Goal: Information Seeking & Learning: Learn about a topic

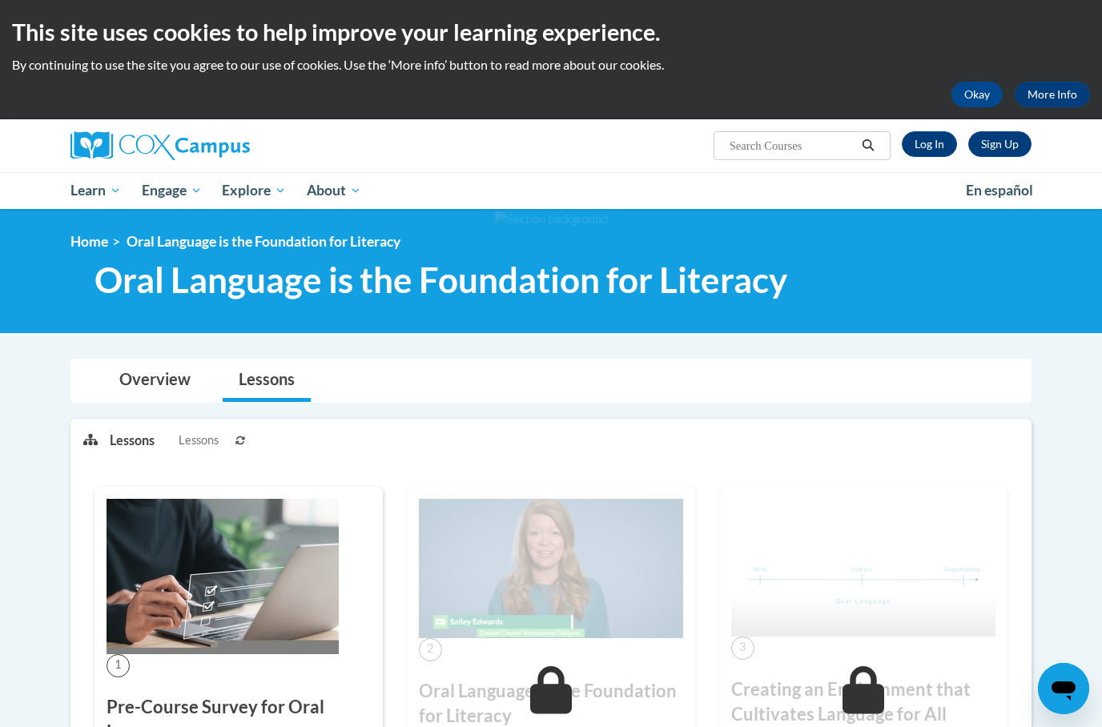
click at [143, 145] on img at bounding box center [159, 145] width 179 height 29
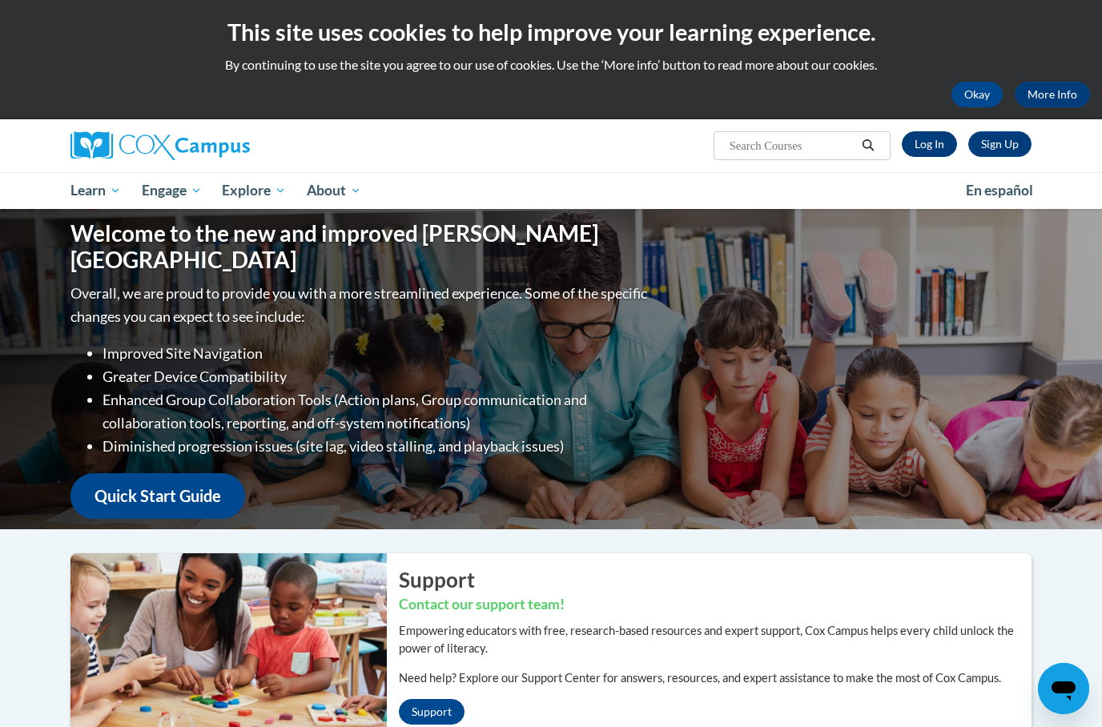
click at [929, 140] on link "Log In" at bounding box center [929, 144] width 55 height 26
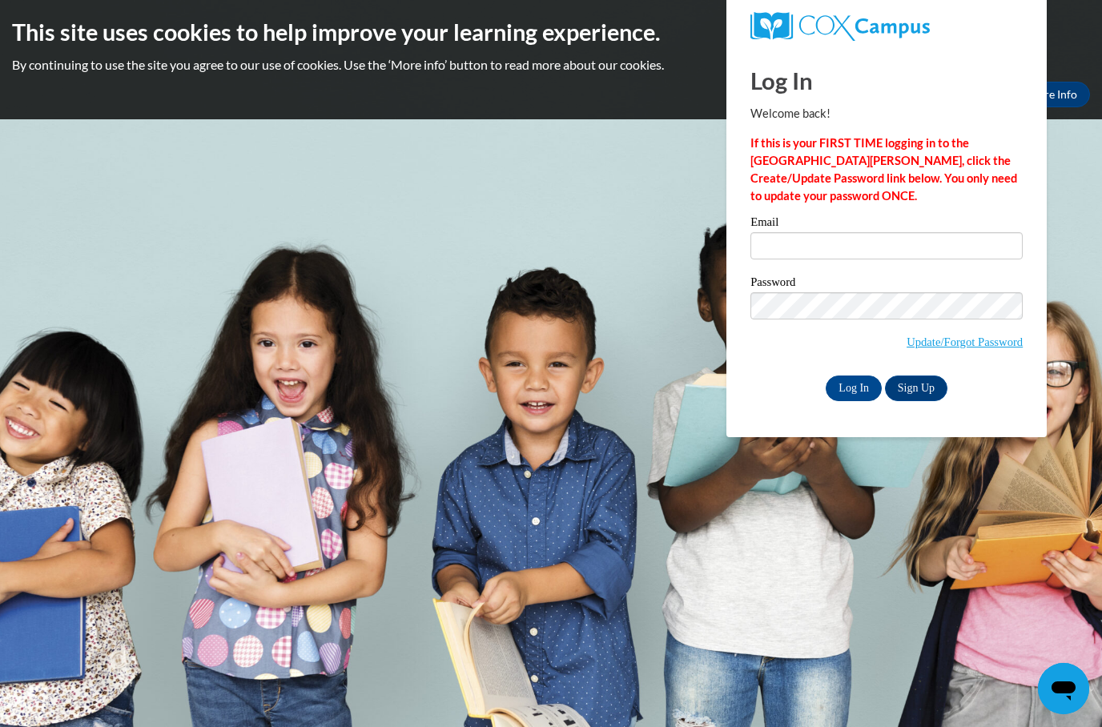
click at [953, 226] on label "Email" at bounding box center [886, 224] width 272 height 16
click at [953, 232] on input "Email" at bounding box center [886, 245] width 272 height 27
type input "natalie.colosimo@wfbschools.com"
click at [854, 387] on input "Log In" at bounding box center [854, 389] width 56 height 26
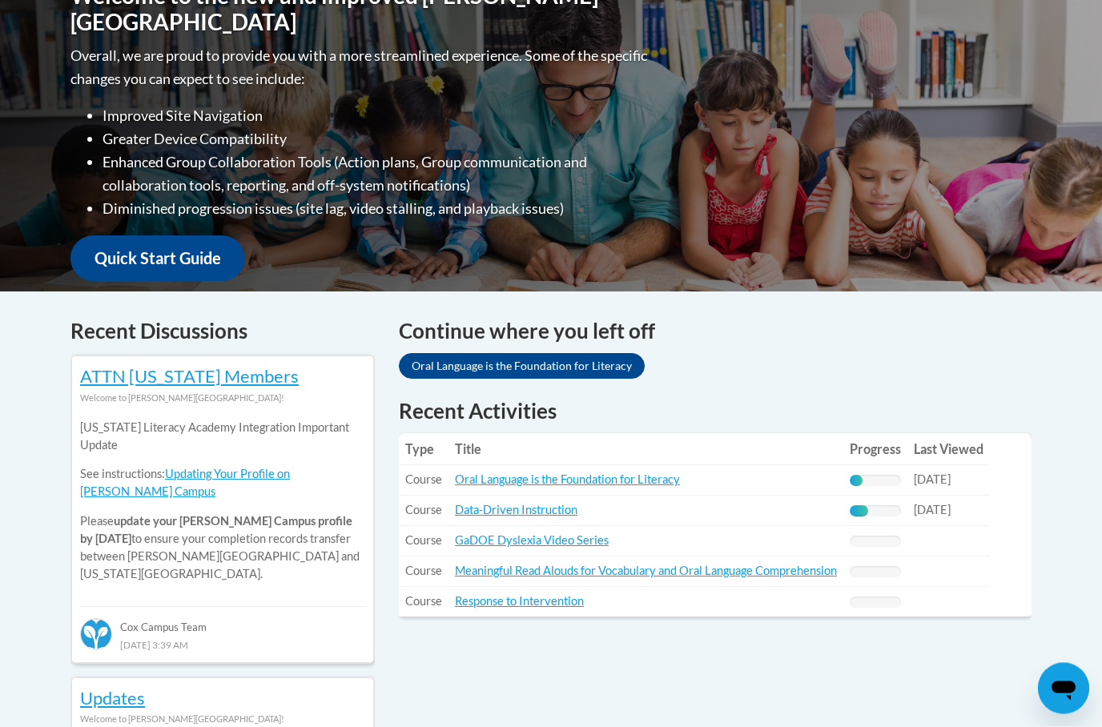
scroll to position [390, 0]
click at [649, 478] on link "Oral Language is the Foundation for Literacy" at bounding box center [567, 479] width 225 height 14
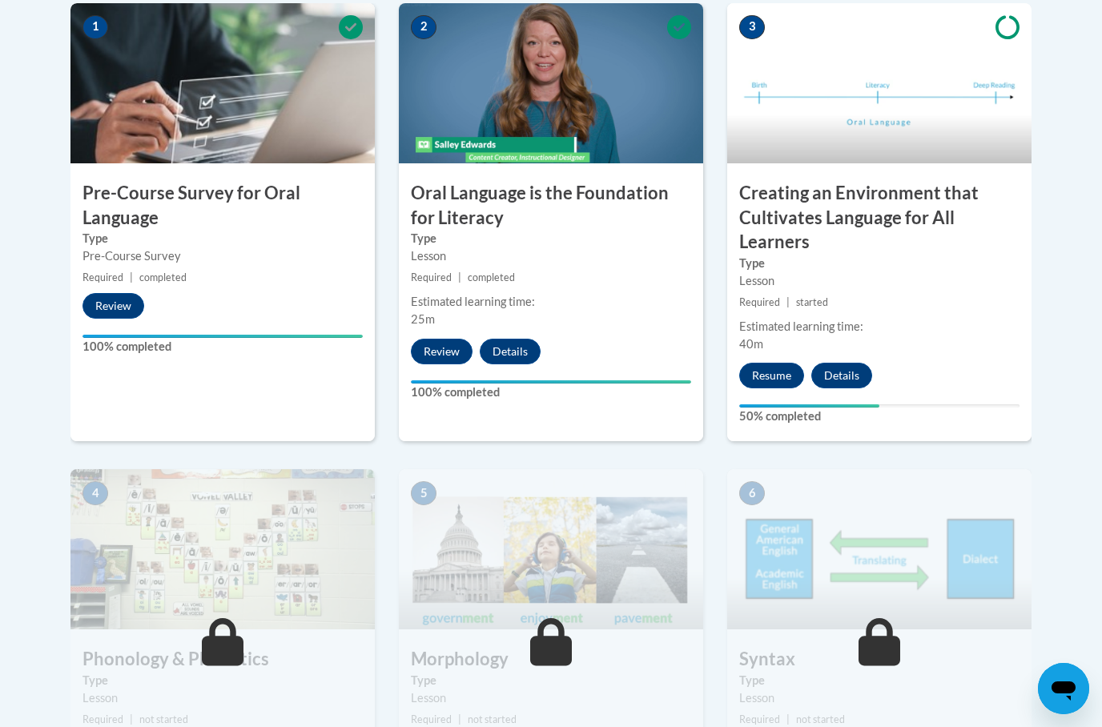
scroll to position [533, 0]
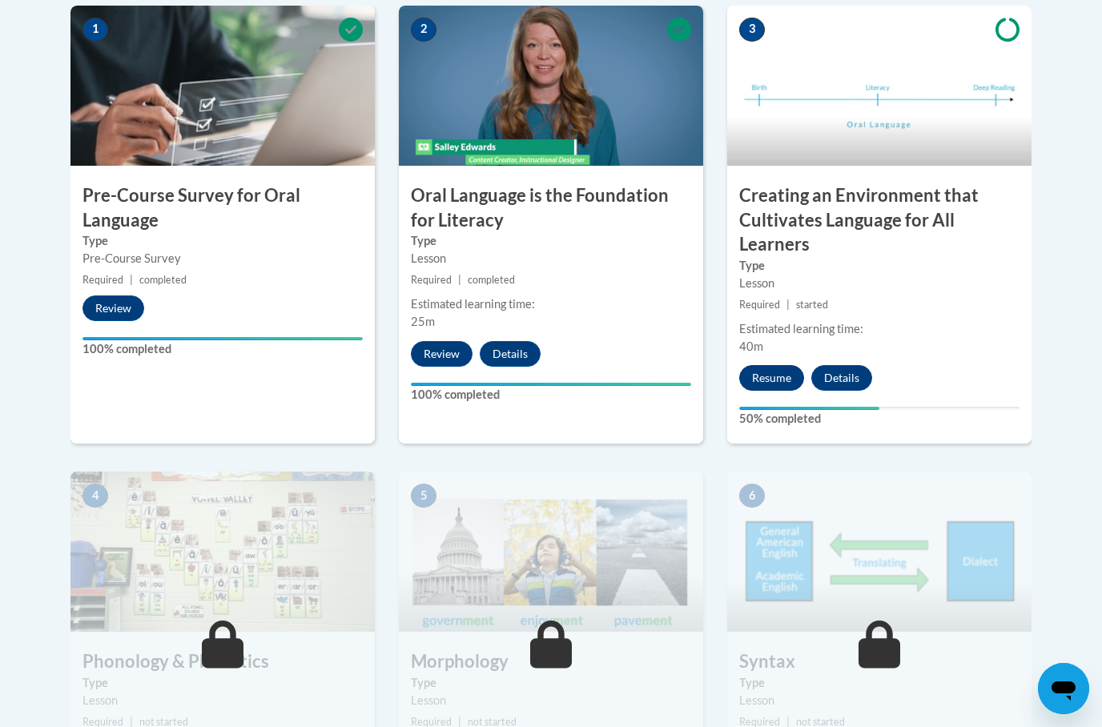
click at [792, 370] on button "Resume" at bounding box center [771, 378] width 65 height 26
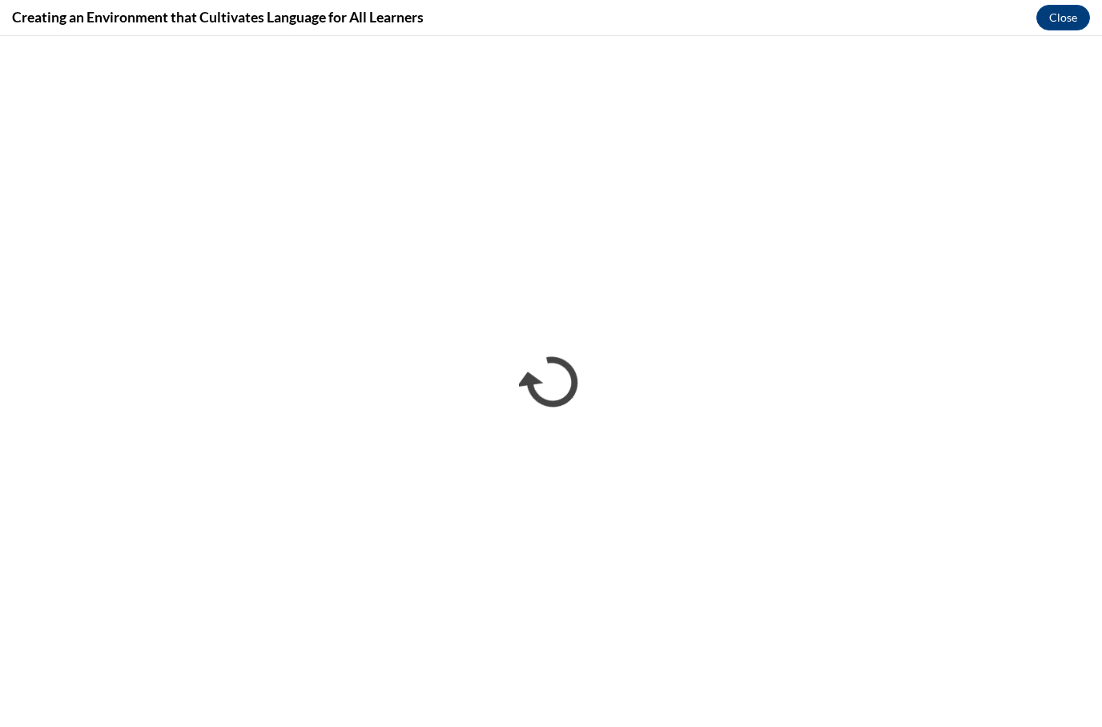
scroll to position [0, 0]
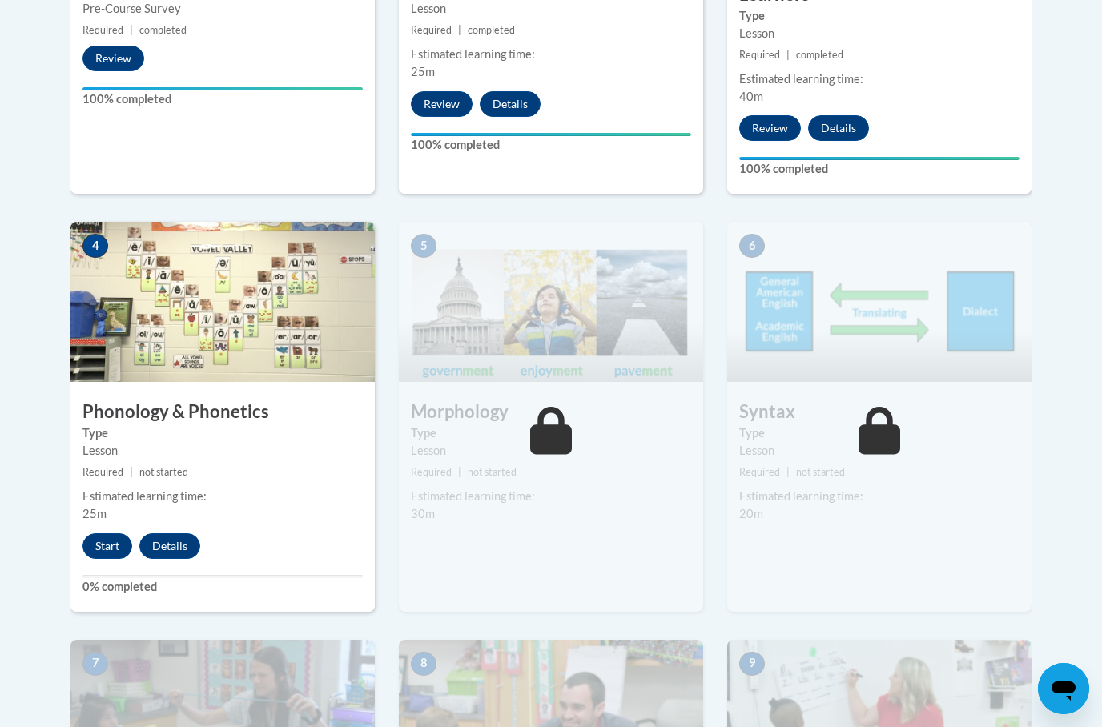
scroll to position [806, 0]
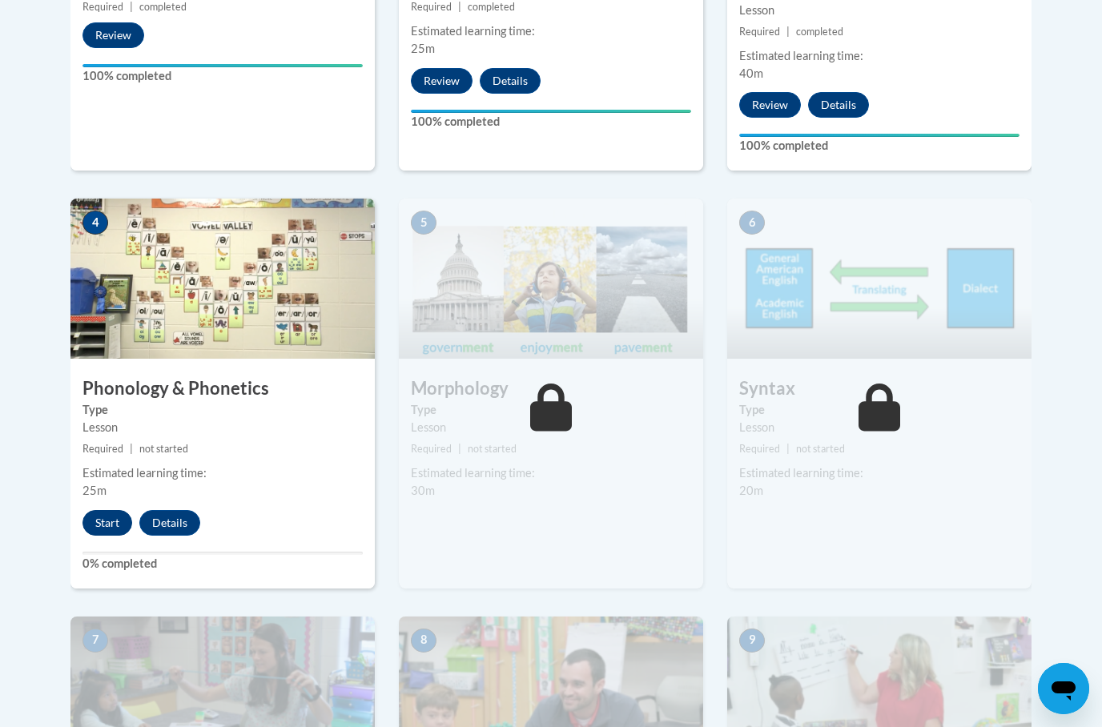
click at [118, 510] on button "Start" at bounding box center [107, 523] width 50 height 26
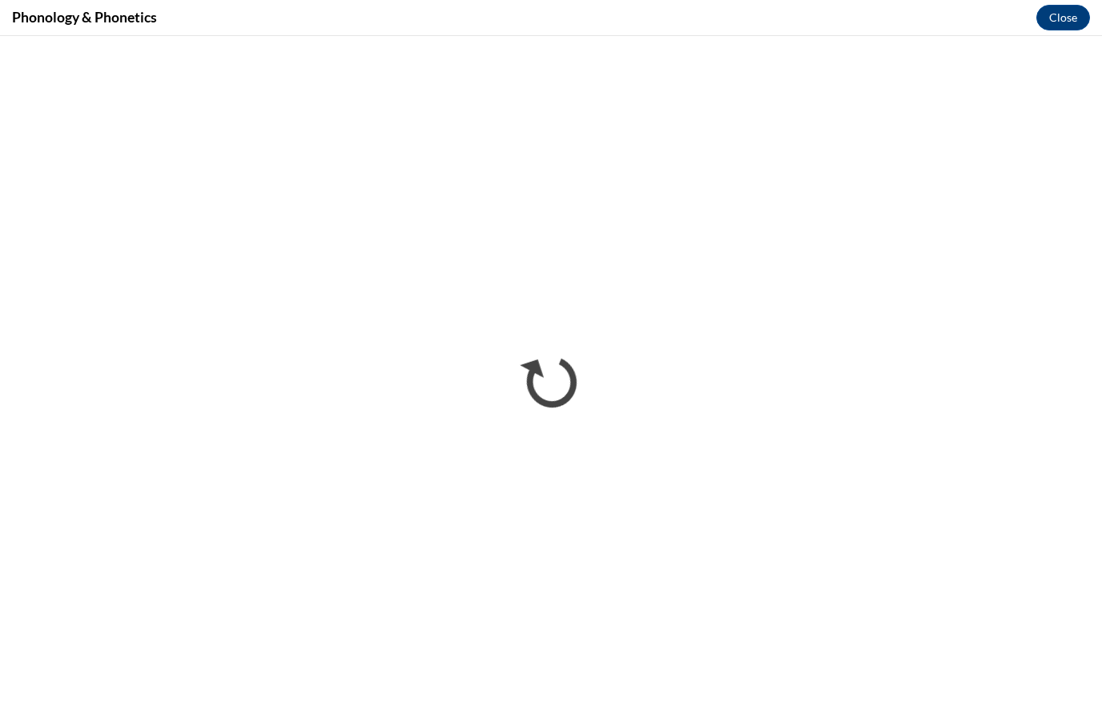
scroll to position [0, 0]
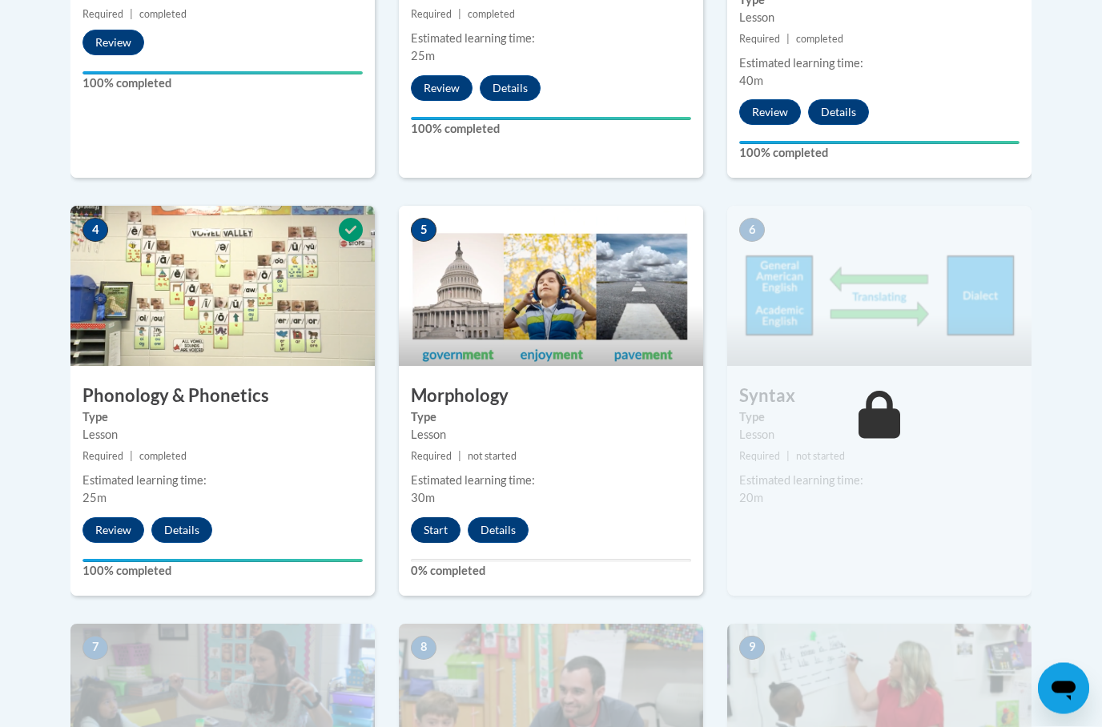
click at [448, 538] on button "Start" at bounding box center [436, 531] width 50 height 26
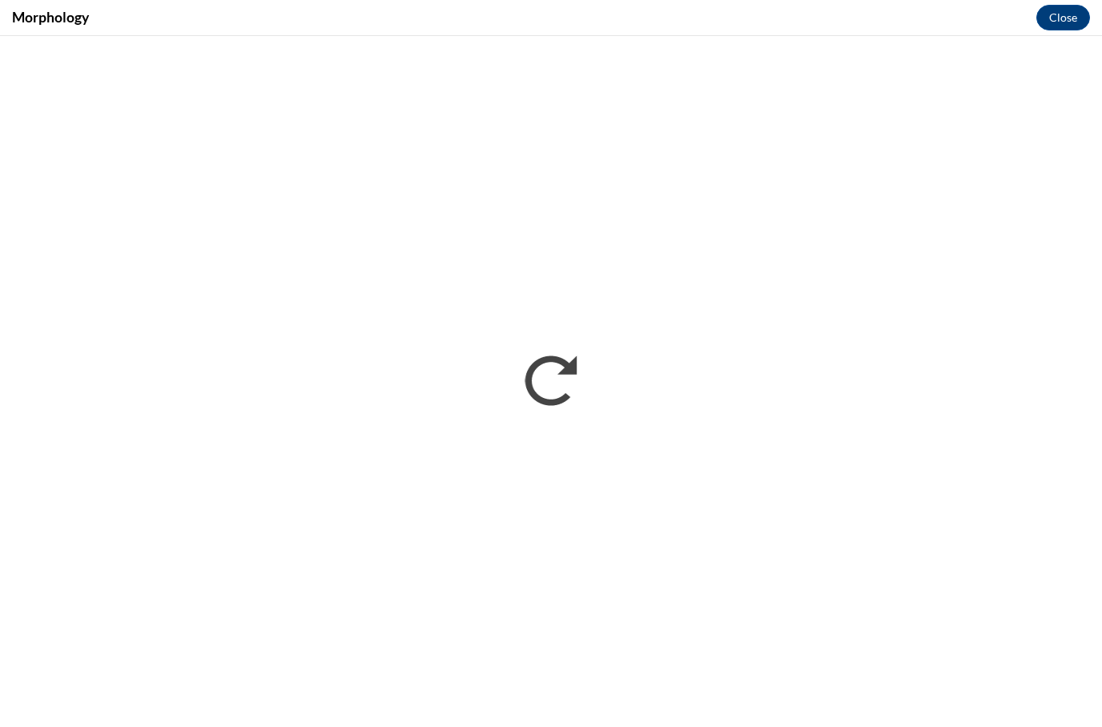
scroll to position [798, 0]
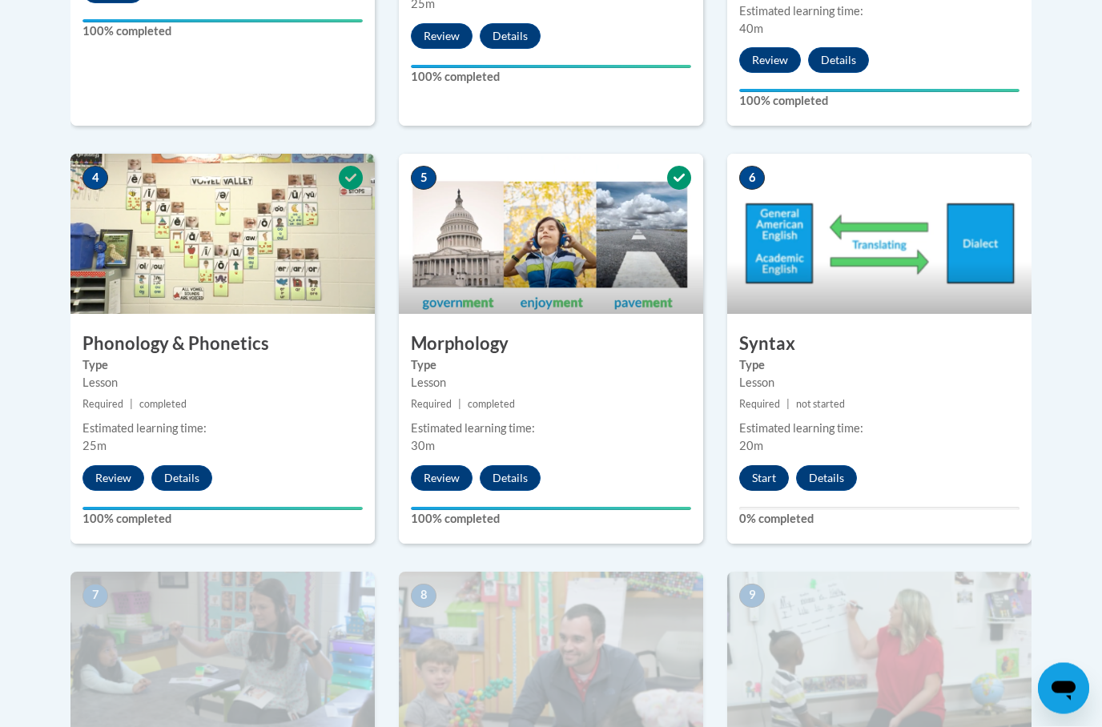
click at [766, 480] on button "Start" at bounding box center [764, 479] width 50 height 26
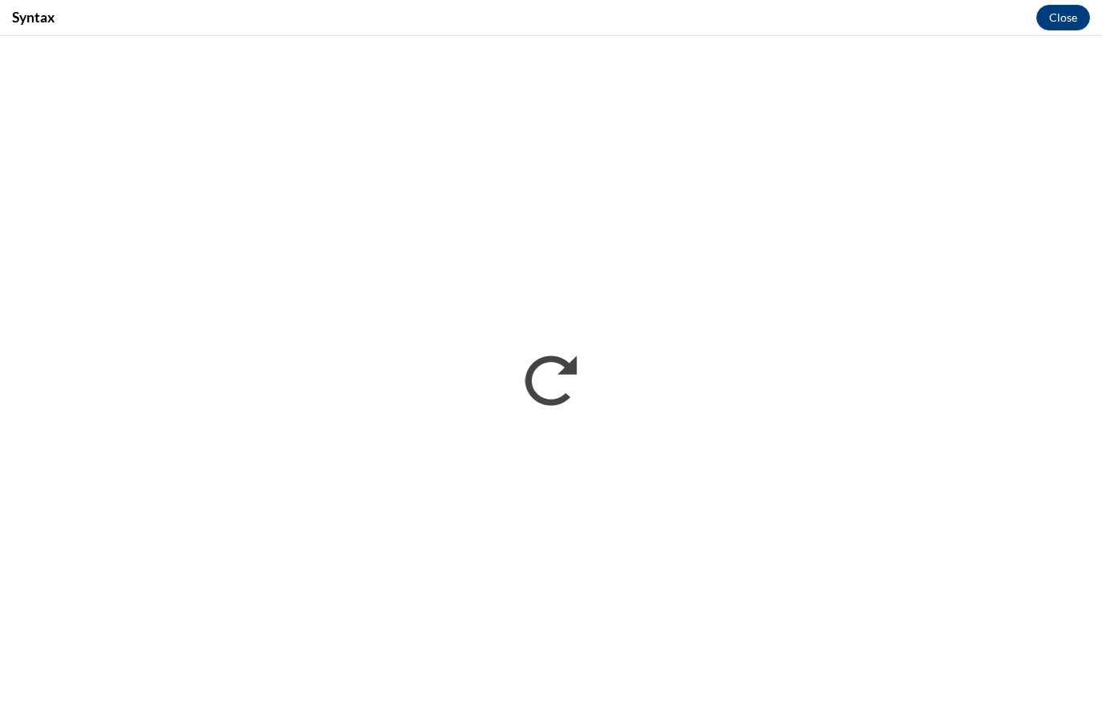
scroll to position [1482, 0]
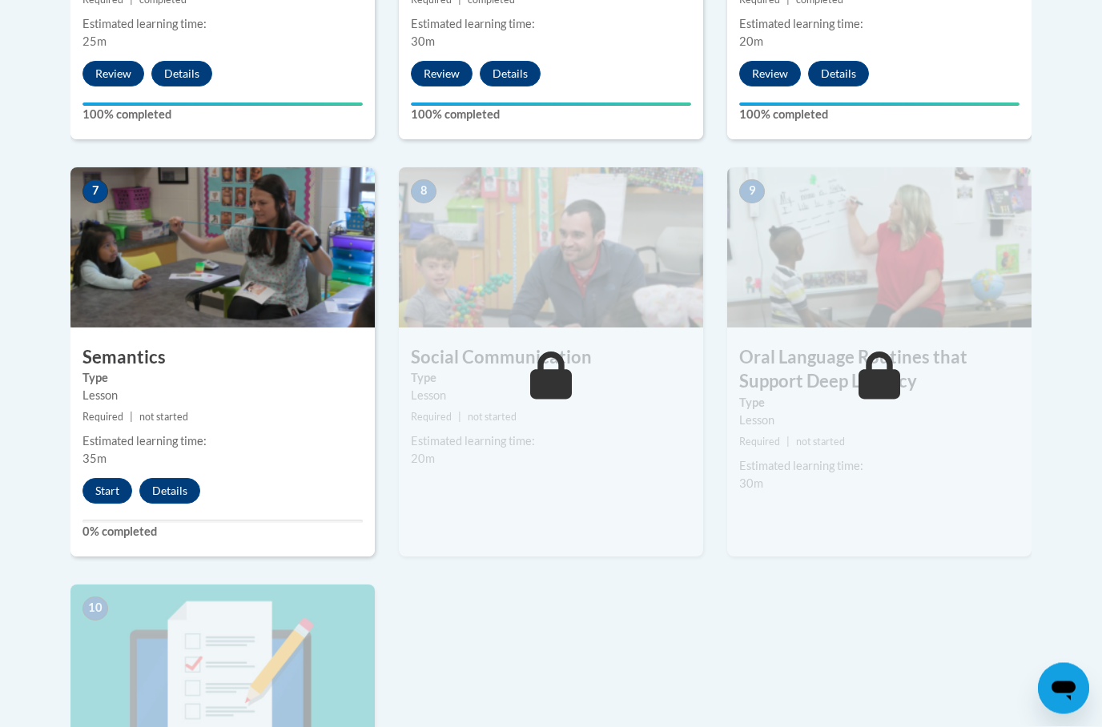
scroll to position [1256, 0]
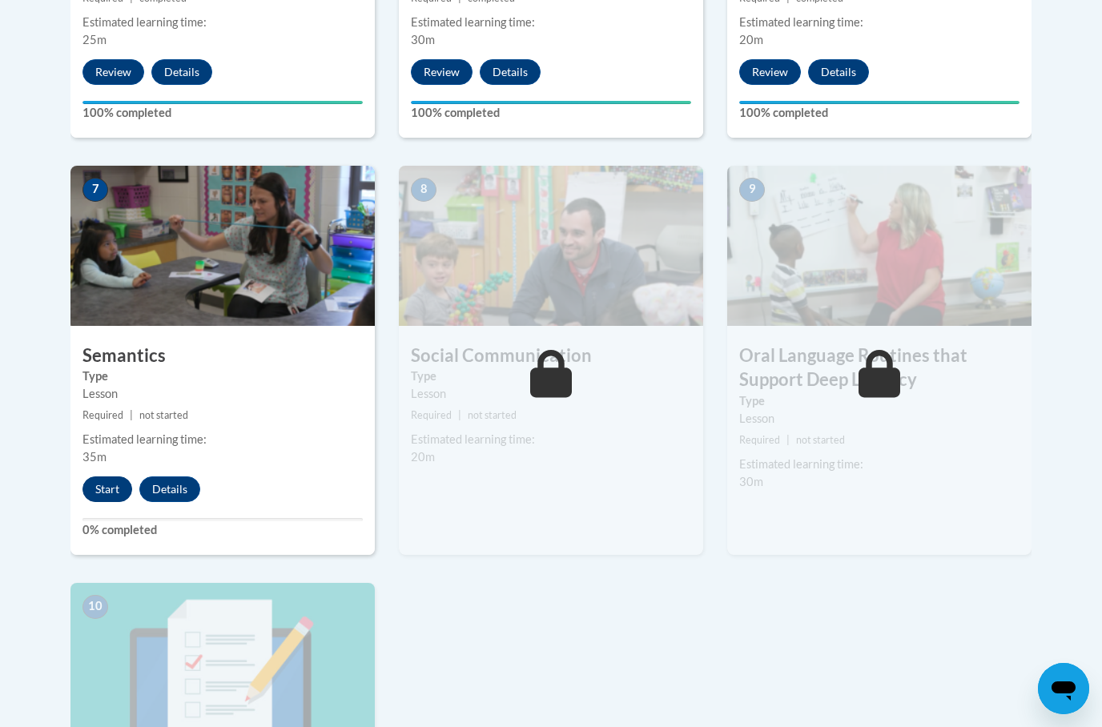
click at [107, 480] on button "Start" at bounding box center [107, 489] width 50 height 26
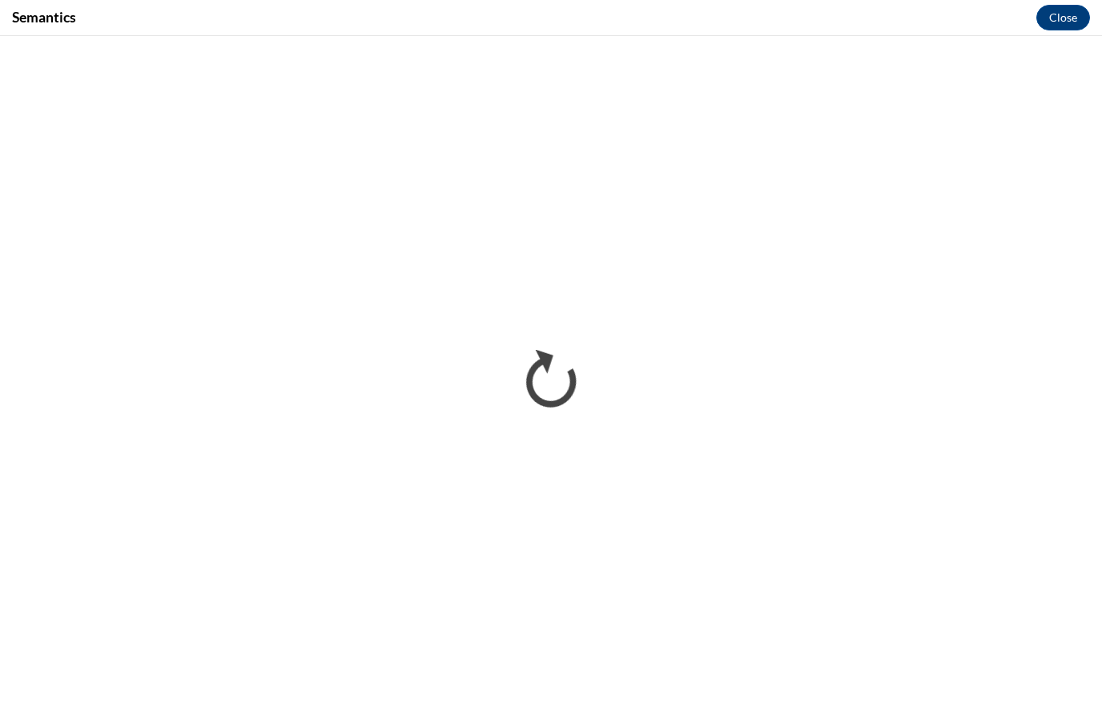
scroll to position [0, 0]
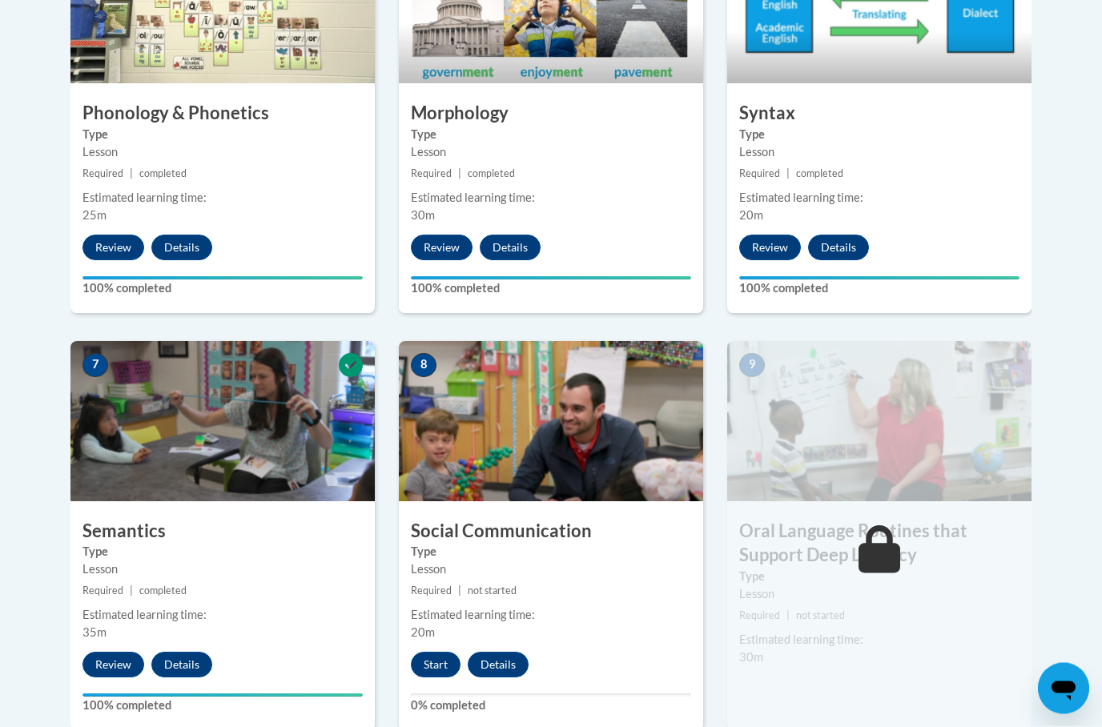
scroll to position [1087, 0]
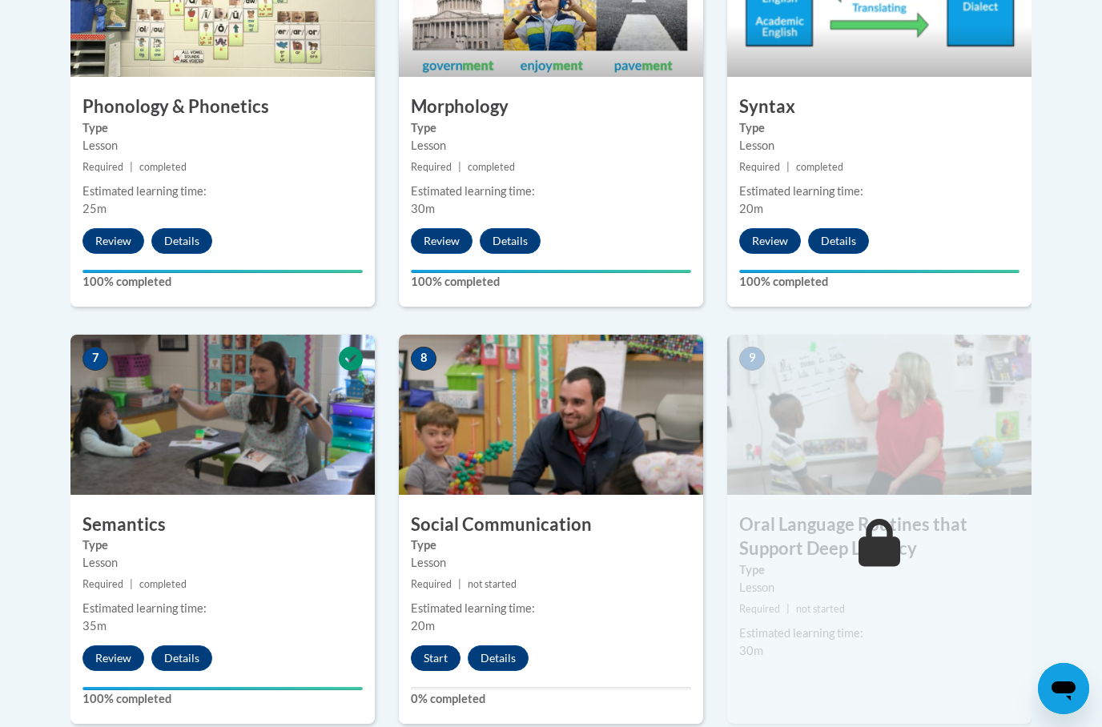
click at [441, 662] on button "Start" at bounding box center [436, 658] width 50 height 26
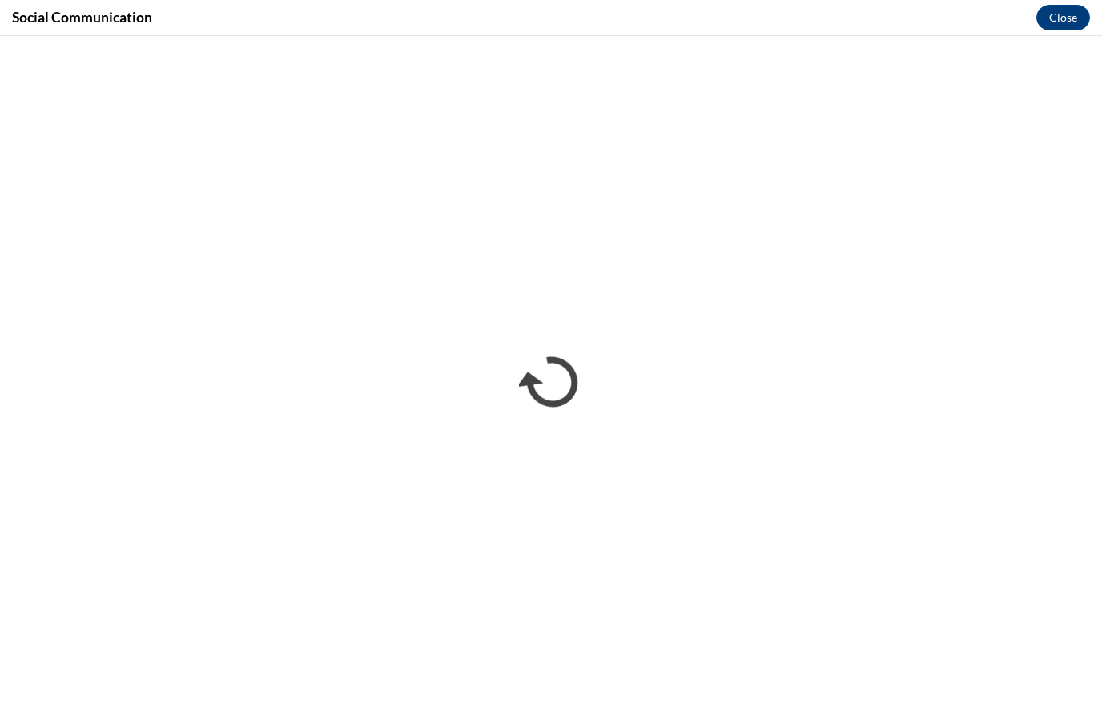
scroll to position [0, 0]
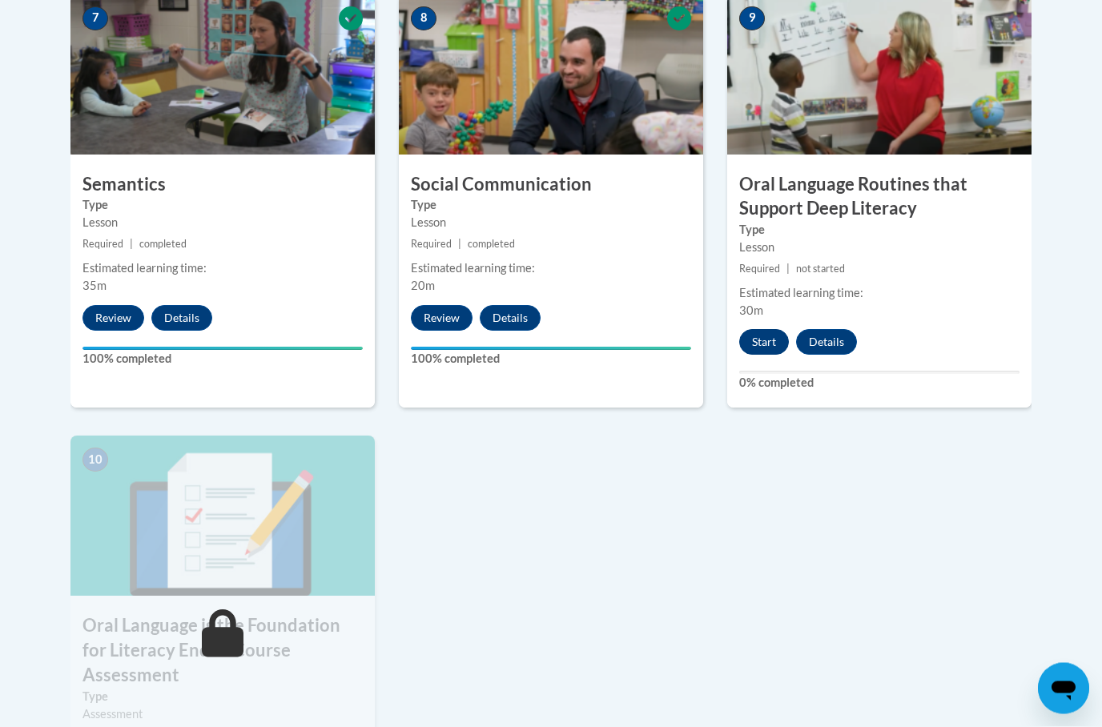
click at [766, 335] on button "Start" at bounding box center [764, 343] width 50 height 26
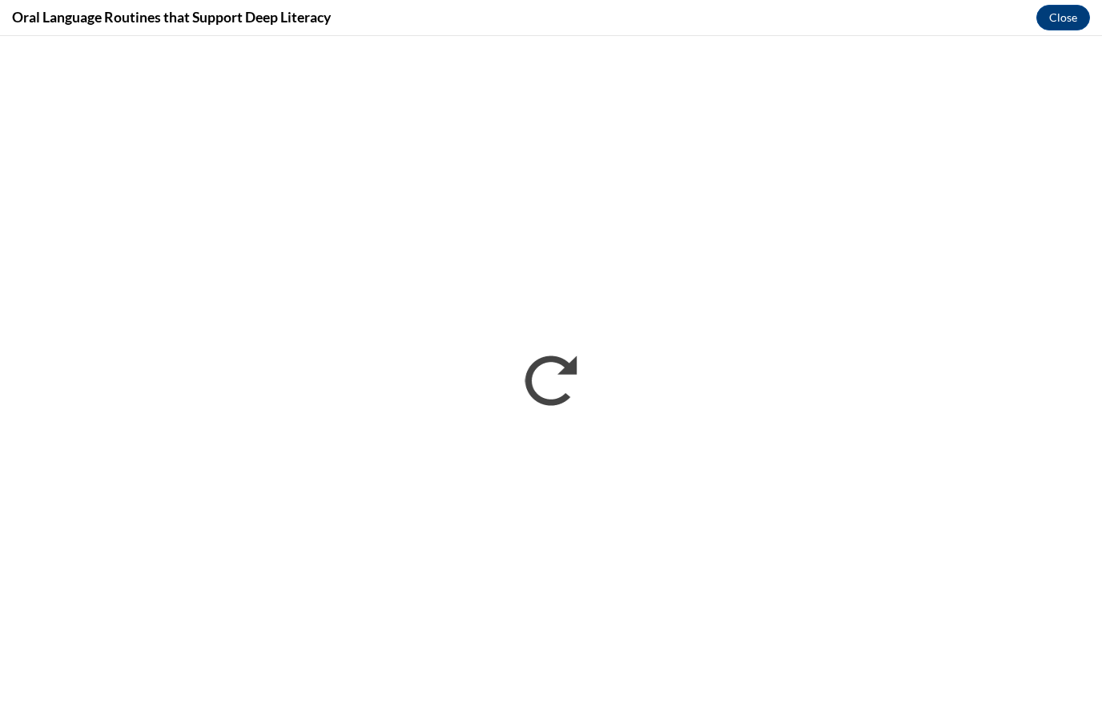
scroll to position [1427, 0]
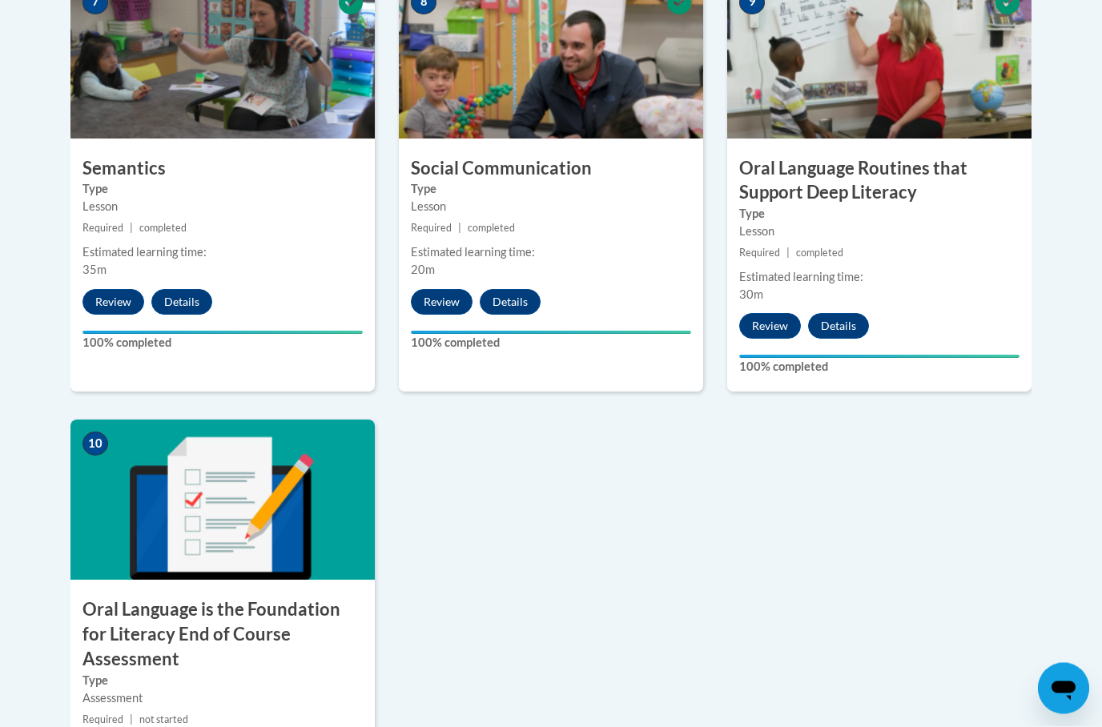
scroll to position [1444, 0]
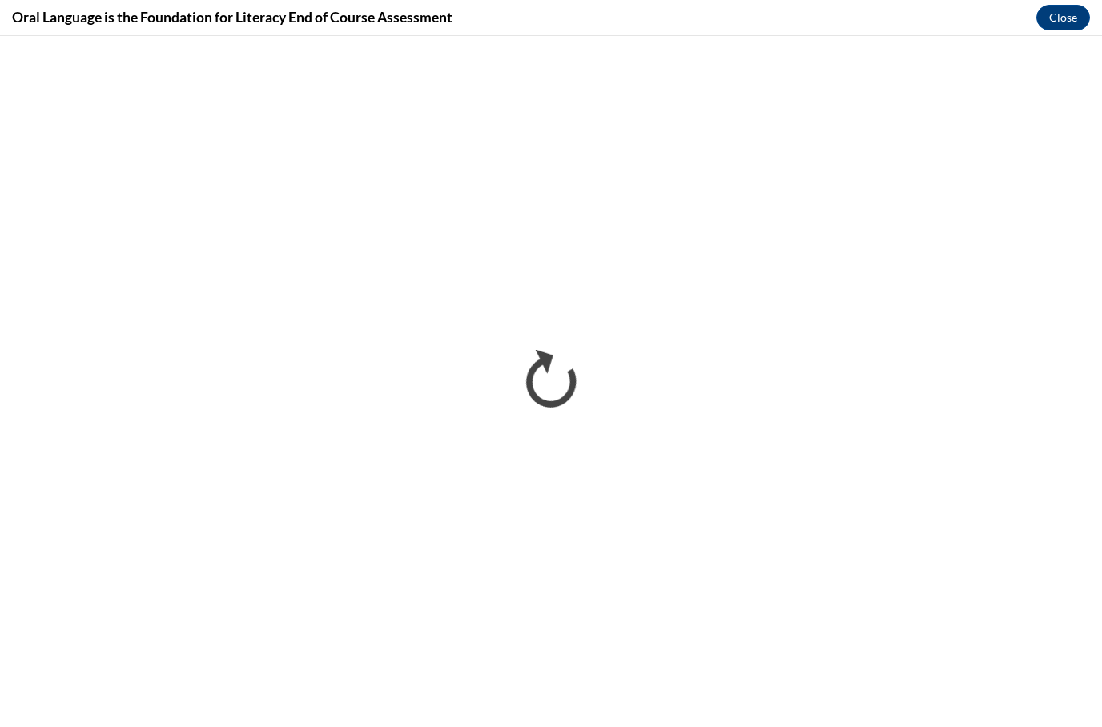
scroll to position [0, 0]
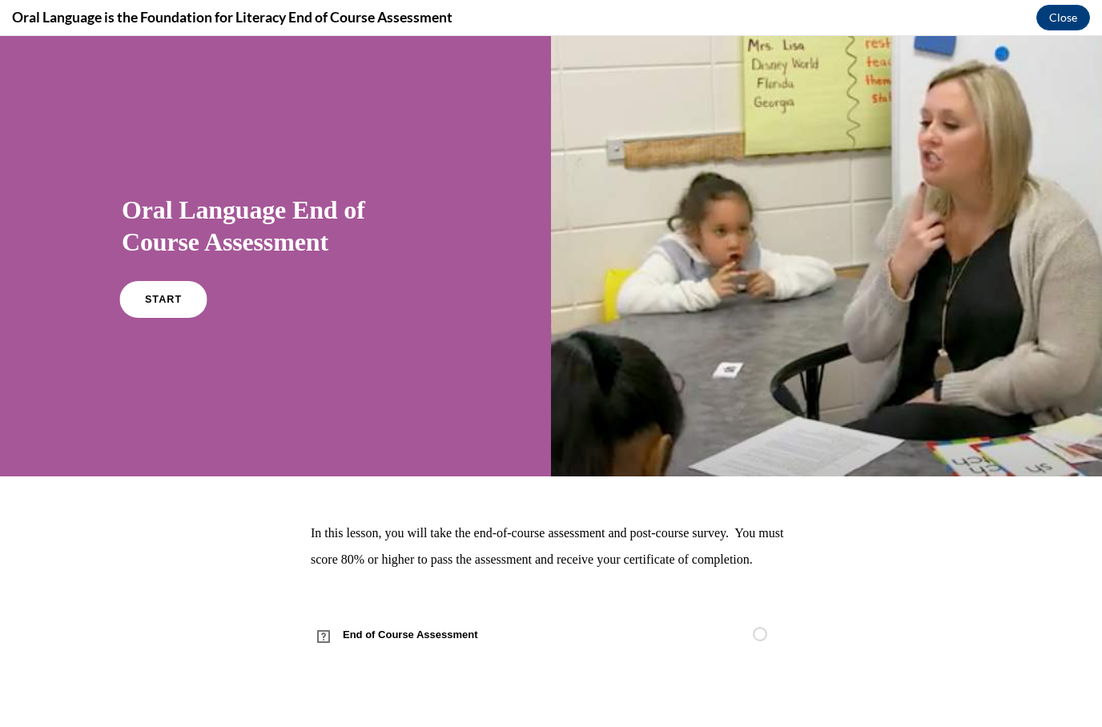
click at [180, 290] on link "START" at bounding box center [162, 299] width 87 height 37
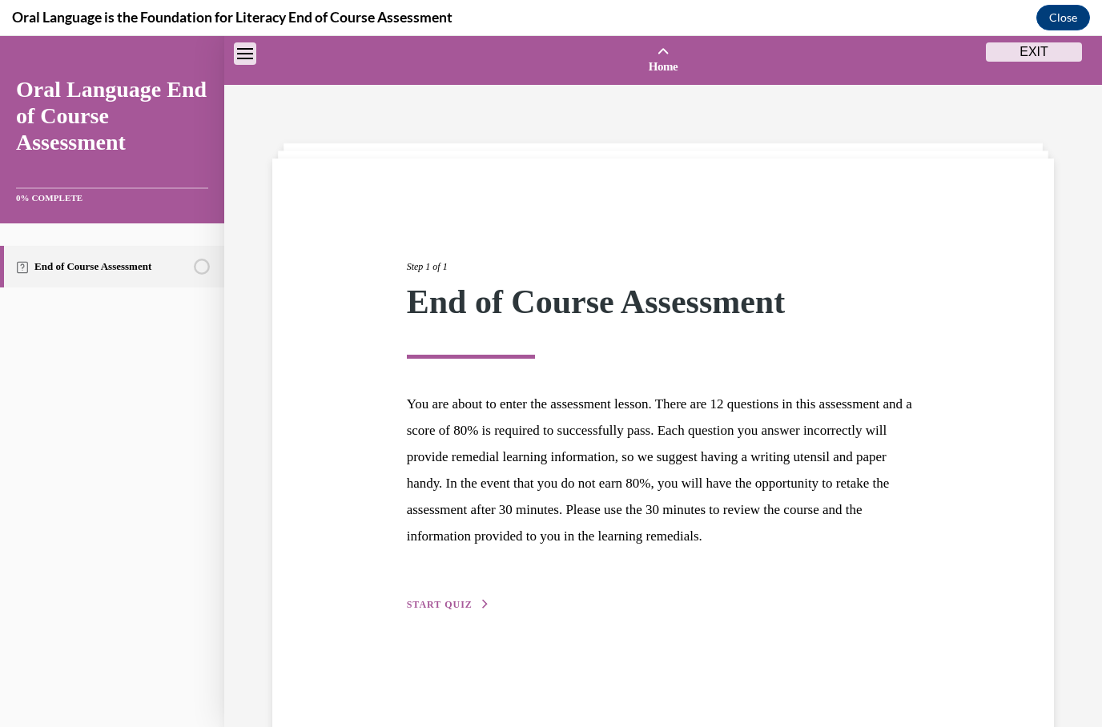
scroll to position [50, 0]
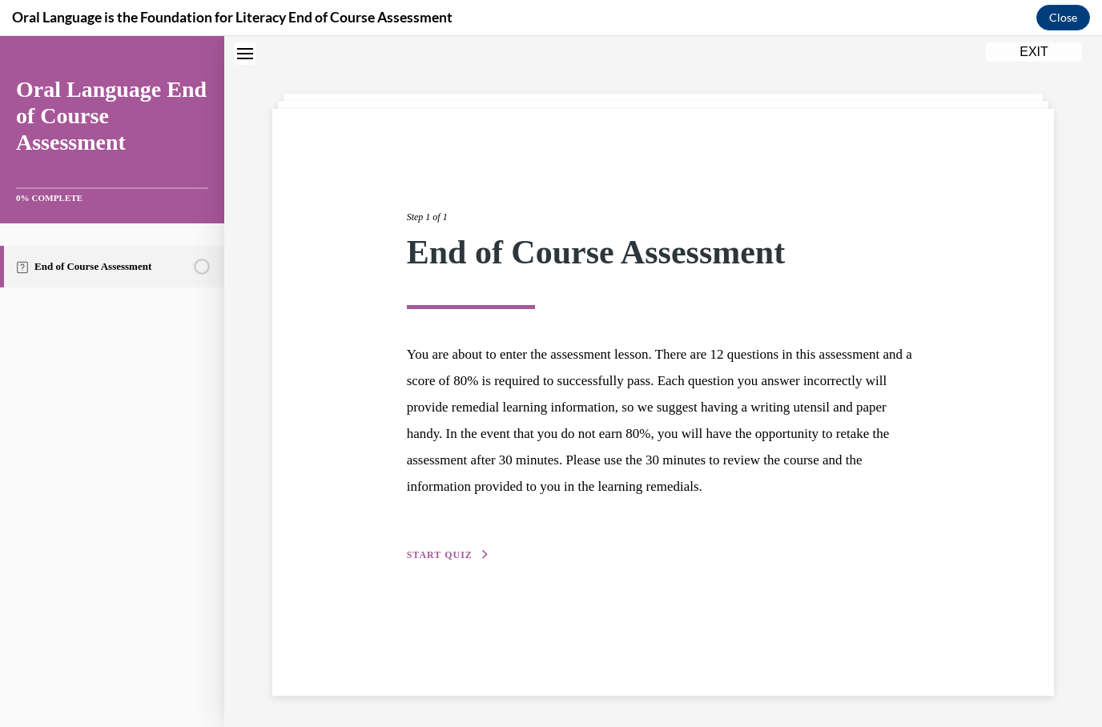
click at [456, 556] on span "START QUIZ" at bounding box center [440, 554] width 66 height 11
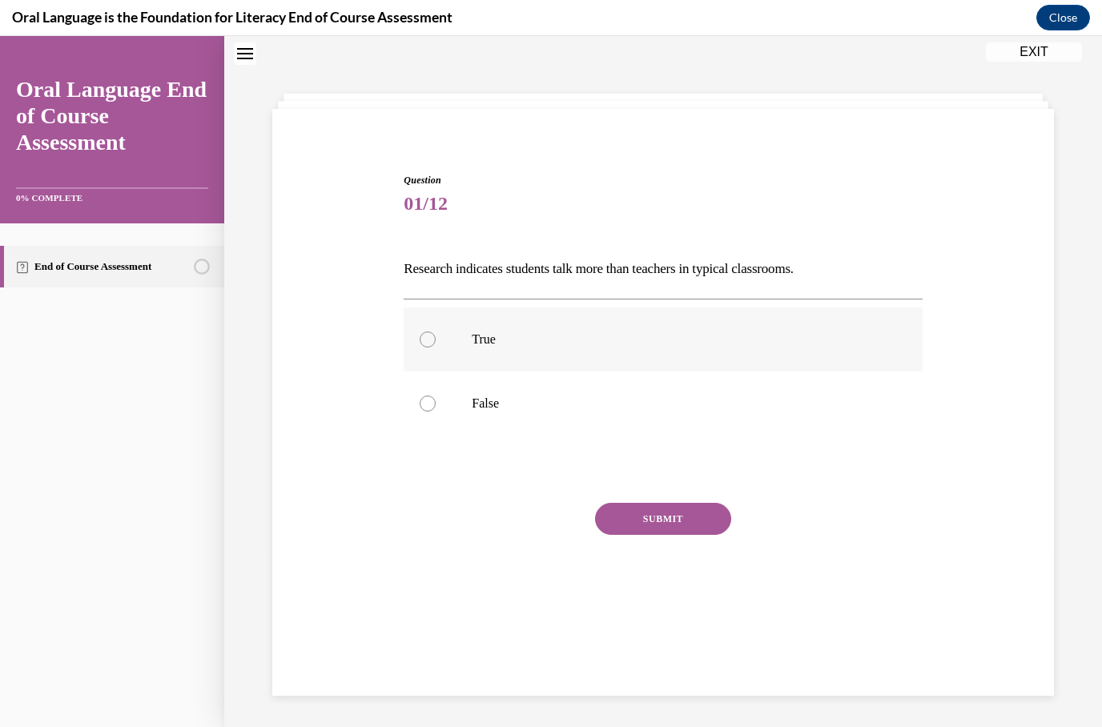
click at [512, 343] on p "True" at bounding box center [677, 340] width 410 height 16
click at [436, 343] on input "True" at bounding box center [428, 340] width 16 height 16
radio input "true"
click at [693, 524] on button "SUBMIT" at bounding box center [663, 519] width 136 height 32
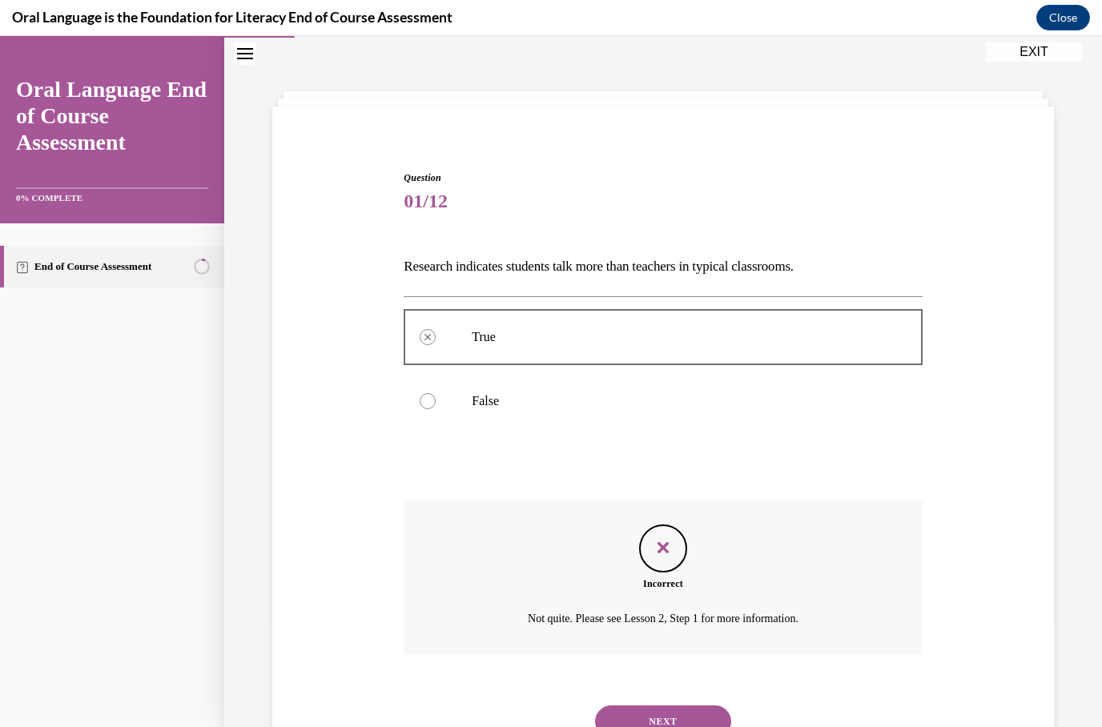
scroll to position [50, 0]
click at [698, 707] on button "NEXT" at bounding box center [663, 723] width 136 height 32
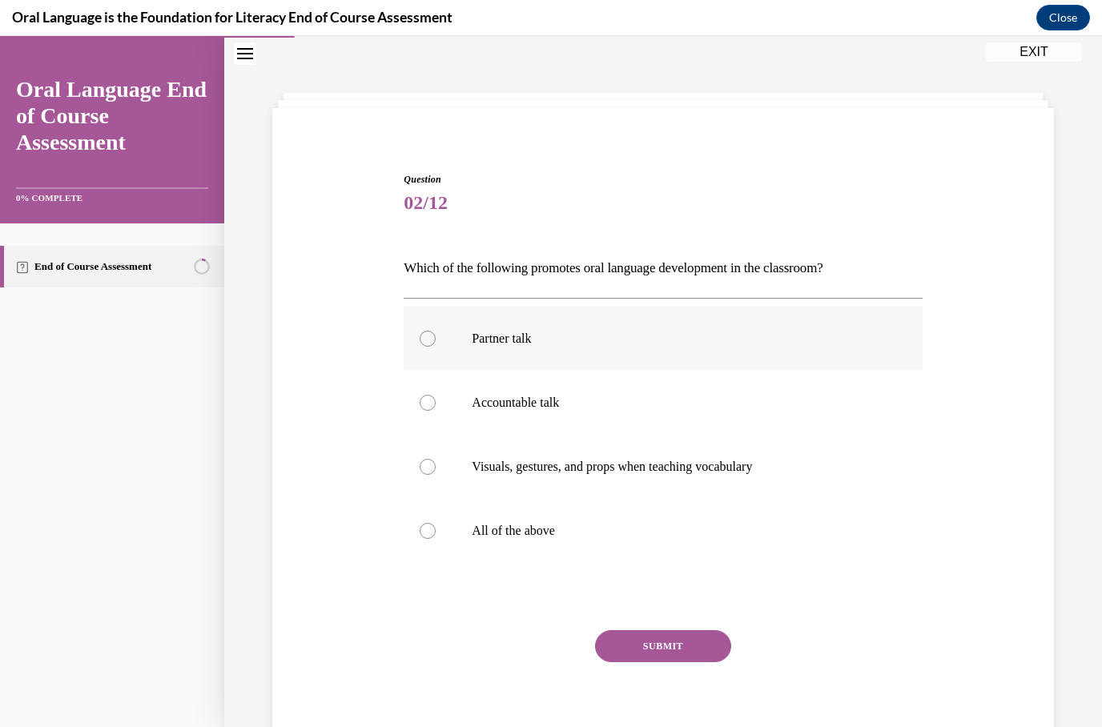
click at [501, 336] on p "Partner talk" at bounding box center [677, 339] width 410 height 16
click at [436, 336] on input "Partner talk" at bounding box center [428, 339] width 16 height 16
radio input "true"
click at [645, 639] on button "SUBMIT" at bounding box center [663, 646] width 136 height 32
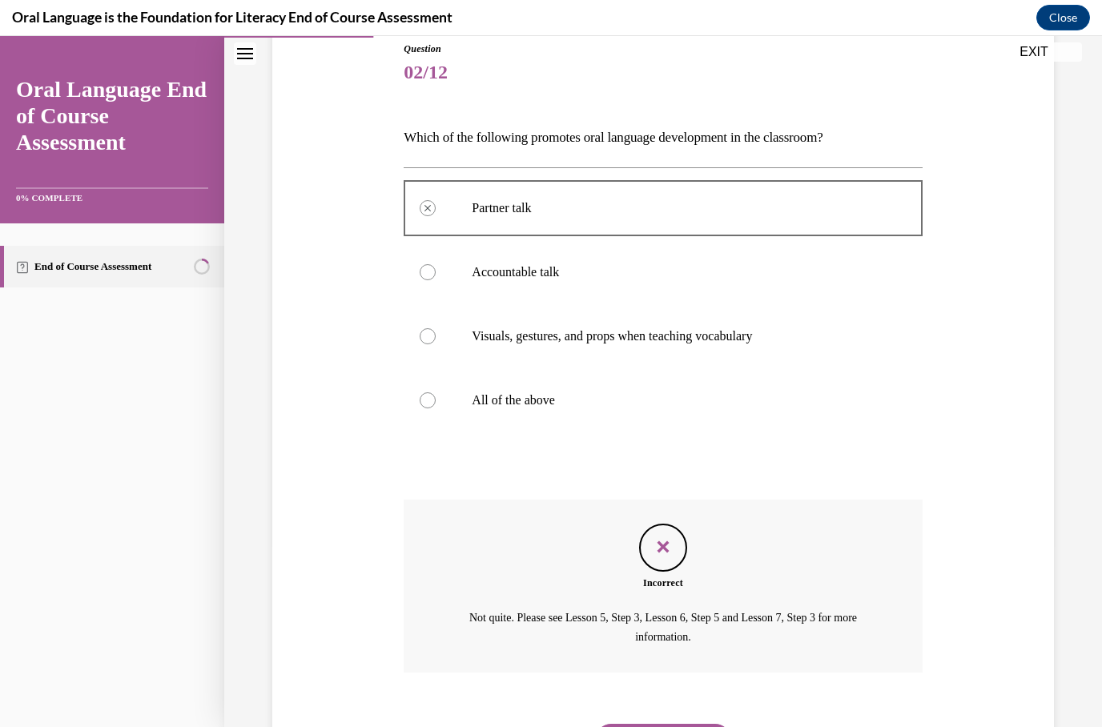
click at [676, 725] on button "NEXT" at bounding box center [663, 740] width 136 height 32
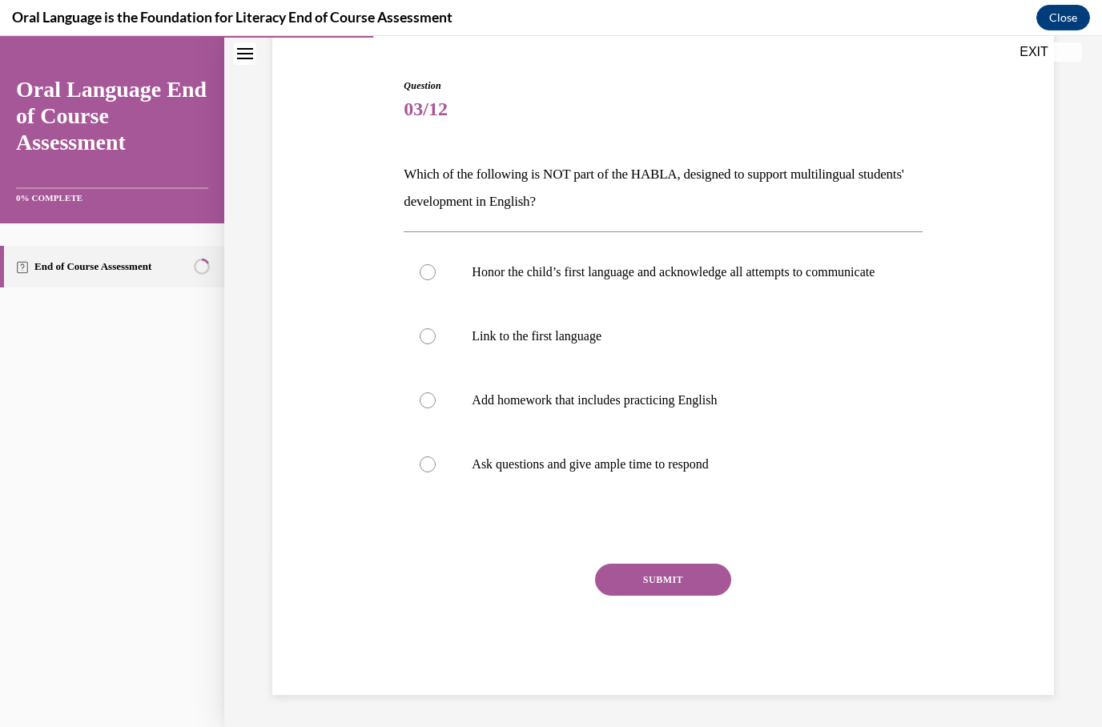
scroll to position [77, 0]
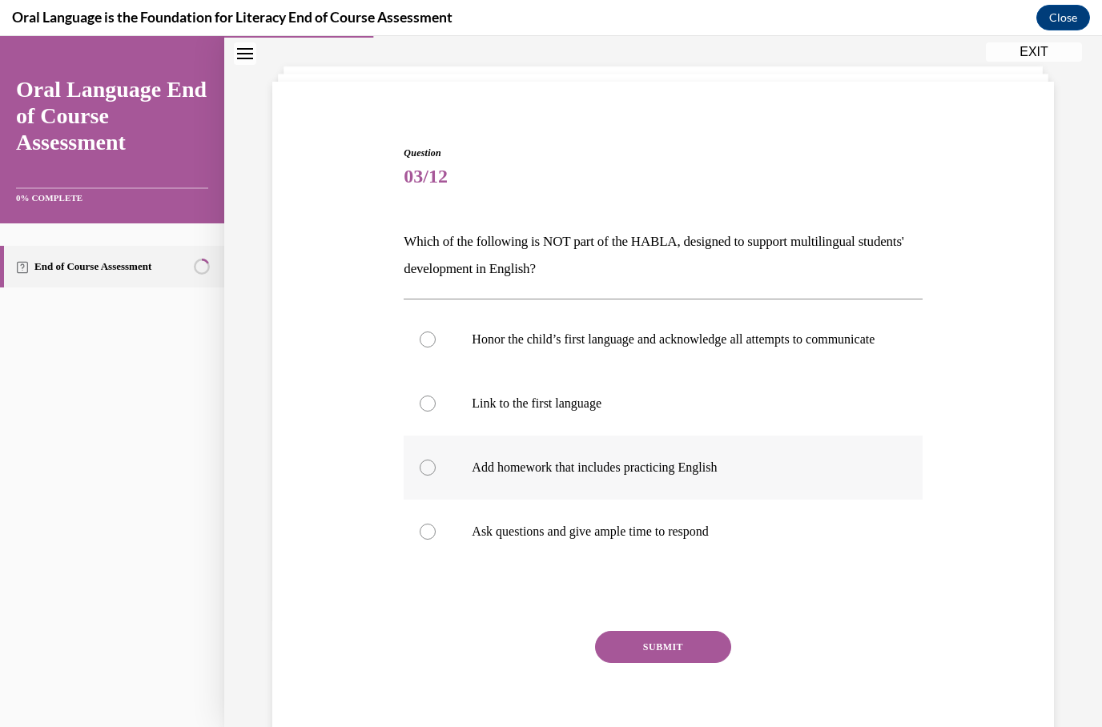
click at [694, 476] on p "Add homework that includes practicing English" at bounding box center [677, 468] width 410 height 16
click at [436, 476] on input "Add homework that includes practicing English" at bounding box center [428, 468] width 16 height 16
radio input "true"
click at [651, 663] on button "SUBMIT" at bounding box center [663, 647] width 136 height 32
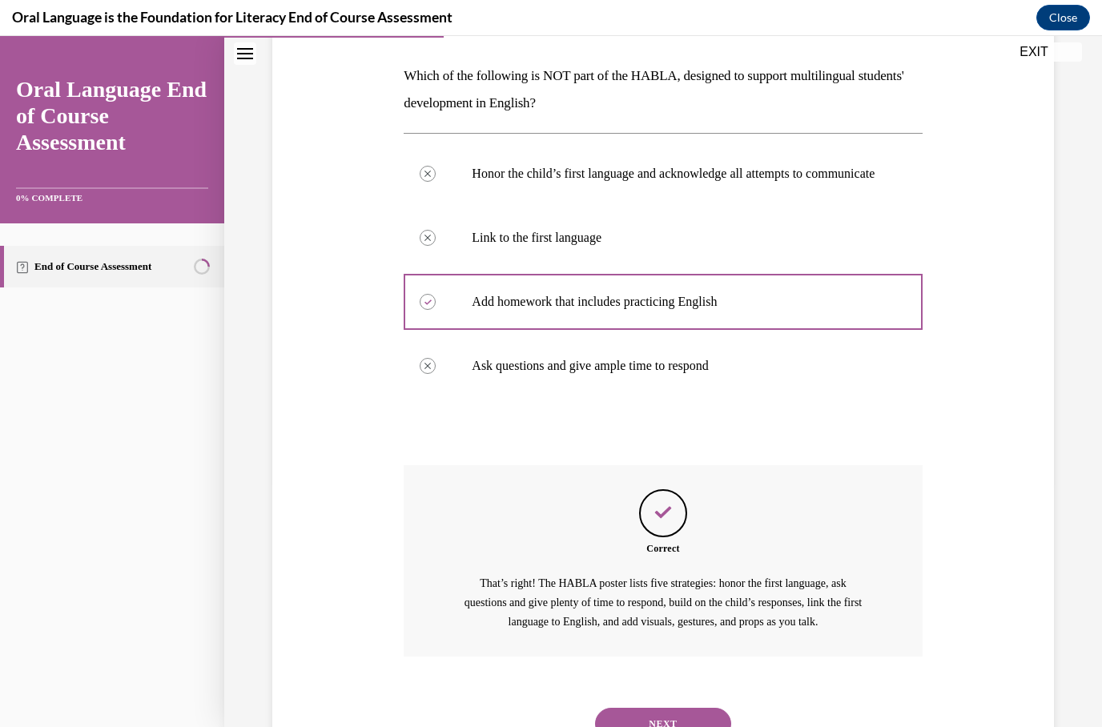
click at [674, 725] on button "NEXT" at bounding box center [663, 724] width 136 height 32
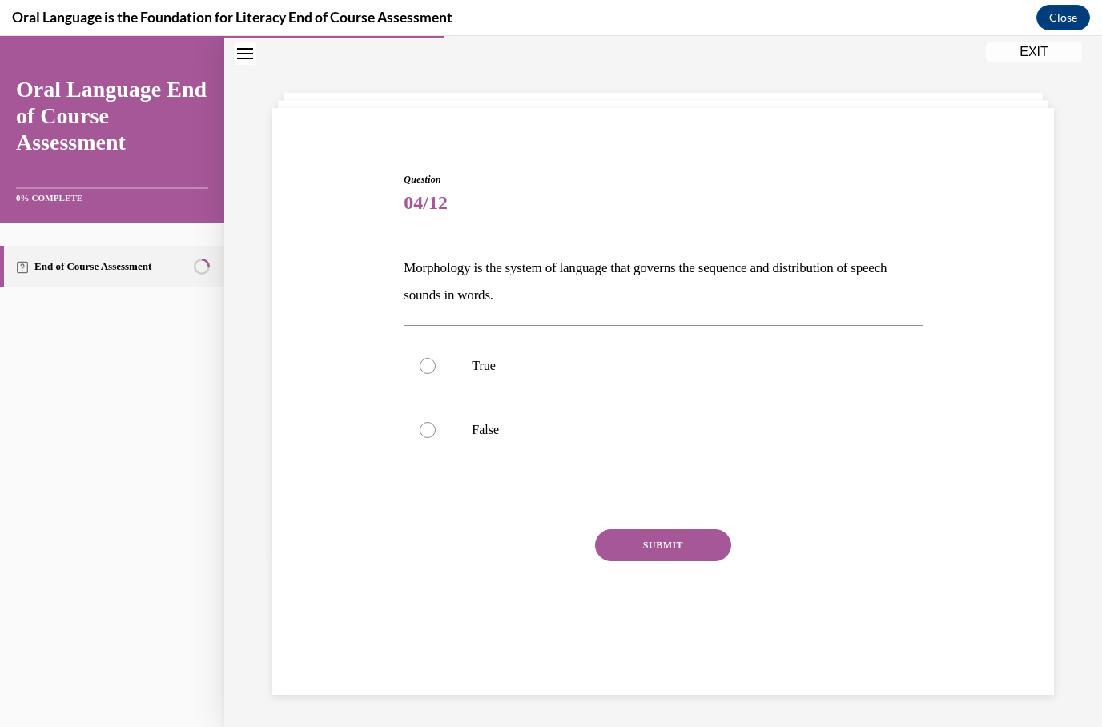
scroll to position [50, 0]
click at [492, 374] on label "True" at bounding box center [663, 366] width 518 height 64
click at [436, 374] on input "True" at bounding box center [428, 366] width 16 height 16
radio input "true"
click at [673, 549] on button "SUBMIT" at bounding box center [663, 545] width 136 height 32
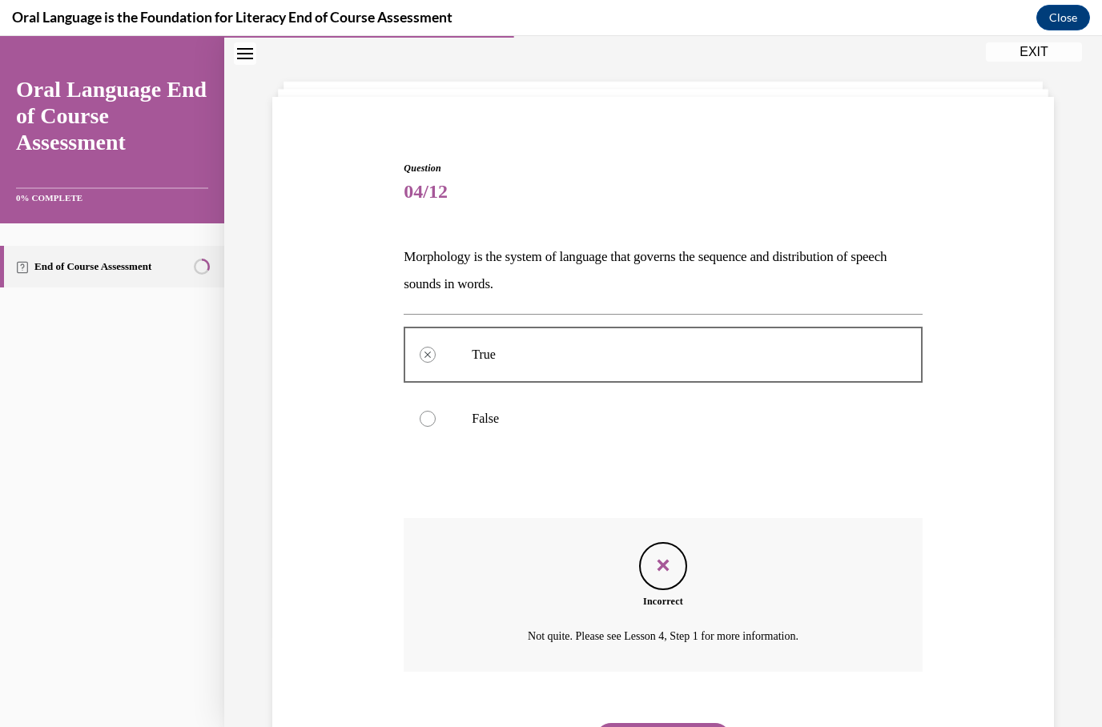
click at [699, 723] on button "NEXT" at bounding box center [663, 739] width 136 height 32
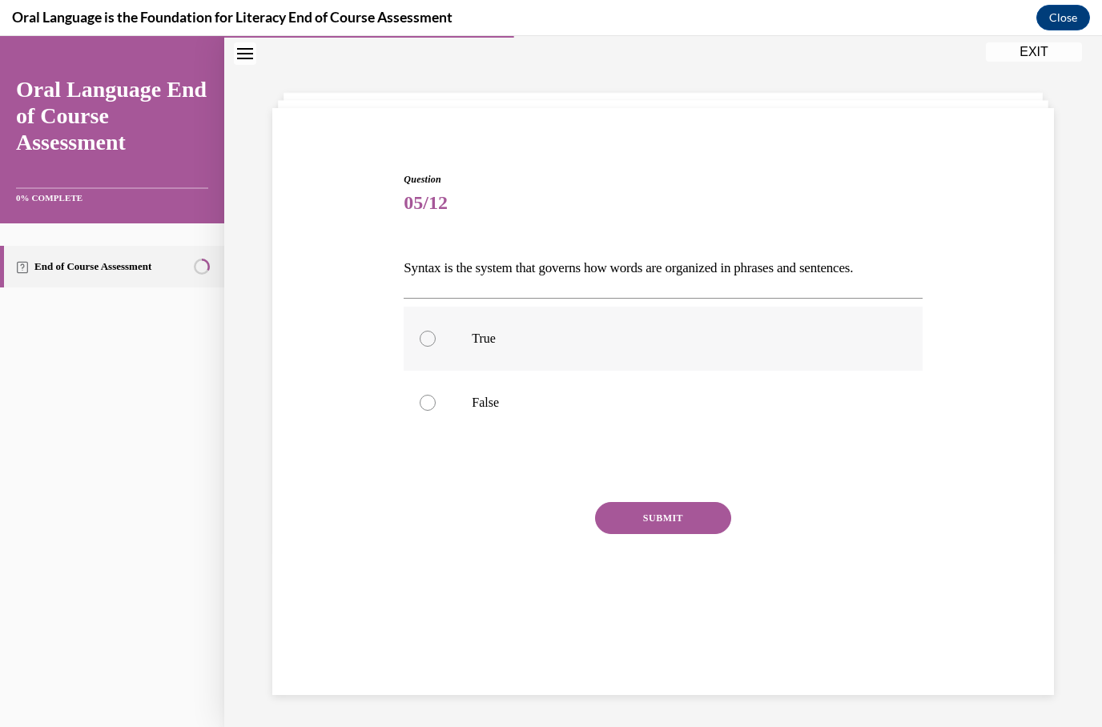
click at [487, 351] on label "True" at bounding box center [663, 339] width 518 height 64
click at [436, 347] on input "True" at bounding box center [428, 339] width 16 height 16
radio input "true"
click at [639, 533] on button "SUBMIT" at bounding box center [663, 518] width 136 height 32
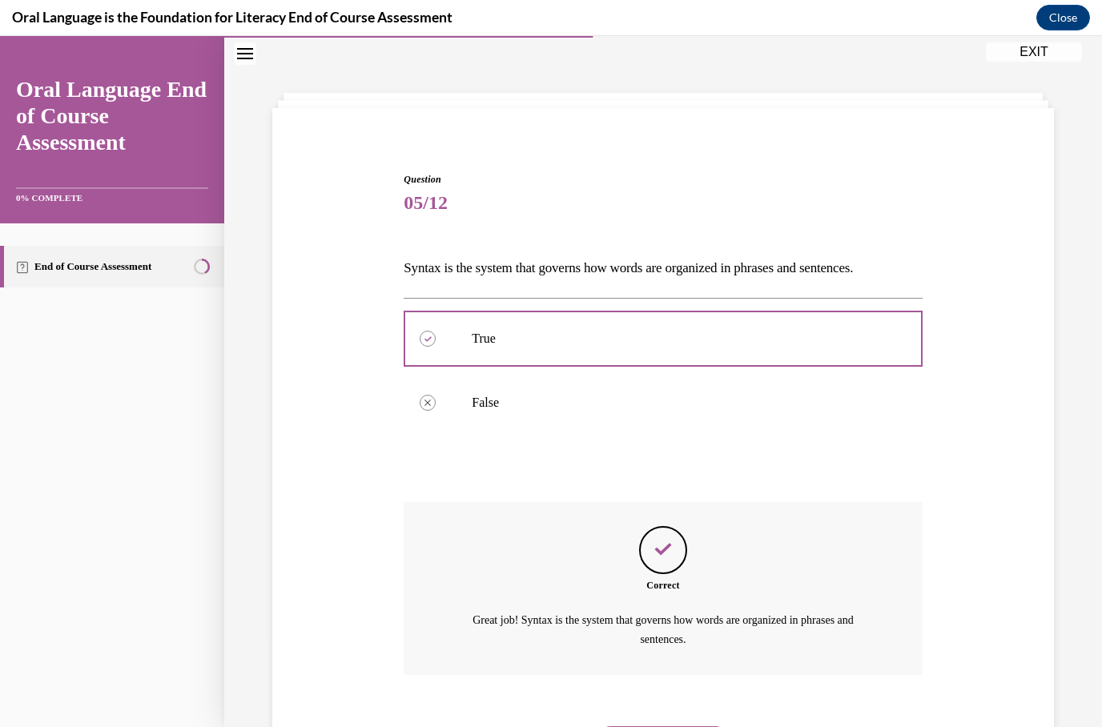
scroll to position [53, 0]
click at [673, 724] on button "NEXT" at bounding box center [663, 740] width 136 height 32
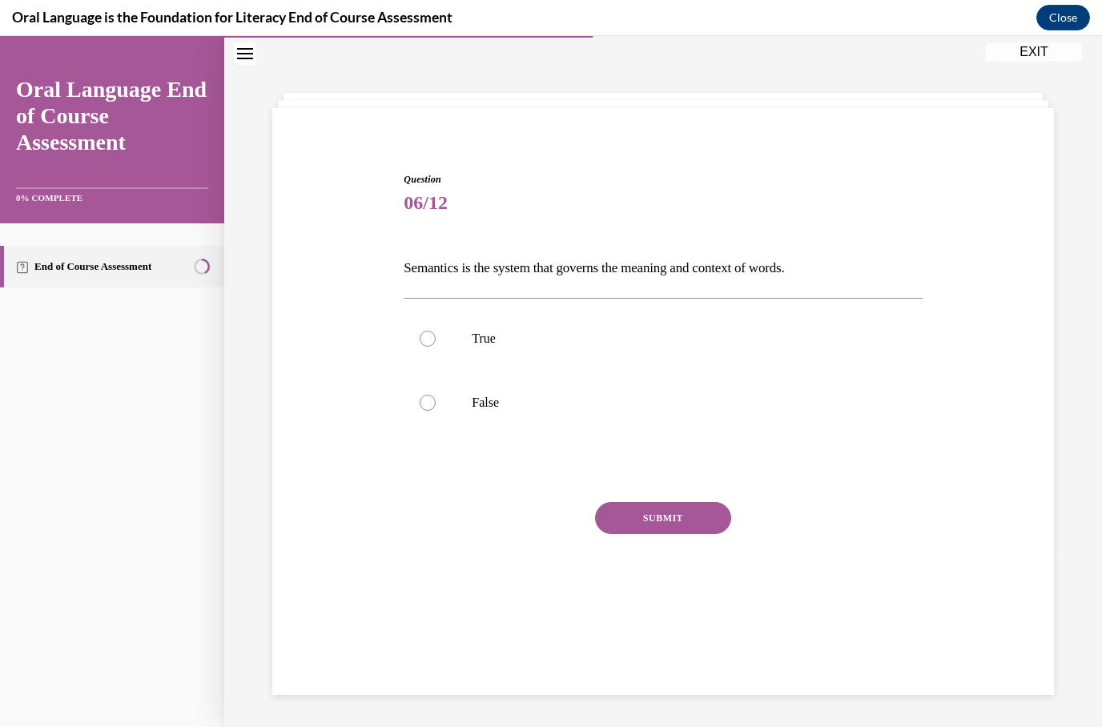
scroll to position [50, 0]
click at [489, 344] on p "True" at bounding box center [677, 339] width 410 height 16
click at [436, 344] on input "True" at bounding box center [428, 339] width 16 height 16
radio input "true"
click at [665, 532] on button "SUBMIT" at bounding box center [663, 518] width 136 height 32
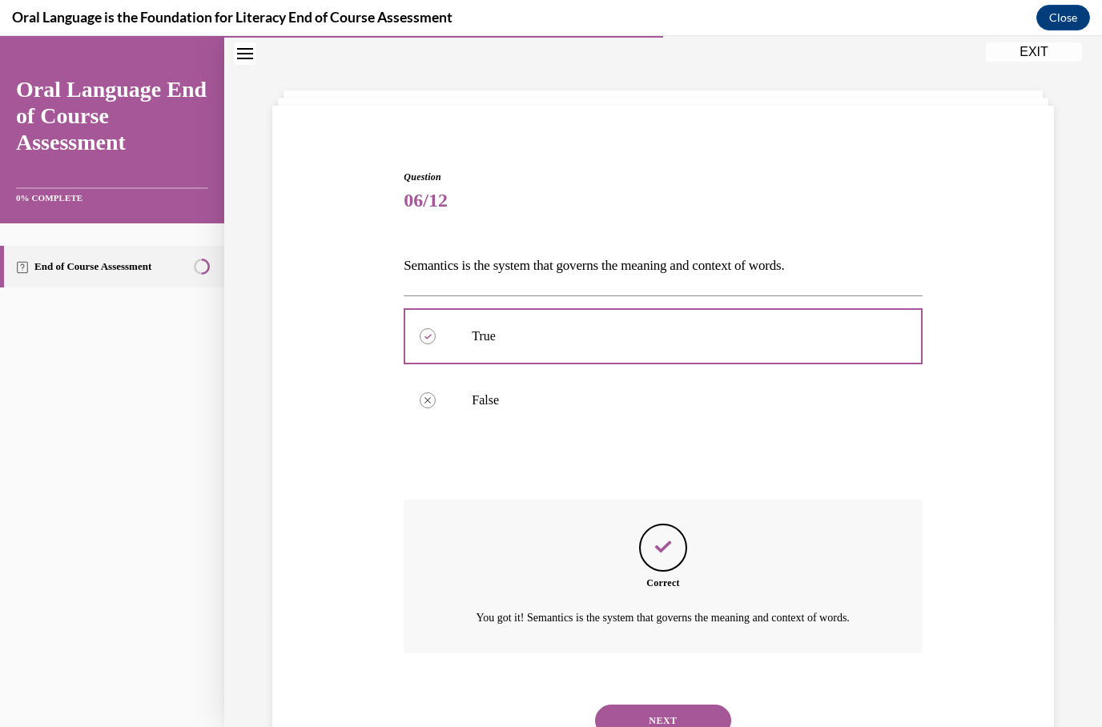
click at [678, 715] on button "NEXT" at bounding box center [663, 721] width 136 height 32
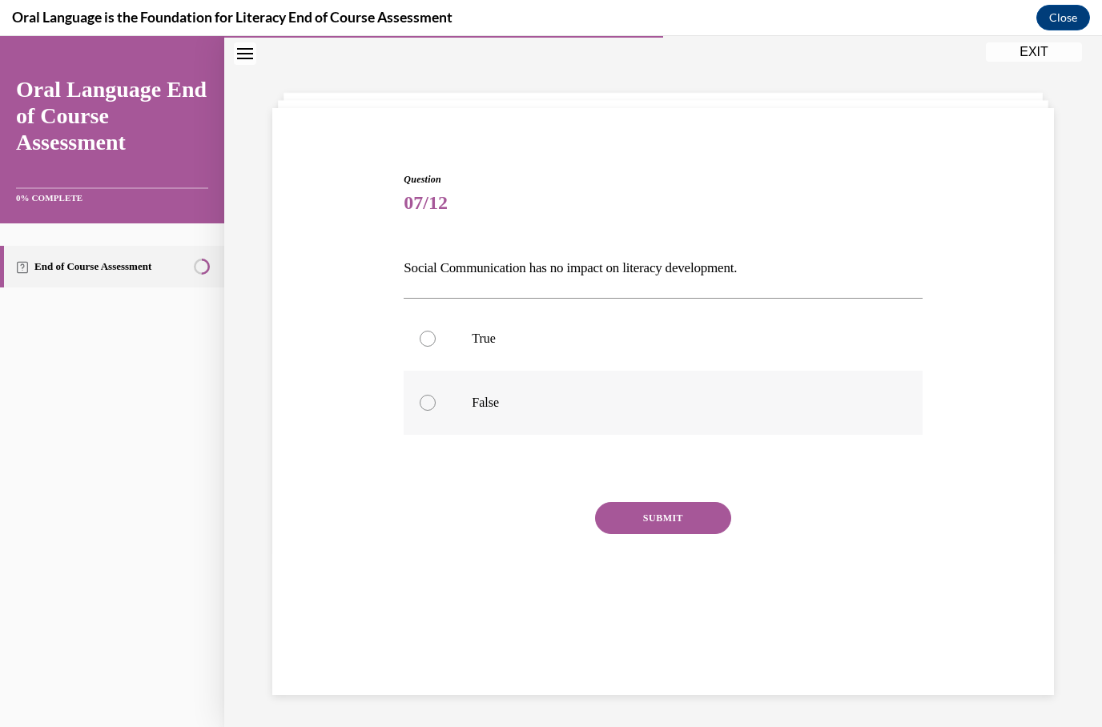
click at [480, 398] on p "False" at bounding box center [677, 403] width 410 height 16
click at [436, 398] on input "False" at bounding box center [428, 403] width 16 height 16
radio input "true"
click at [687, 516] on button "SUBMIT" at bounding box center [663, 518] width 136 height 32
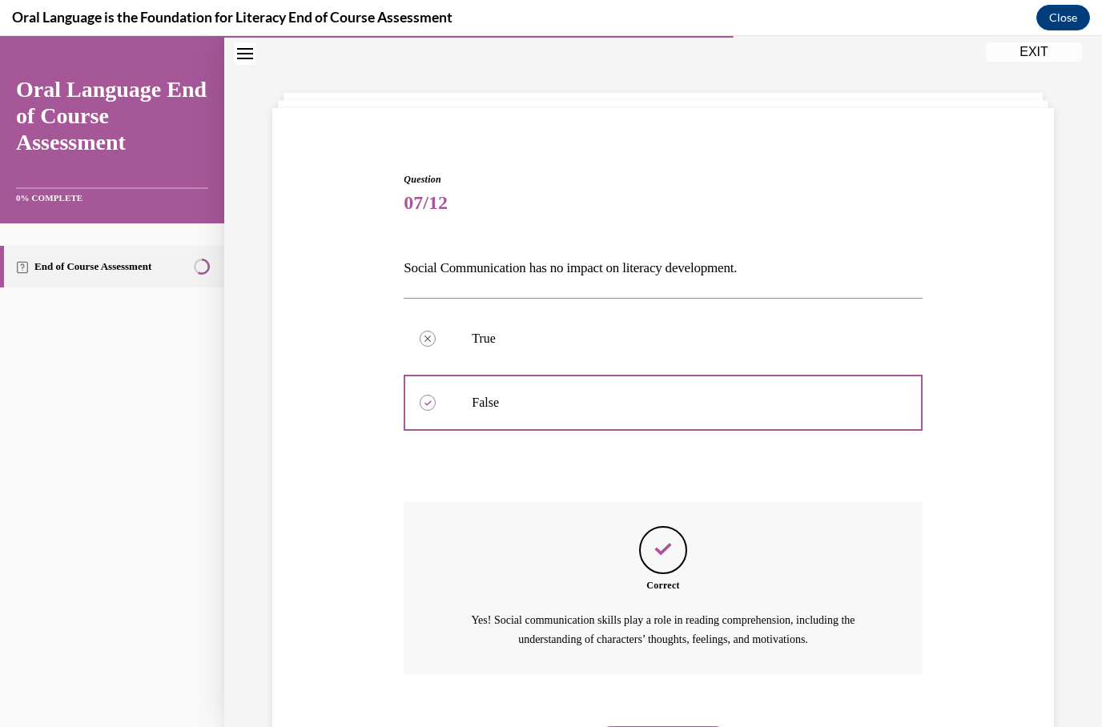
scroll to position [53, 0]
click at [680, 726] on button "NEXT" at bounding box center [663, 740] width 136 height 32
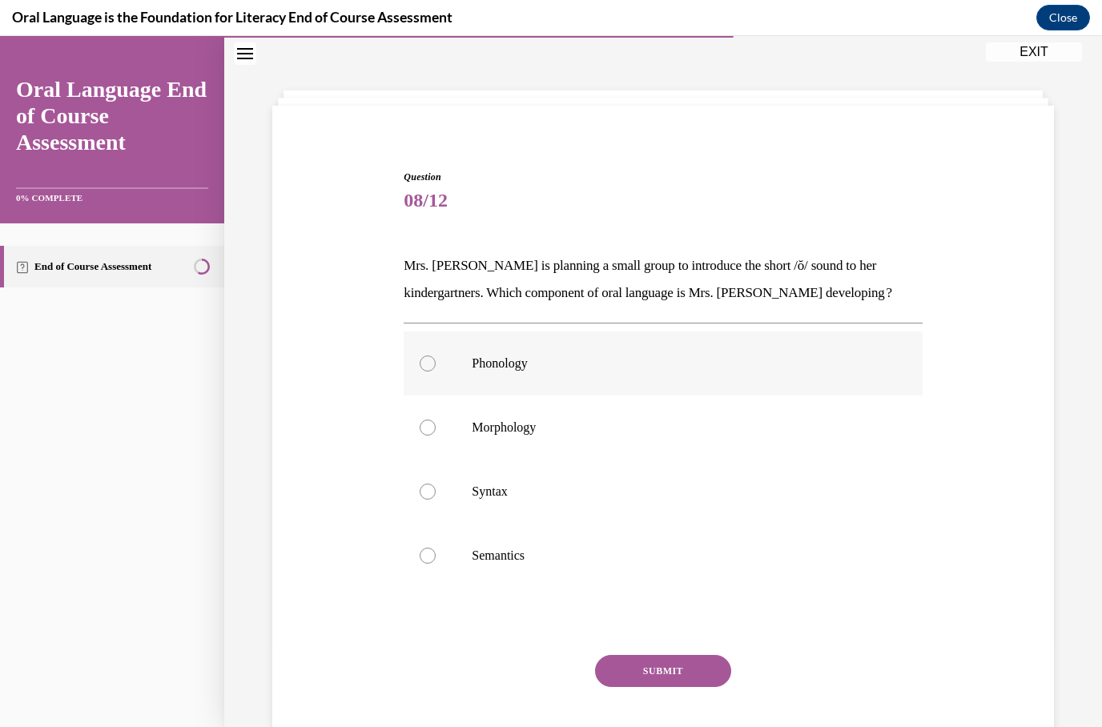
click at [520, 358] on p "Phonology" at bounding box center [677, 364] width 410 height 16
click at [436, 358] on input "Phonology" at bounding box center [428, 364] width 16 height 16
radio input "true"
click at [660, 674] on button "SUBMIT" at bounding box center [663, 671] width 136 height 32
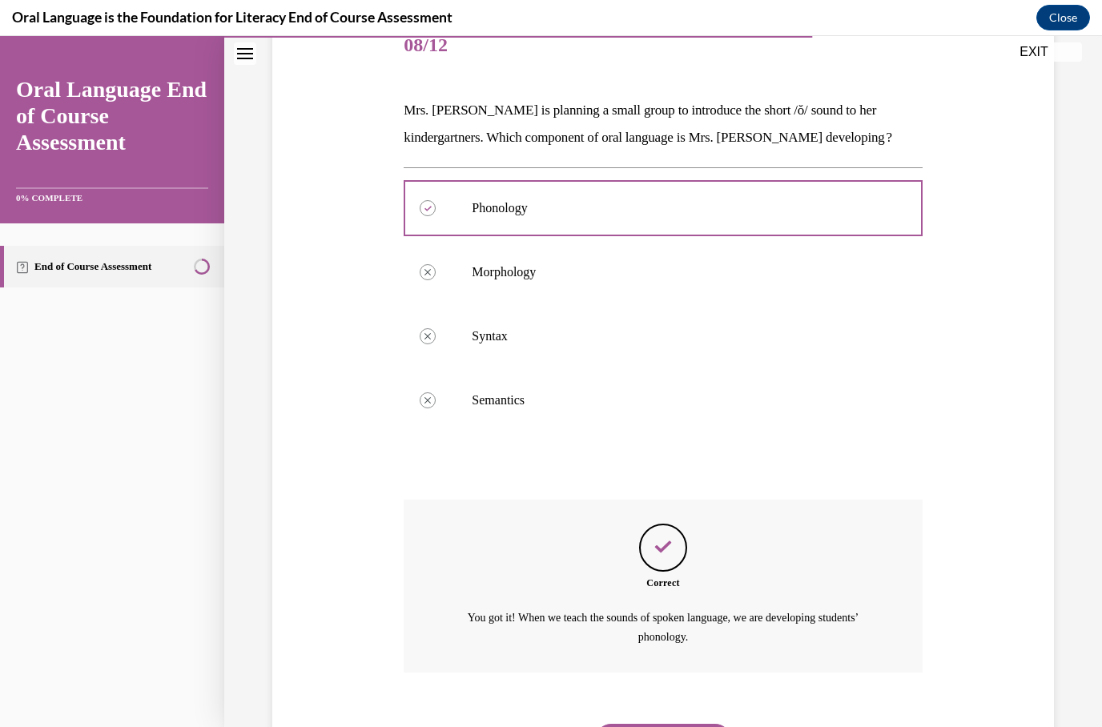
click at [703, 726] on button "NEXT" at bounding box center [663, 740] width 136 height 32
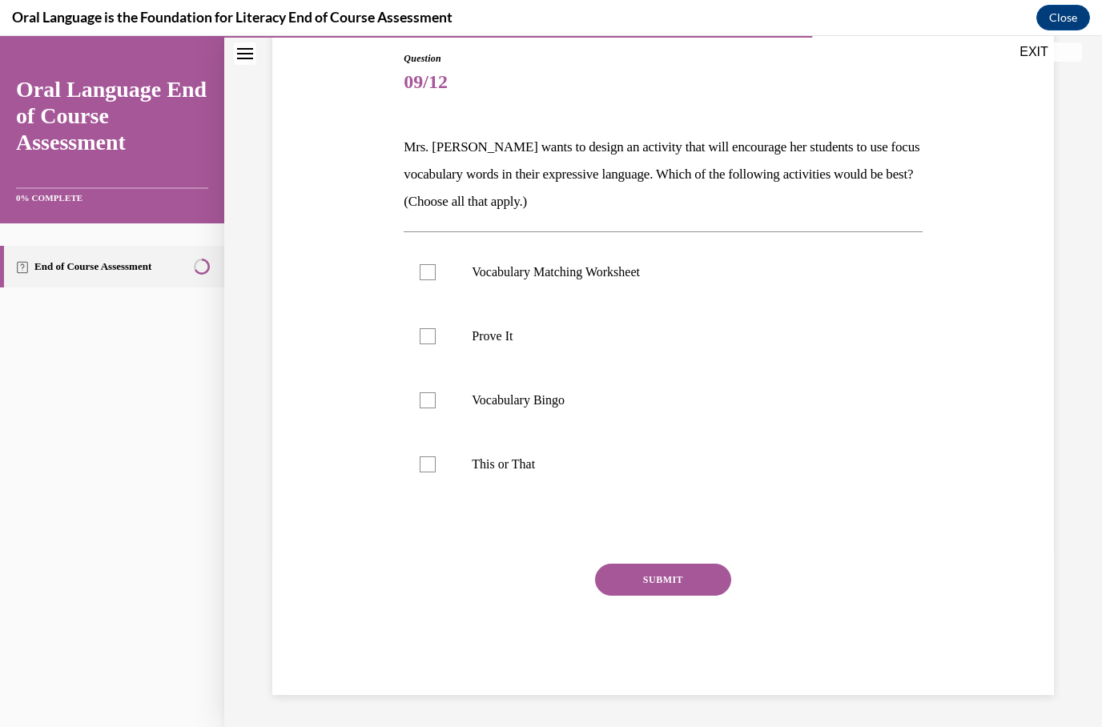
scroll to position [88, 0]
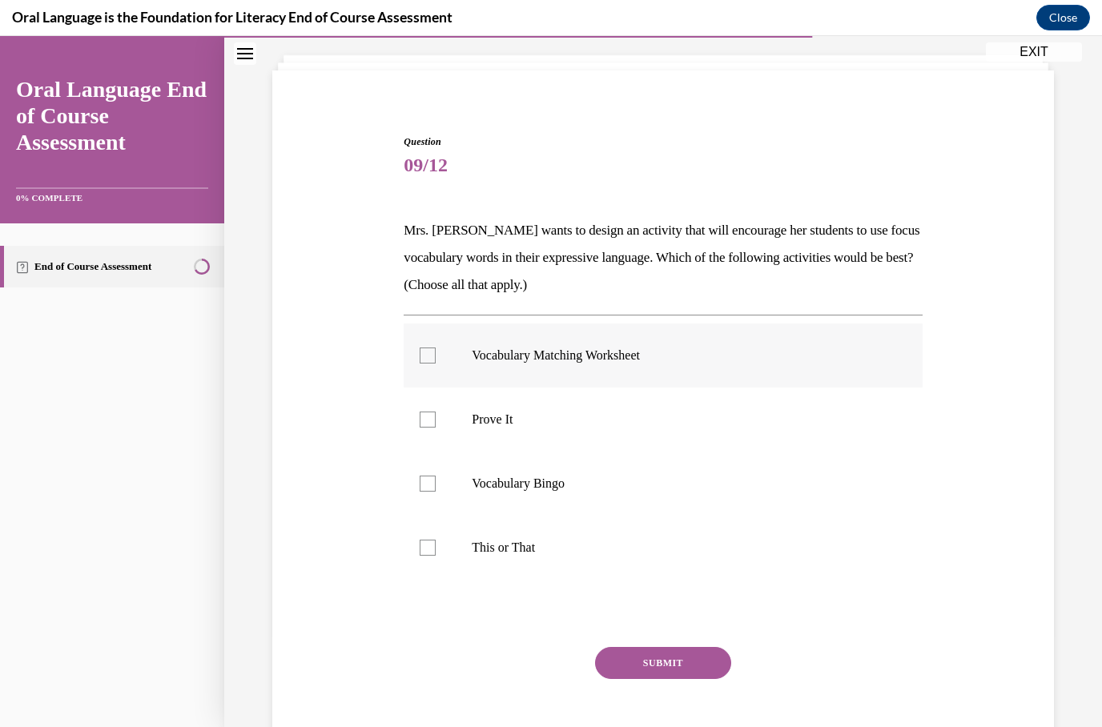
click at [442, 359] on label "Vocabulary Matching Worksheet" at bounding box center [663, 356] width 518 height 64
click at [436, 359] on input "Vocabulary Matching Worksheet" at bounding box center [428, 356] width 16 height 16
checkbox input "true"
click at [431, 485] on div at bounding box center [428, 484] width 16 height 16
click at [431, 485] on input "Vocabulary Bingo" at bounding box center [428, 484] width 16 height 16
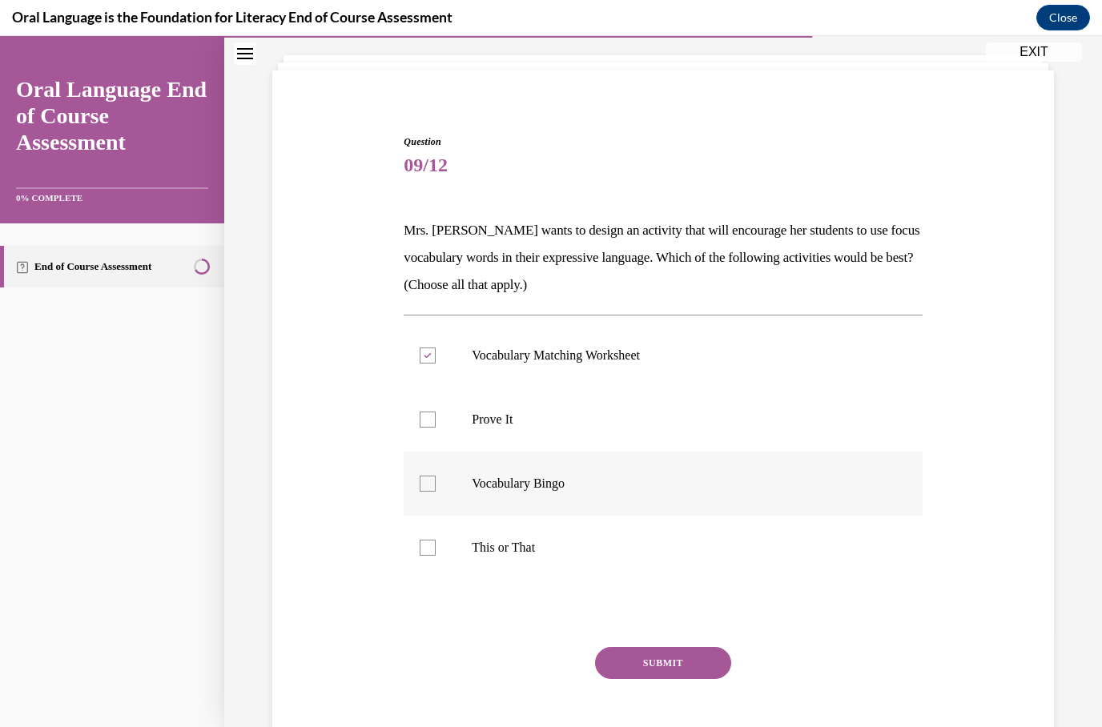
checkbox input "true"
click at [624, 660] on button "SUBMIT" at bounding box center [663, 663] width 136 height 32
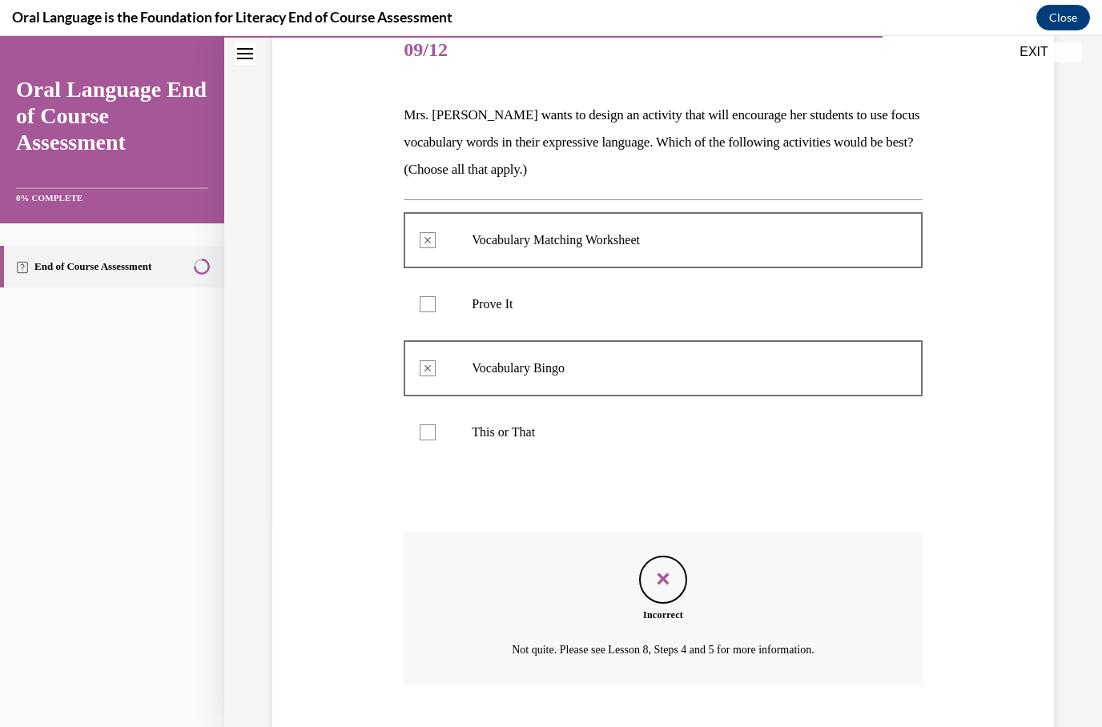
scroll to position [217, 0]
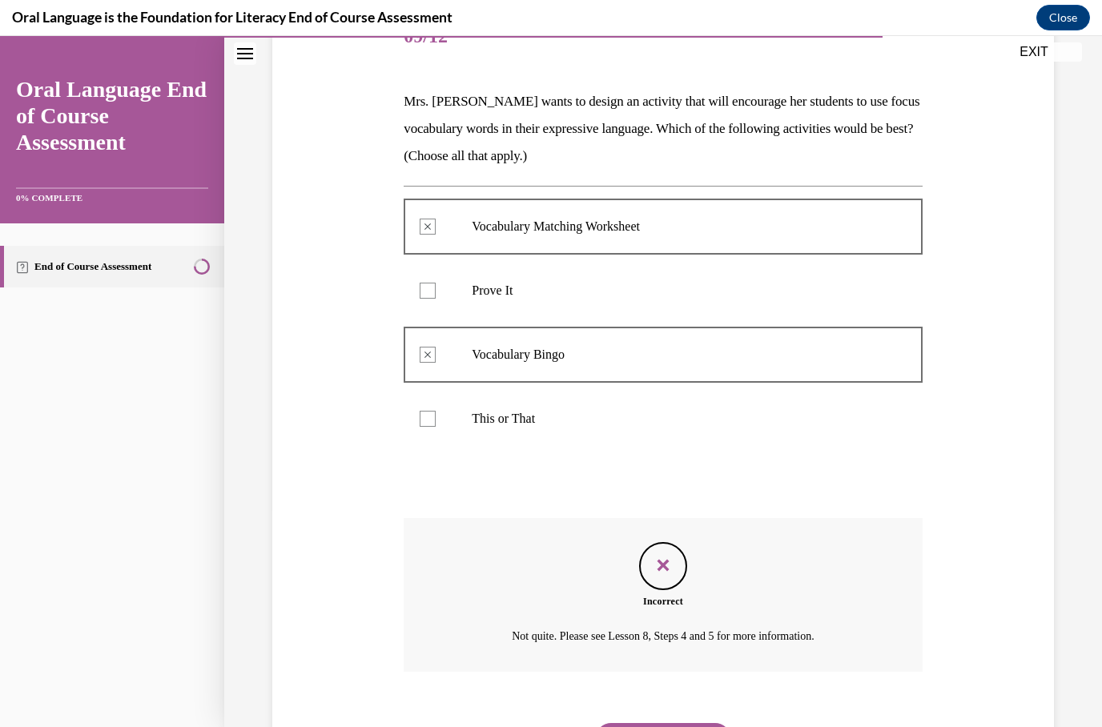
click at [699, 724] on button "NEXT" at bounding box center [663, 739] width 136 height 32
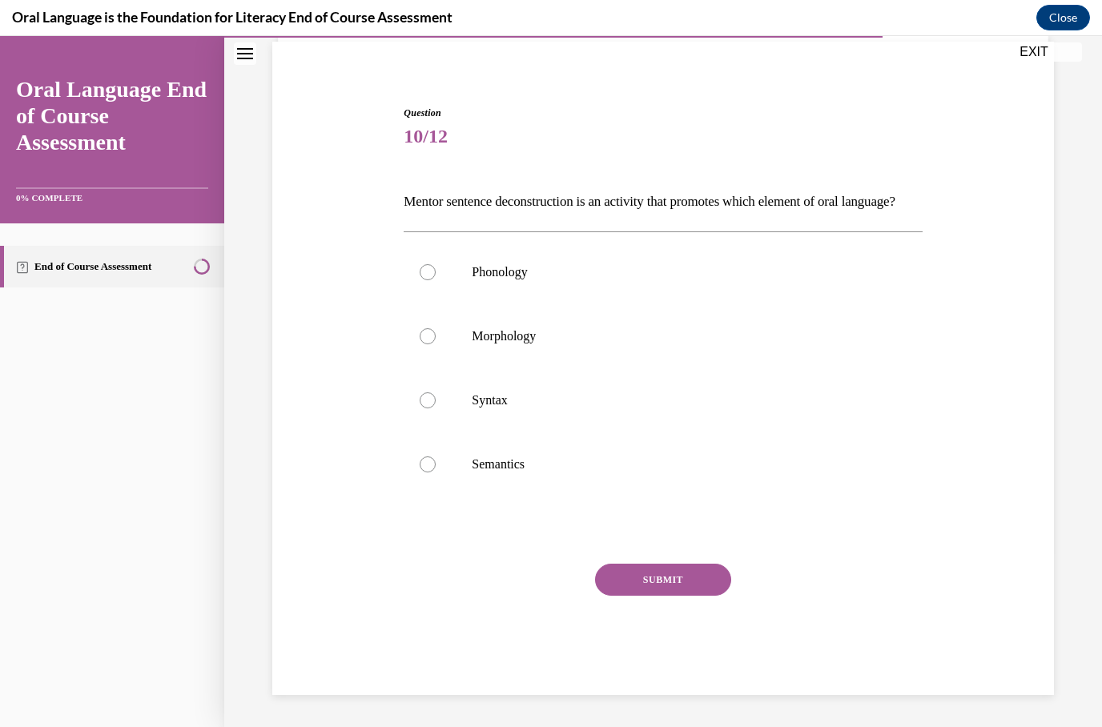
scroll to position [61, 0]
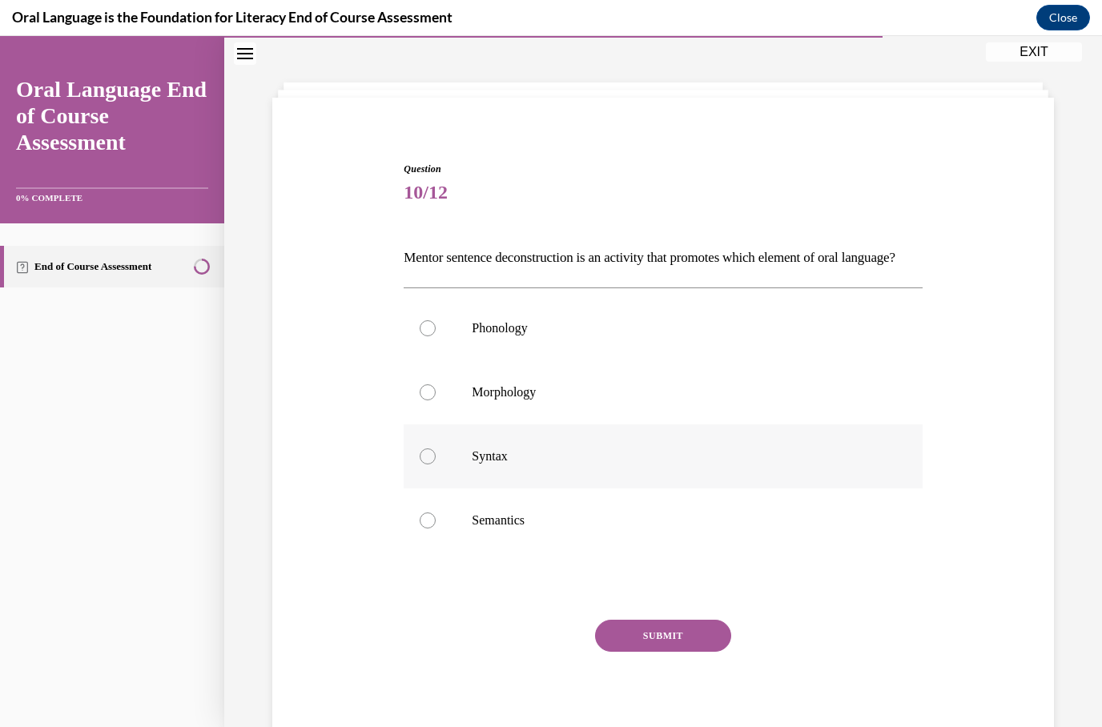
click at [500, 464] on p "Syntax" at bounding box center [677, 456] width 410 height 16
click at [436, 464] on input "Syntax" at bounding box center [428, 456] width 16 height 16
radio input "true"
click at [619, 652] on button "SUBMIT" at bounding box center [663, 636] width 136 height 32
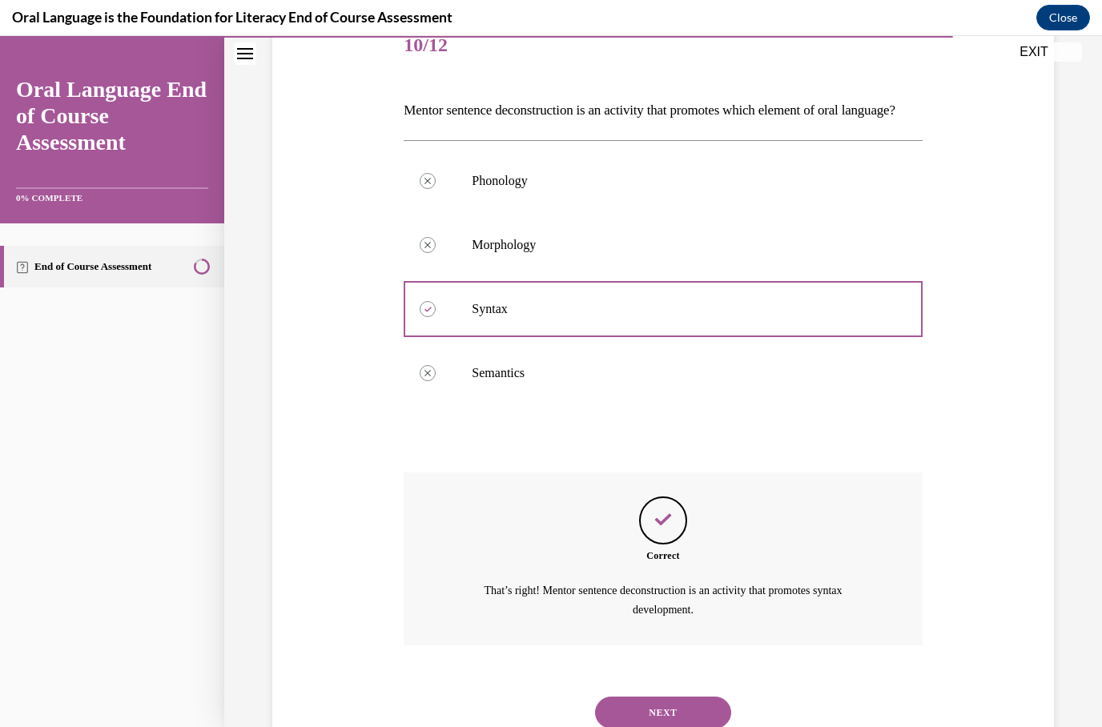
click at [704, 714] on button "NEXT" at bounding box center [663, 713] width 136 height 32
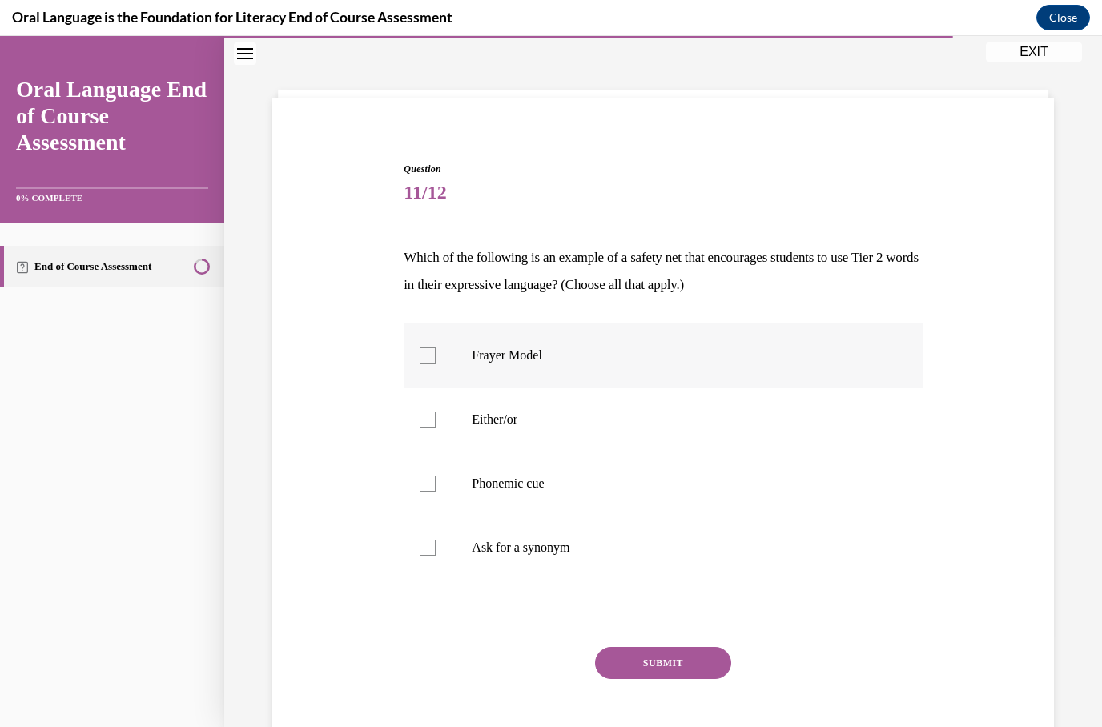
click at [432, 353] on div at bounding box center [428, 356] width 16 height 16
click at [432, 353] on input "Frayer Model" at bounding box center [428, 356] width 16 height 16
checkbox input "true"
click at [432, 430] on label "Either/or" at bounding box center [663, 420] width 518 height 64
click at [432, 428] on input "Either/or" at bounding box center [428, 420] width 16 height 16
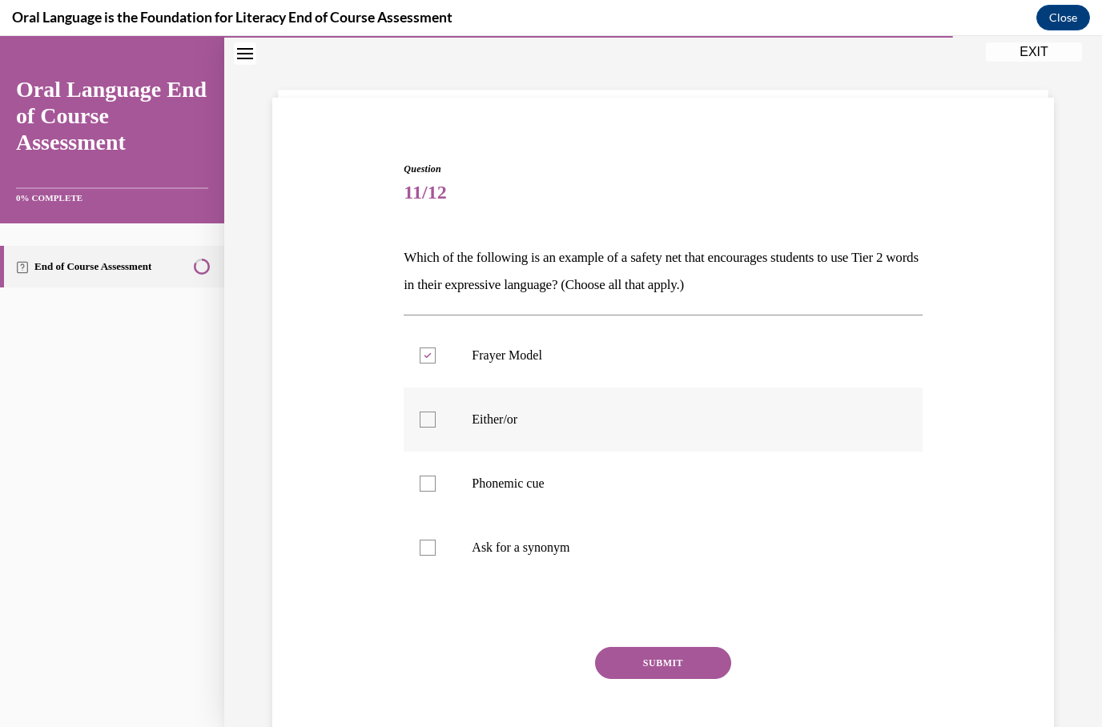
checkbox input "true"
click at [444, 495] on label "Phonemic cue" at bounding box center [663, 484] width 518 height 64
click at [436, 492] on input "Phonemic cue" at bounding box center [428, 484] width 16 height 16
checkbox input "true"
click at [428, 563] on label "Ask for a synonym" at bounding box center [663, 548] width 518 height 64
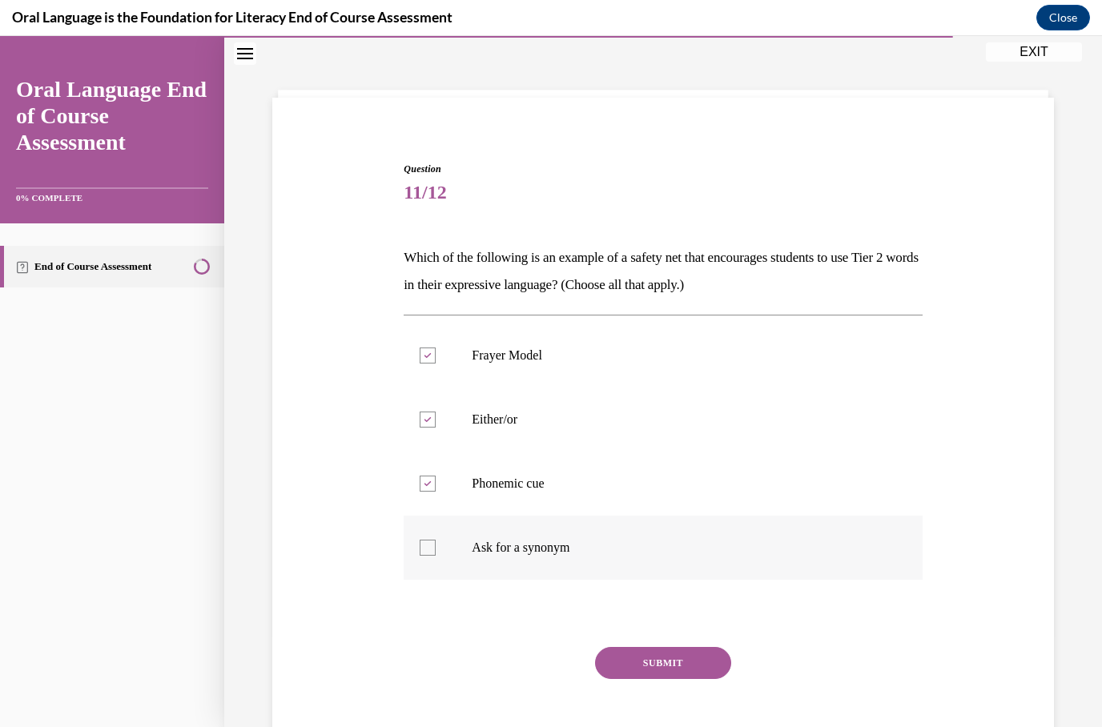
click at [428, 556] on input "Ask for a synonym" at bounding box center [428, 548] width 16 height 16
checkbox input "true"
click at [679, 656] on button "SUBMIT" at bounding box center [663, 663] width 136 height 32
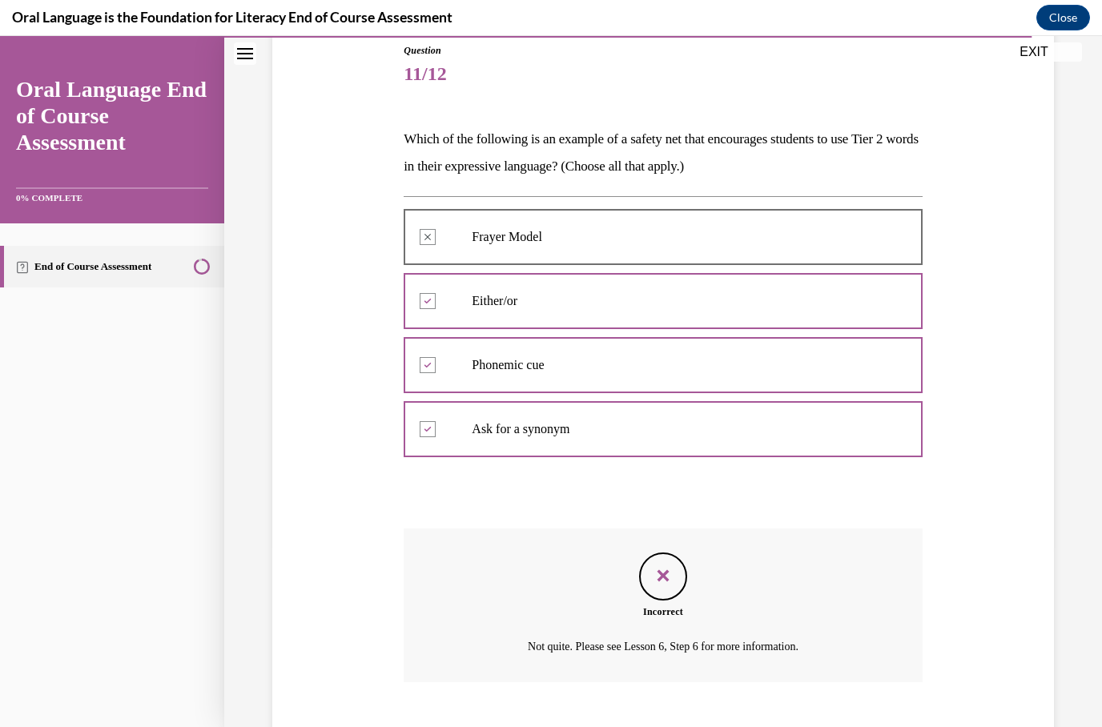
scroll to position [190, 0]
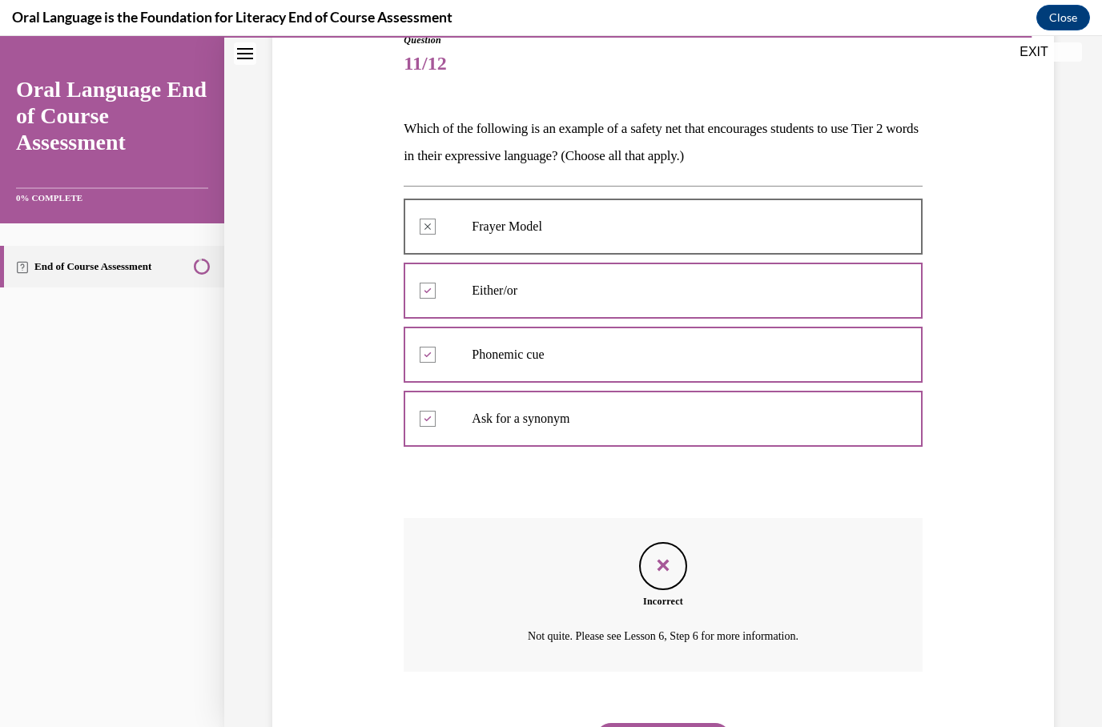
click at [701, 723] on button "NEXT" at bounding box center [663, 739] width 136 height 32
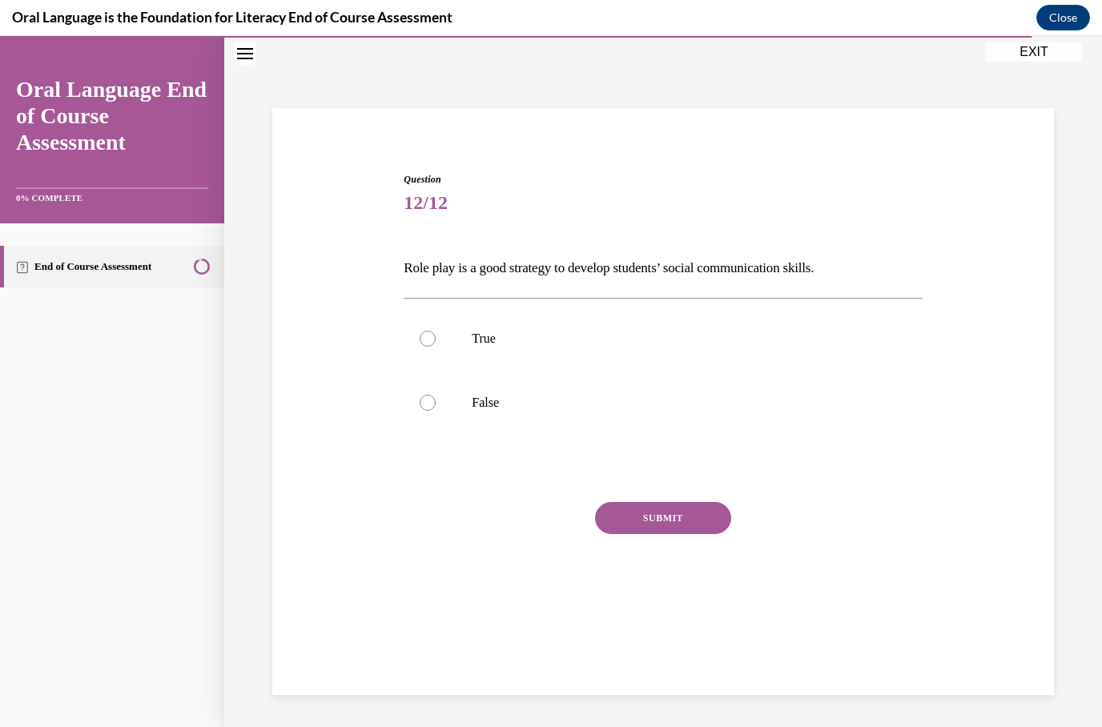
scroll to position [50, 0]
click at [469, 346] on label "True" at bounding box center [663, 339] width 518 height 64
click at [436, 346] on input "True" at bounding box center [428, 339] width 16 height 16
radio input "true"
click at [662, 528] on button "SUBMIT" at bounding box center [663, 518] width 136 height 32
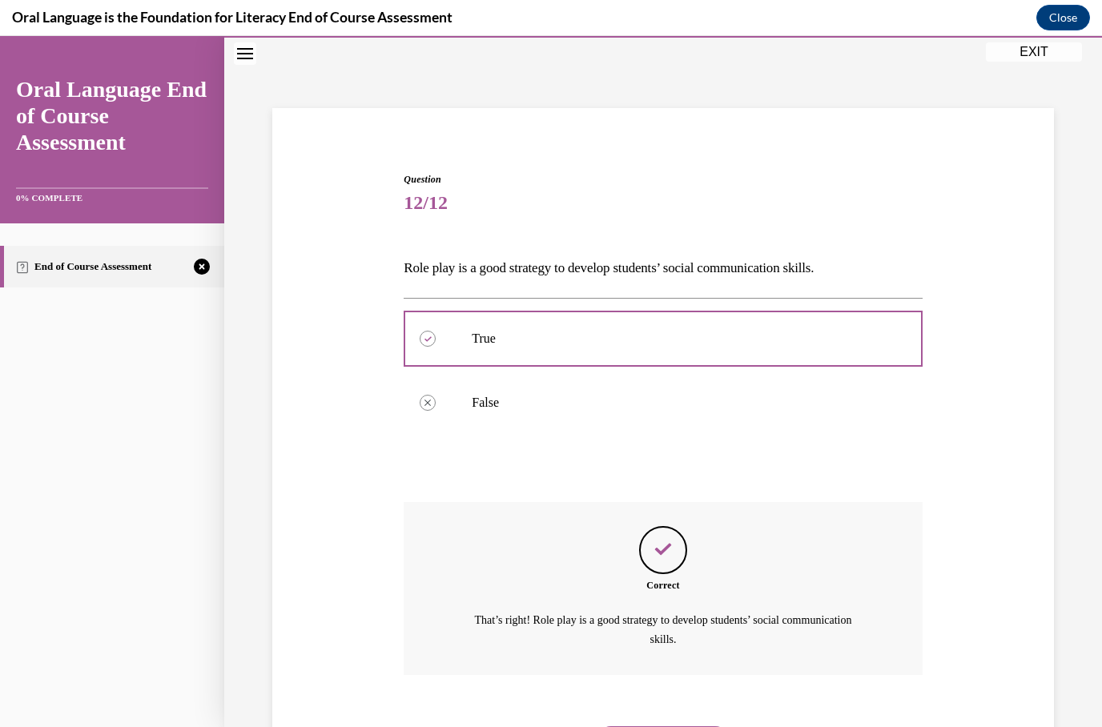
scroll to position [53, 0]
click at [677, 724] on button "NEXT" at bounding box center [663, 740] width 136 height 32
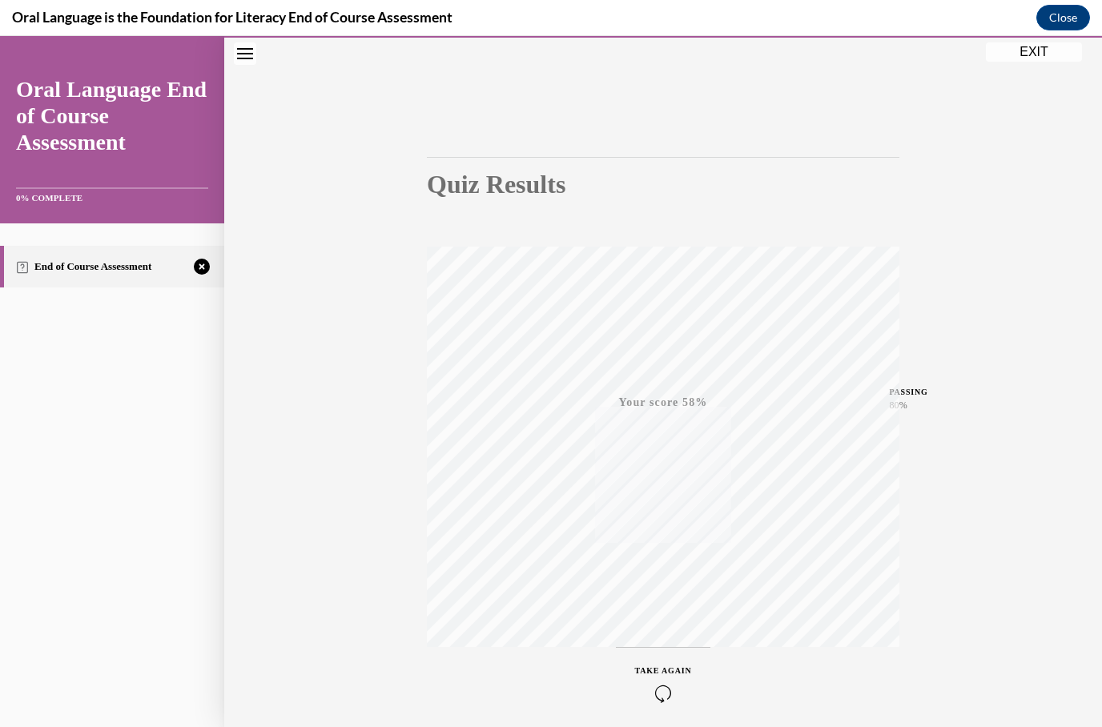
click at [675, 679] on div "TAKE AGAIN" at bounding box center [663, 684] width 57 height 38
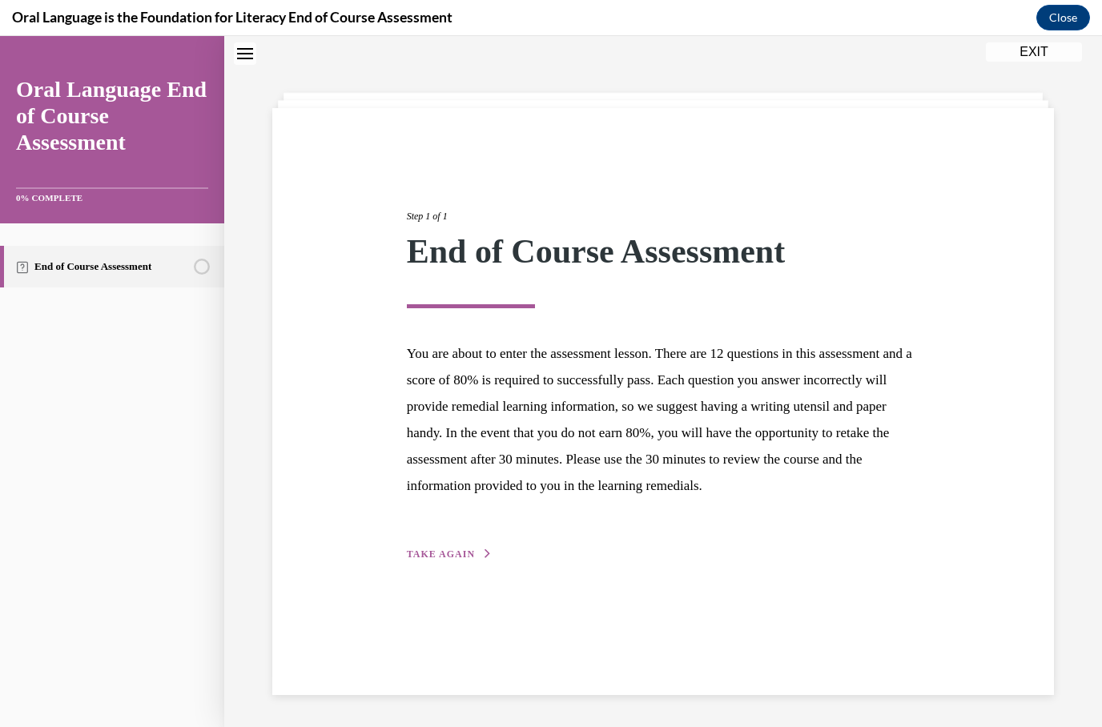
scroll to position [50, 0]
click at [450, 542] on div "Step 1 of 1 End of Course Assessment You are about to enter the assessment less…" at bounding box center [663, 367] width 537 height 391
click at [470, 550] on span "TAKE AGAIN" at bounding box center [441, 554] width 68 height 11
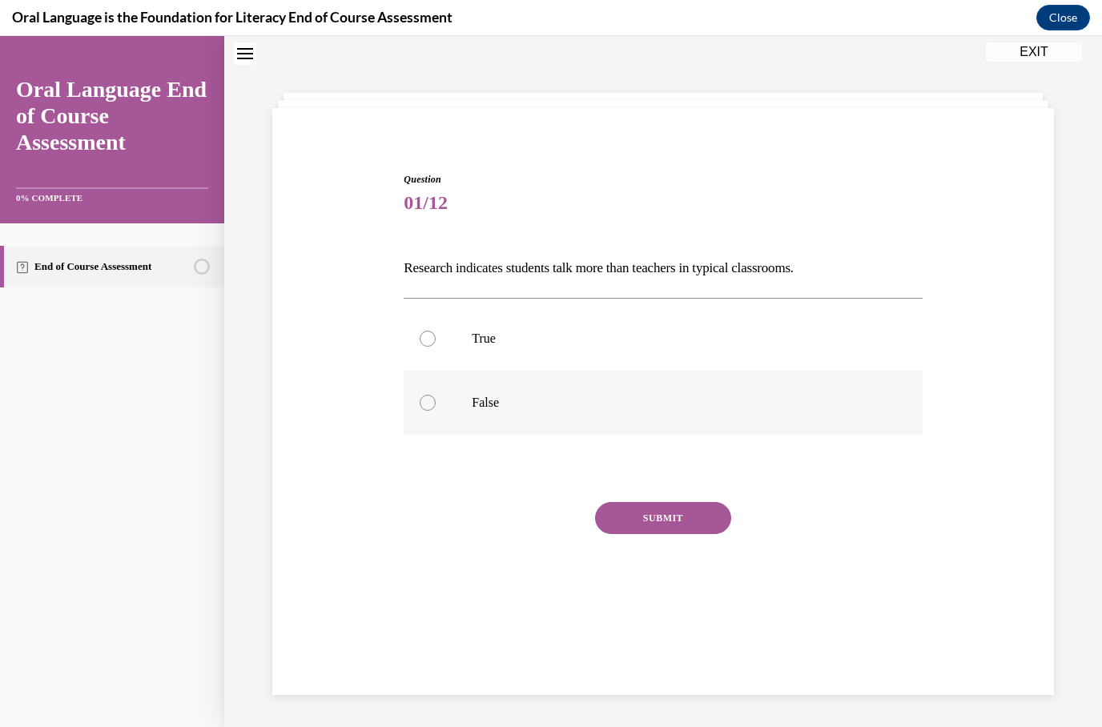
click at [476, 412] on label "False" at bounding box center [663, 403] width 518 height 64
click at [436, 411] on input "False" at bounding box center [428, 403] width 16 height 16
radio input "true"
click at [659, 516] on button "SUBMIT" at bounding box center [663, 518] width 136 height 32
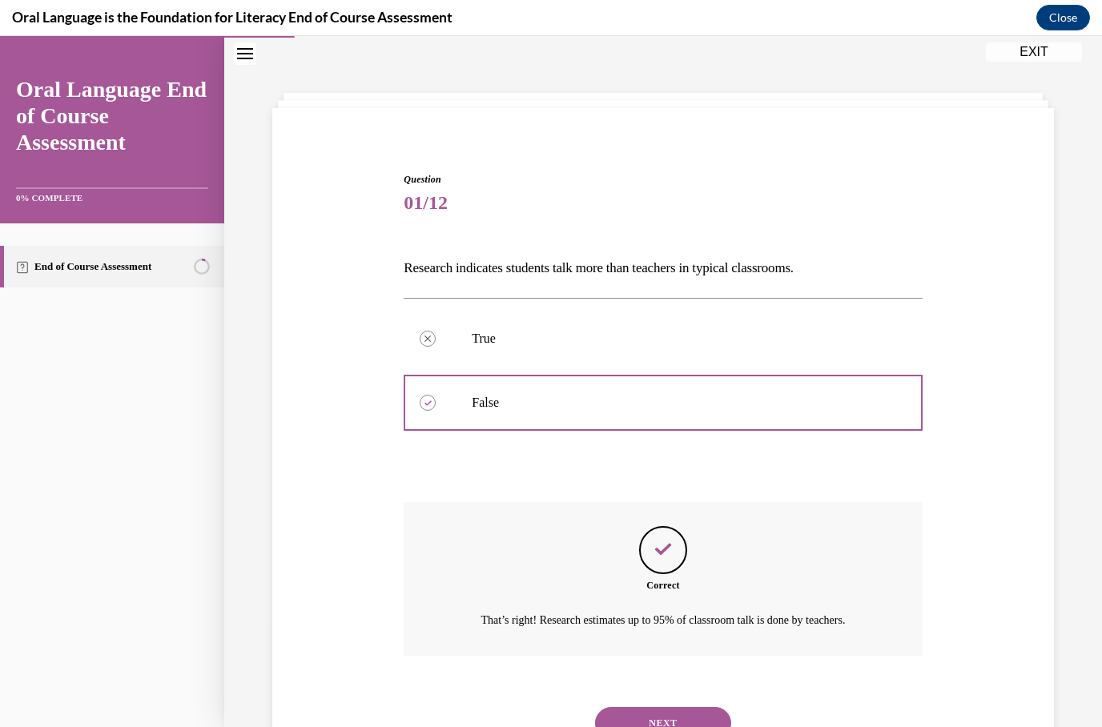
click at [679, 707] on button "NEXT" at bounding box center [663, 723] width 136 height 32
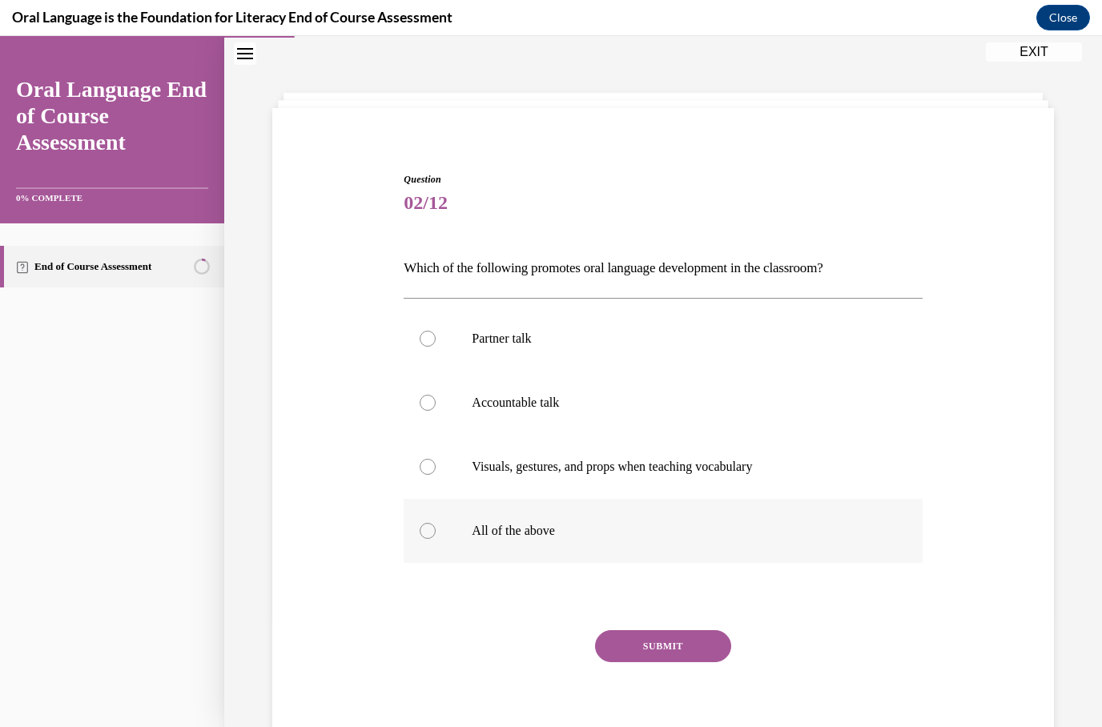
click at [528, 519] on label "All of the above" at bounding box center [663, 531] width 518 height 64
click at [436, 523] on input "All of the above" at bounding box center [428, 531] width 16 height 16
radio input "true"
click at [675, 653] on button "SUBMIT" at bounding box center [663, 646] width 136 height 32
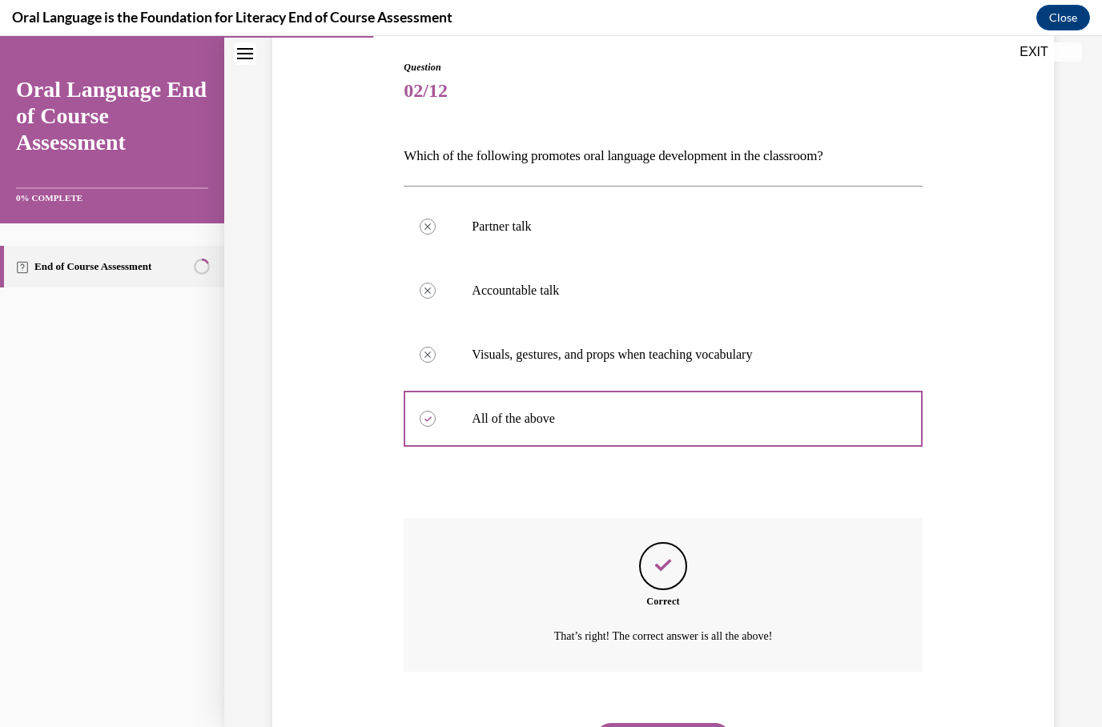
click at [671, 723] on button "NEXT" at bounding box center [663, 739] width 136 height 32
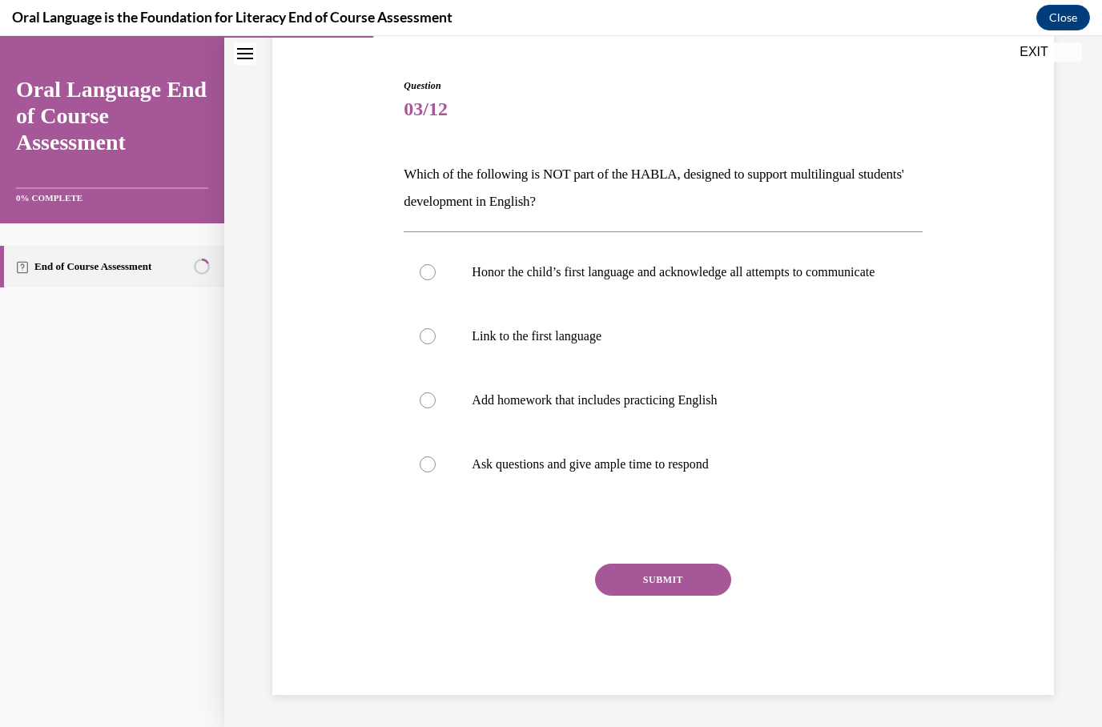
scroll to position [77, 0]
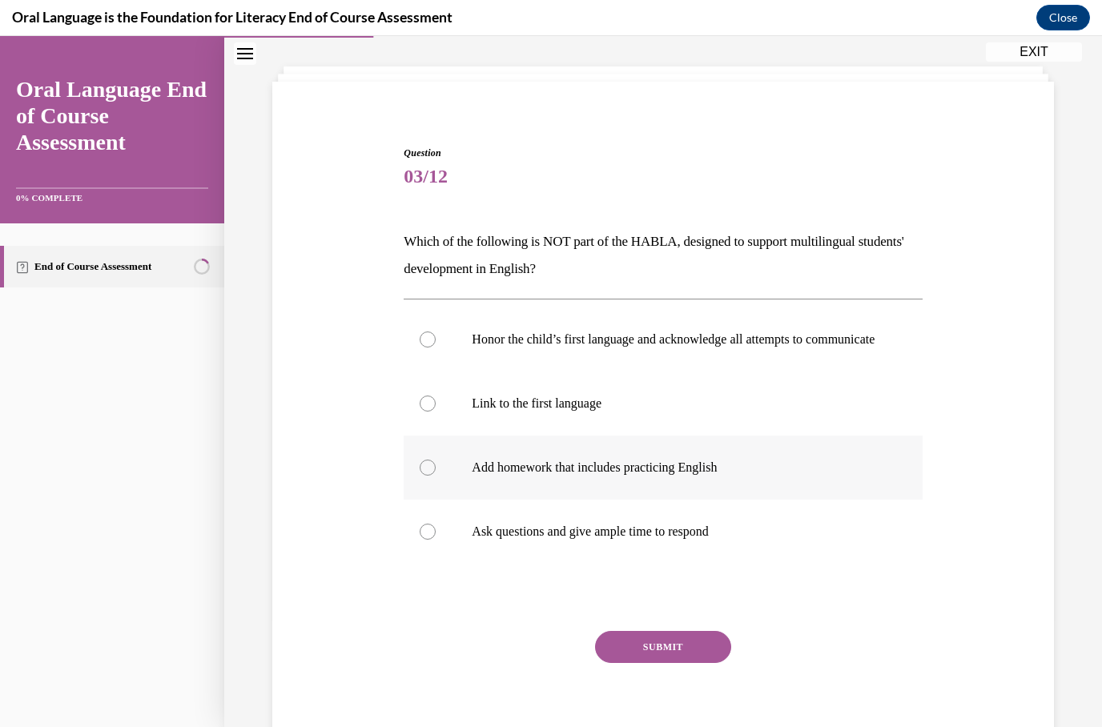
click at [645, 476] on p "Add homework that includes practicing English" at bounding box center [677, 468] width 410 height 16
click at [436, 476] on input "Add homework that includes practicing English" at bounding box center [428, 468] width 16 height 16
radio input "true"
click at [681, 658] on button "SUBMIT" at bounding box center [663, 647] width 136 height 32
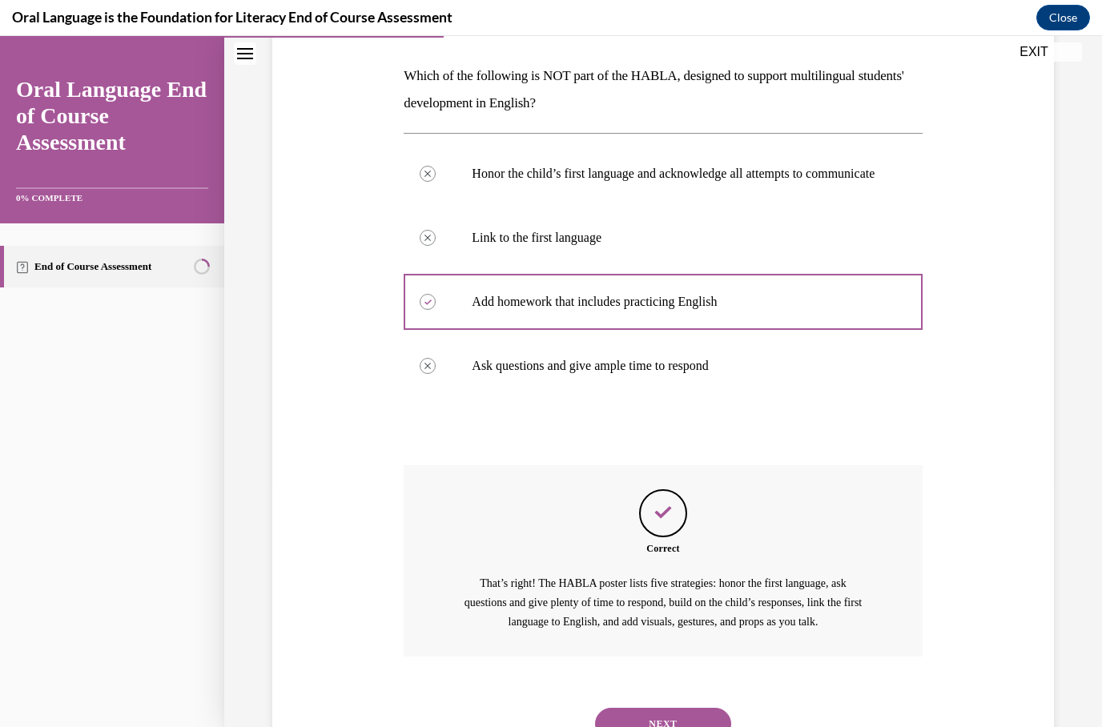
click at [689, 714] on button "NEXT" at bounding box center [663, 724] width 136 height 32
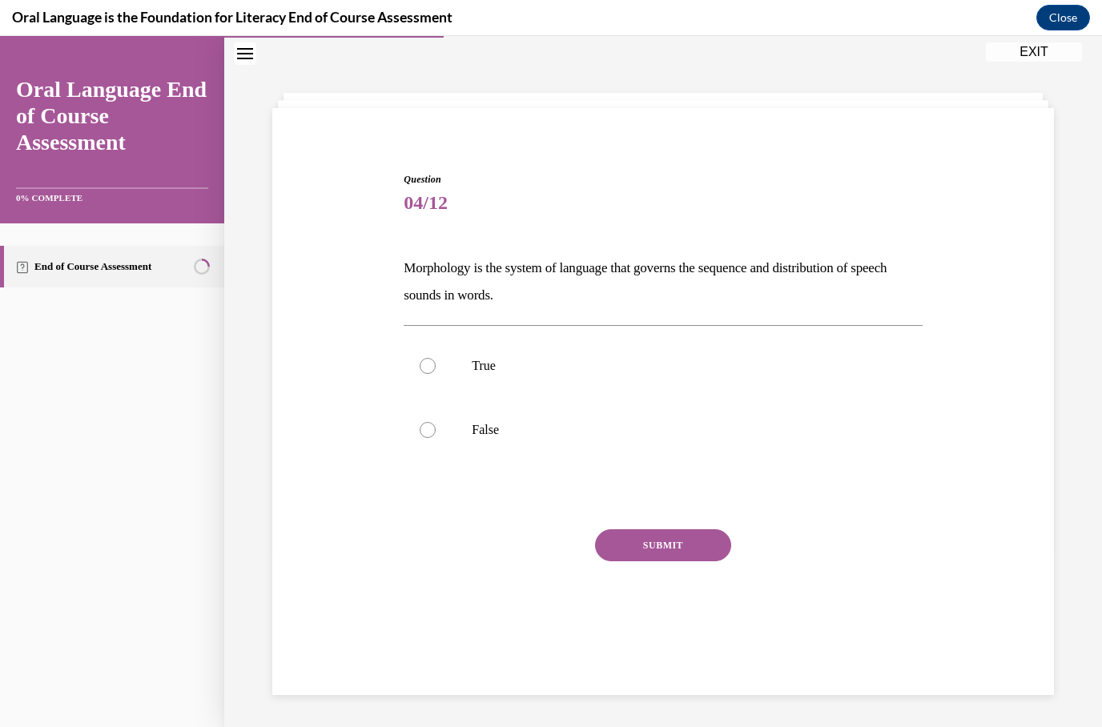
scroll to position [50, 0]
click at [482, 423] on p "False" at bounding box center [677, 430] width 410 height 16
click at [436, 423] on input "False" at bounding box center [428, 430] width 16 height 16
radio input "true"
click at [669, 559] on button "SUBMIT" at bounding box center [663, 545] width 136 height 32
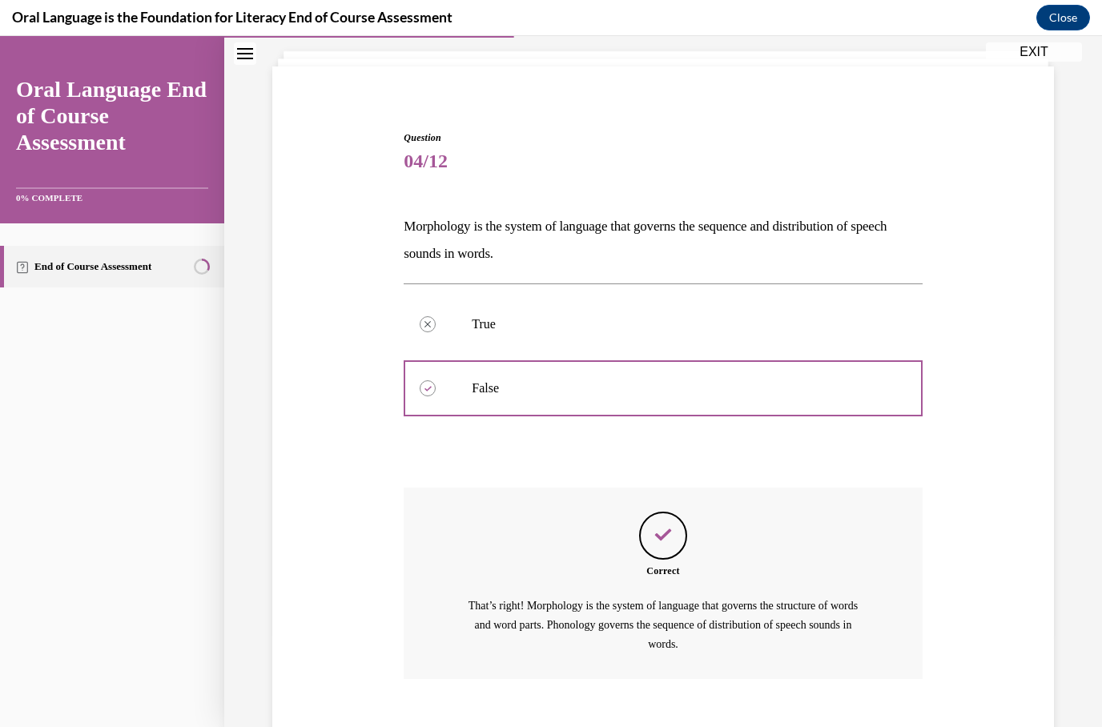
scroll to position [98, 0]
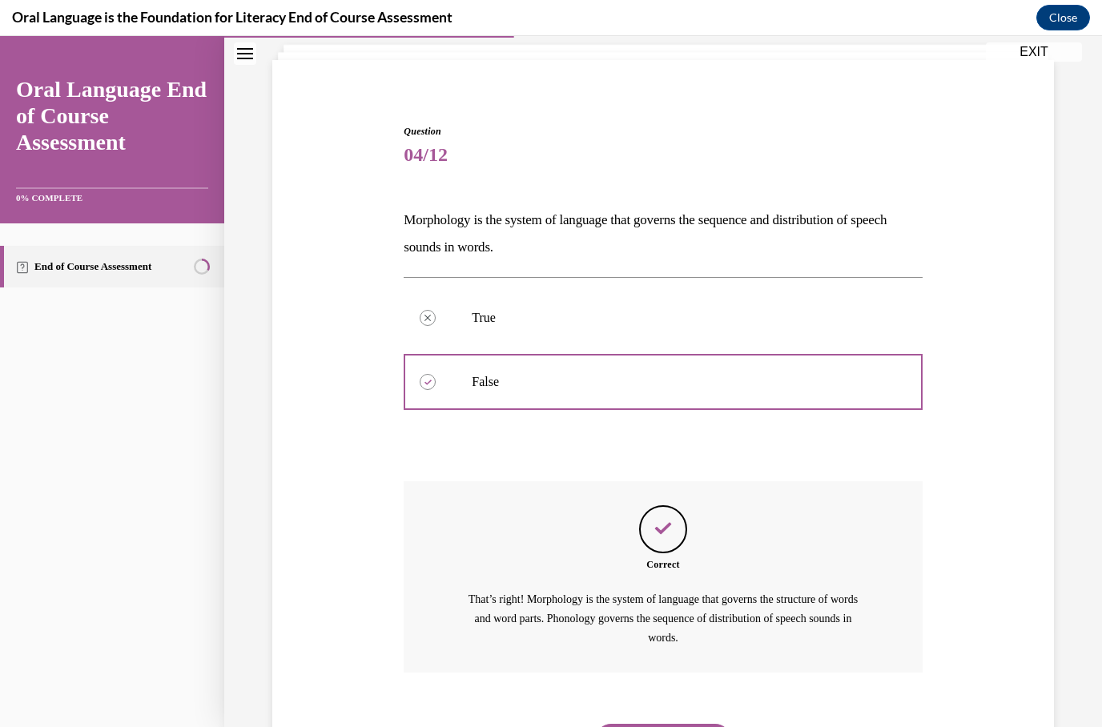
click at [687, 724] on button "NEXT" at bounding box center [663, 740] width 136 height 32
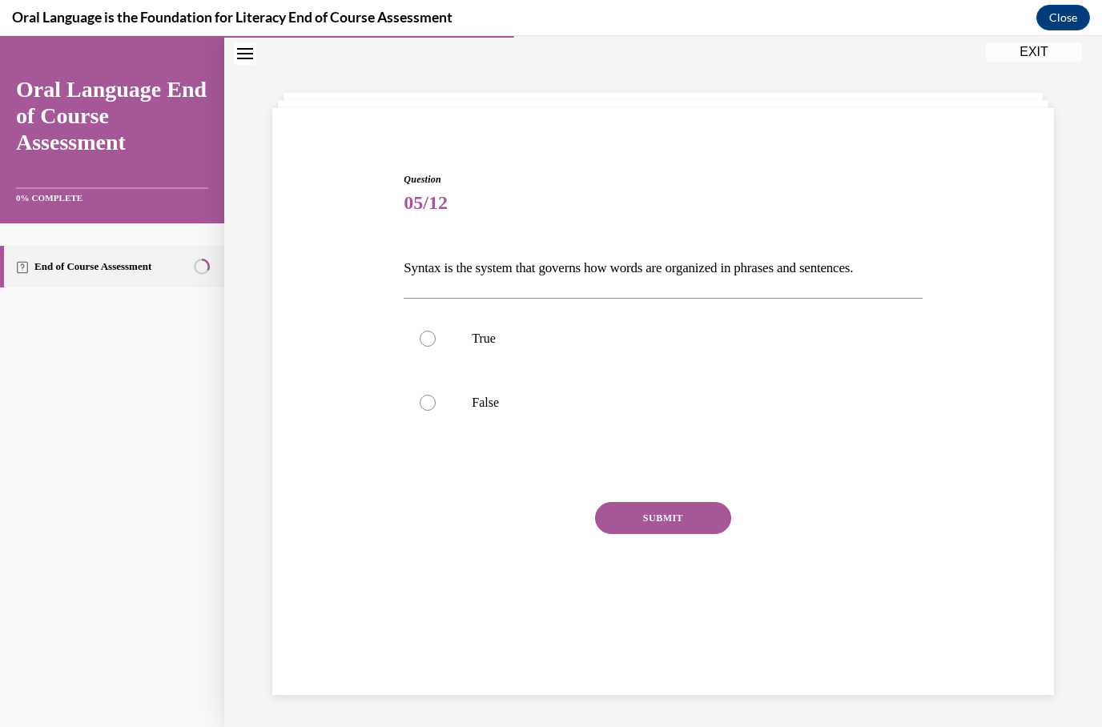
scroll to position [50, 0]
click at [510, 333] on p "True" at bounding box center [677, 339] width 410 height 16
click at [436, 333] on input "True" at bounding box center [428, 339] width 16 height 16
radio input "true"
click at [677, 519] on button "SUBMIT" at bounding box center [663, 518] width 136 height 32
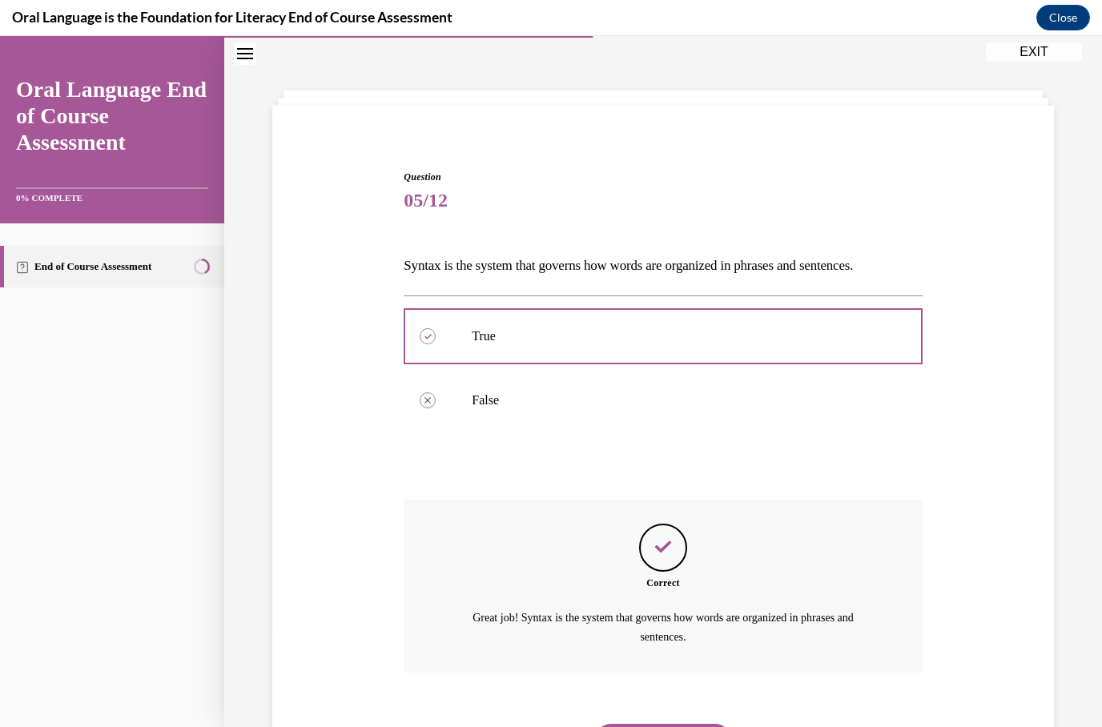
scroll to position [53, 0]
click at [693, 724] on button "NEXT" at bounding box center [663, 740] width 136 height 32
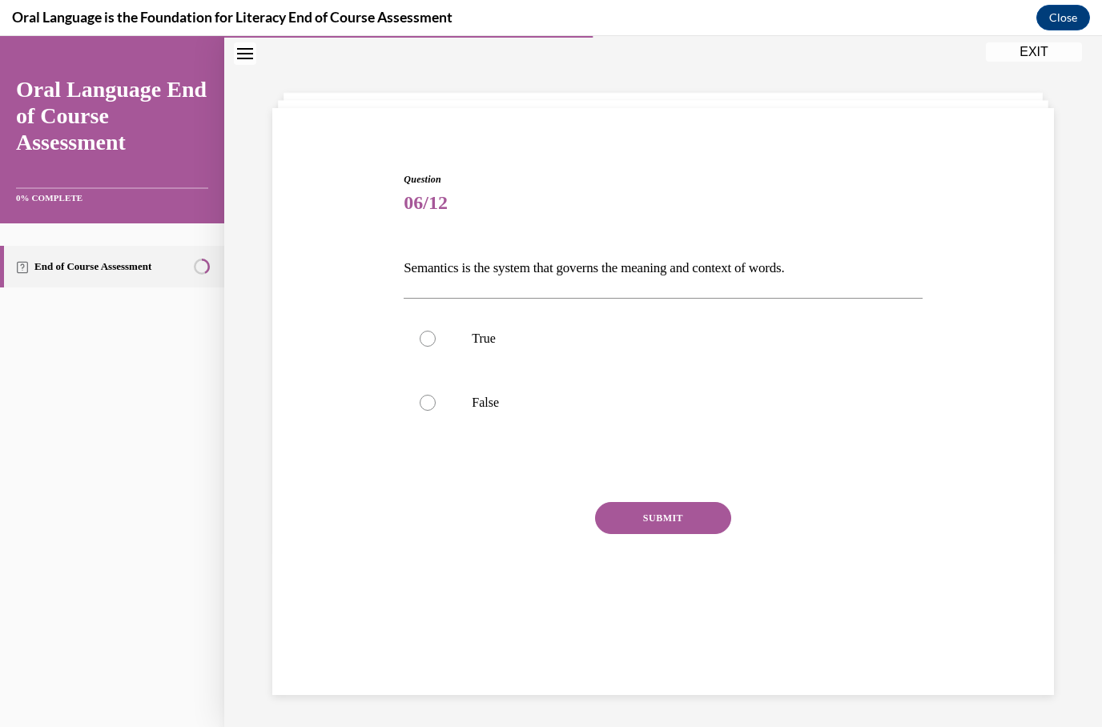
scroll to position [50, 0]
click at [489, 349] on label "True" at bounding box center [663, 339] width 518 height 64
click at [436, 347] on input "True" at bounding box center [428, 339] width 16 height 16
radio input "true"
click at [666, 533] on button "SUBMIT" at bounding box center [663, 518] width 136 height 32
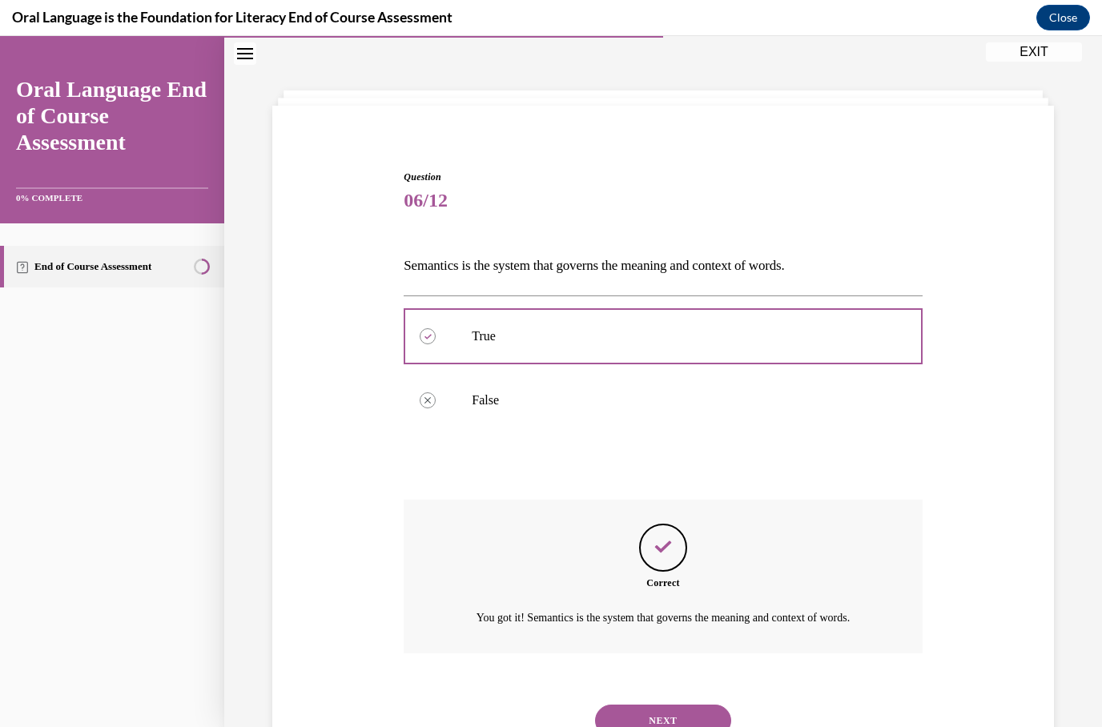
click at [687, 712] on button "NEXT" at bounding box center [663, 721] width 136 height 32
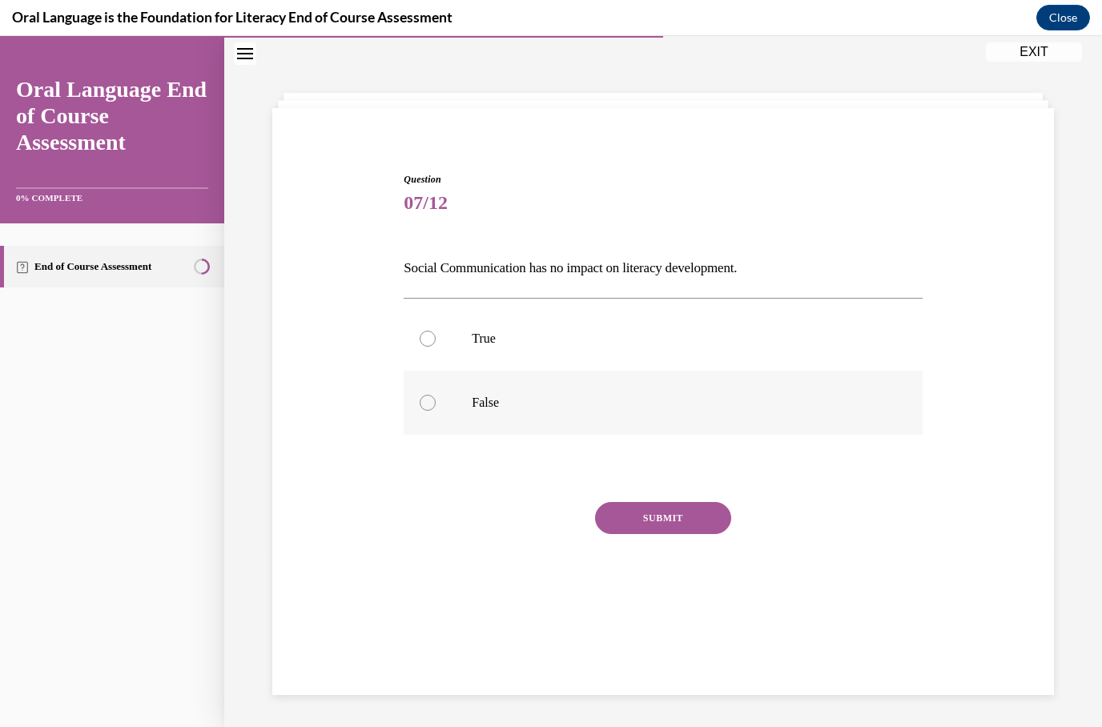
click at [479, 388] on label "False" at bounding box center [663, 403] width 518 height 64
click at [436, 395] on input "False" at bounding box center [428, 403] width 16 height 16
radio input "true"
click at [663, 523] on button "SUBMIT" at bounding box center [663, 518] width 136 height 32
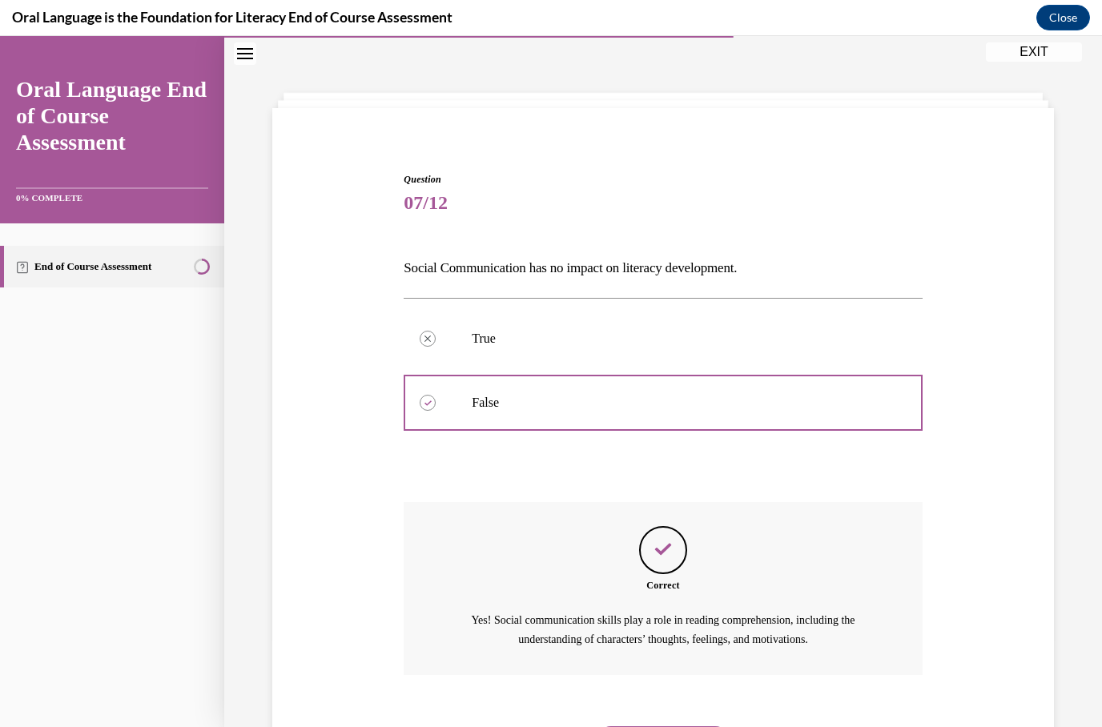
scroll to position [53, 0]
click at [667, 724] on button "NEXT" at bounding box center [663, 740] width 136 height 32
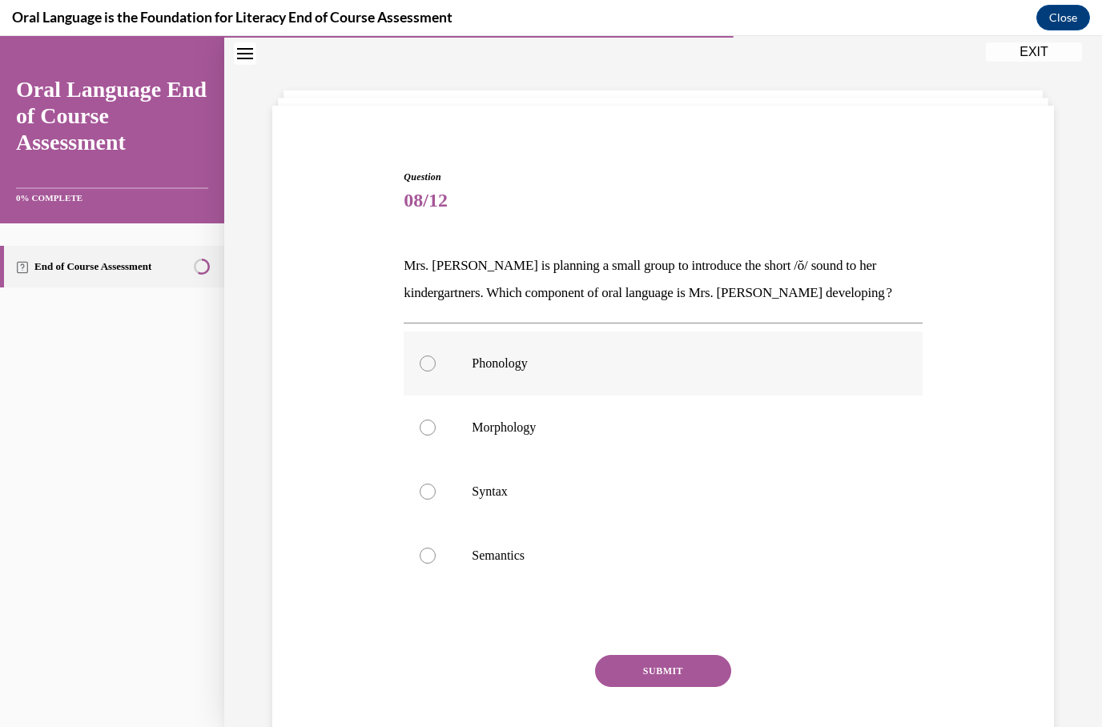
click at [499, 372] on label "Phonology" at bounding box center [663, 364] width 518 height 64
click at [436, 372] on input "Phonology" at bounding box center [428, 364] width 16 height 16
radio input "true"
click at [687, 685] on button "SUBMIT" at bounding box center [663, 671] width 136 height 32
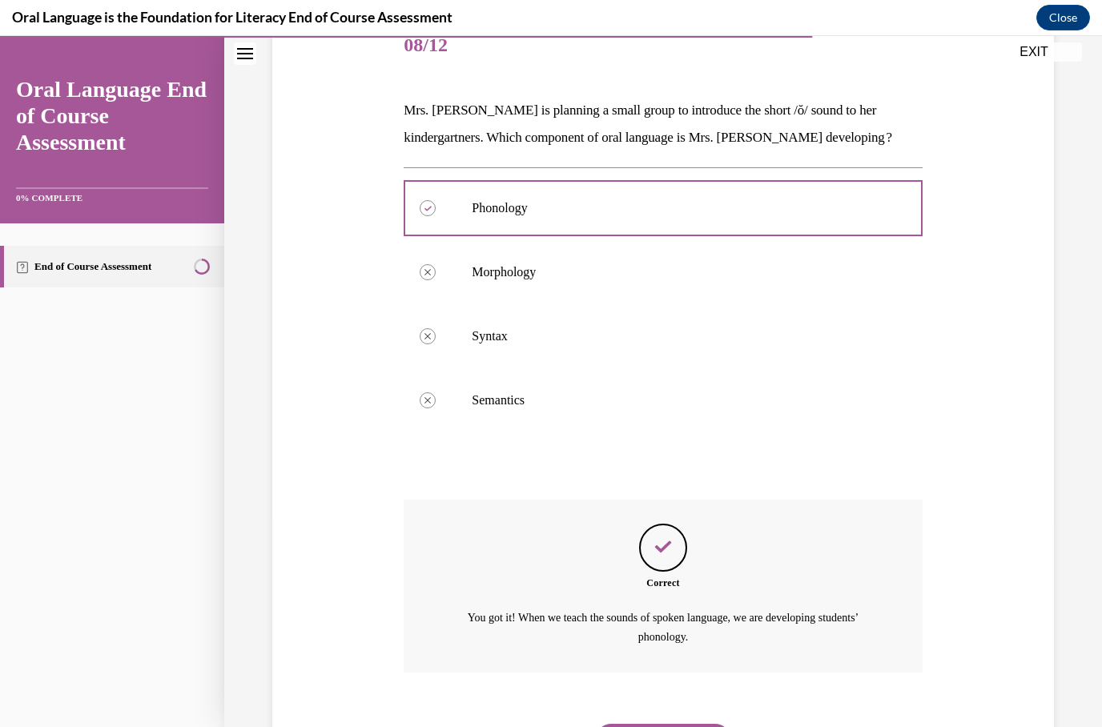
click at [683, 724] on button "NEXT" at bounding box center [663, 740] width 136 height 32
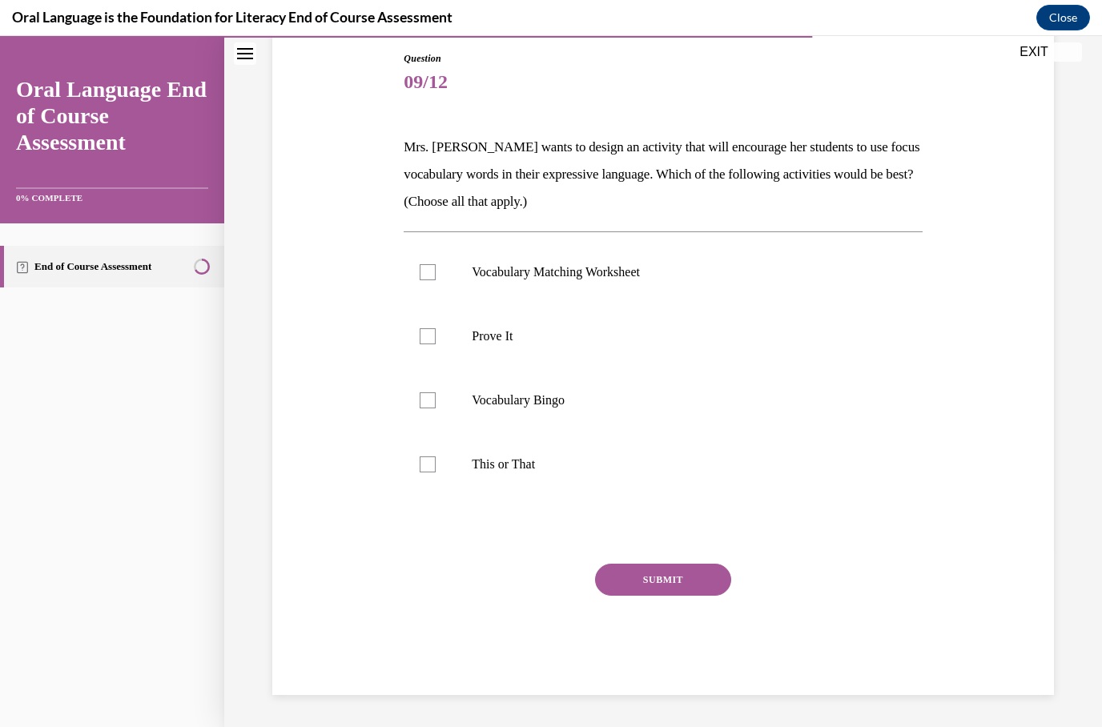
scroll to position [88, 0]
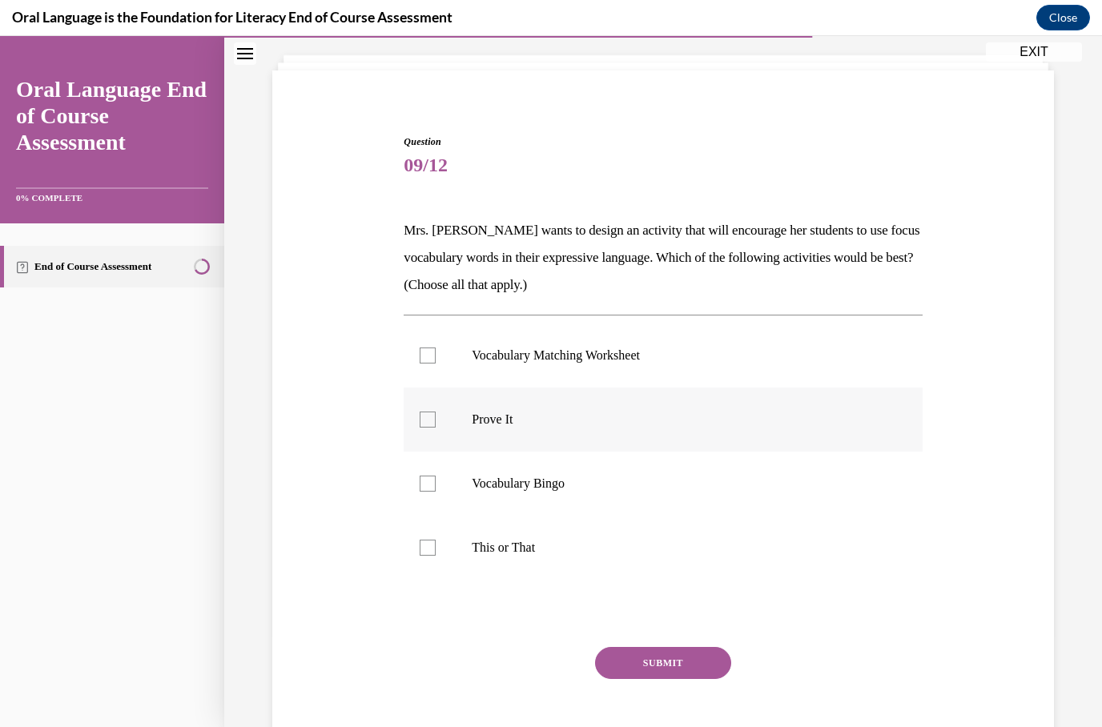
click at [452, 428] on label "Prove It" at bounding box center [663, 420] width 518 height 64
click at [436, 428] on input "Prove It" at bounding box center [428, 420] width 16 height 16
checkbox input "true"
click at [445, 476] on label "Vocabulary Bingo" at bounding box center [663, 484] width 518 height 64
click at [436, 476] on input "Vocabulary Bingo" at bounding box center [428, 484] width 16 height 16
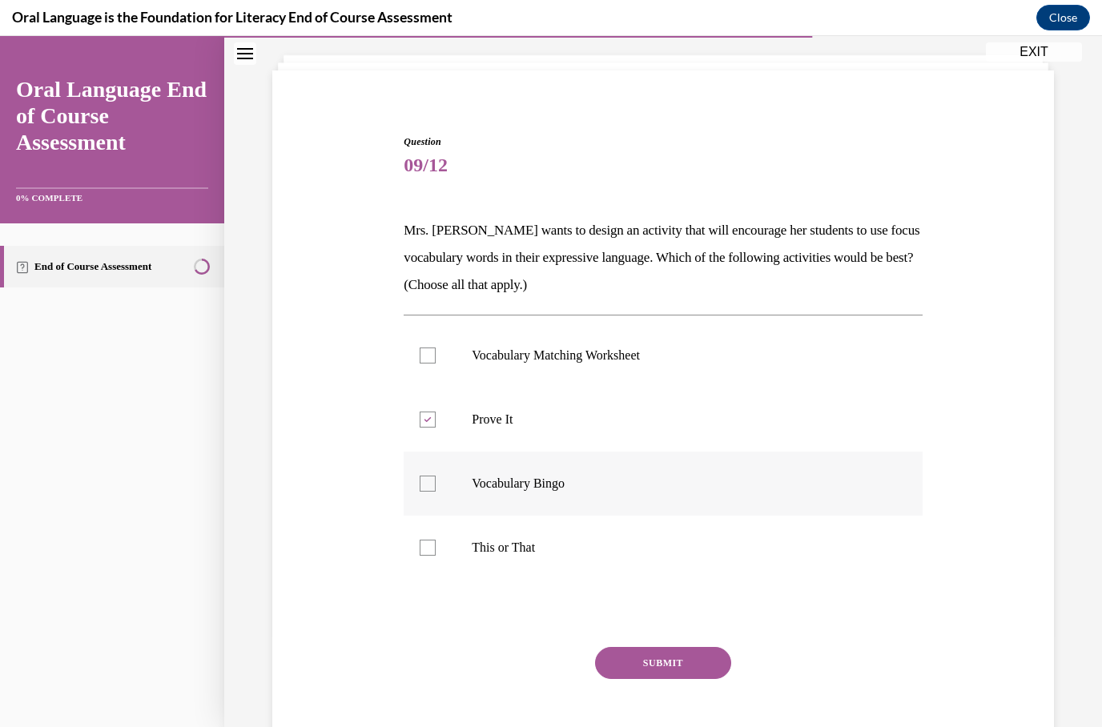
checkbox input "true"
click at [437, 539] on label "This or That" at bounding box center [663, 548] width 518 height 64
click at [436, 540] on input "This or That" at bounding box center [428, 548] width 16 height 16
checkbox input "true"
click at [706, 657] on button "SUBMIT" at bounding box center [663, 663] width 136 height 32
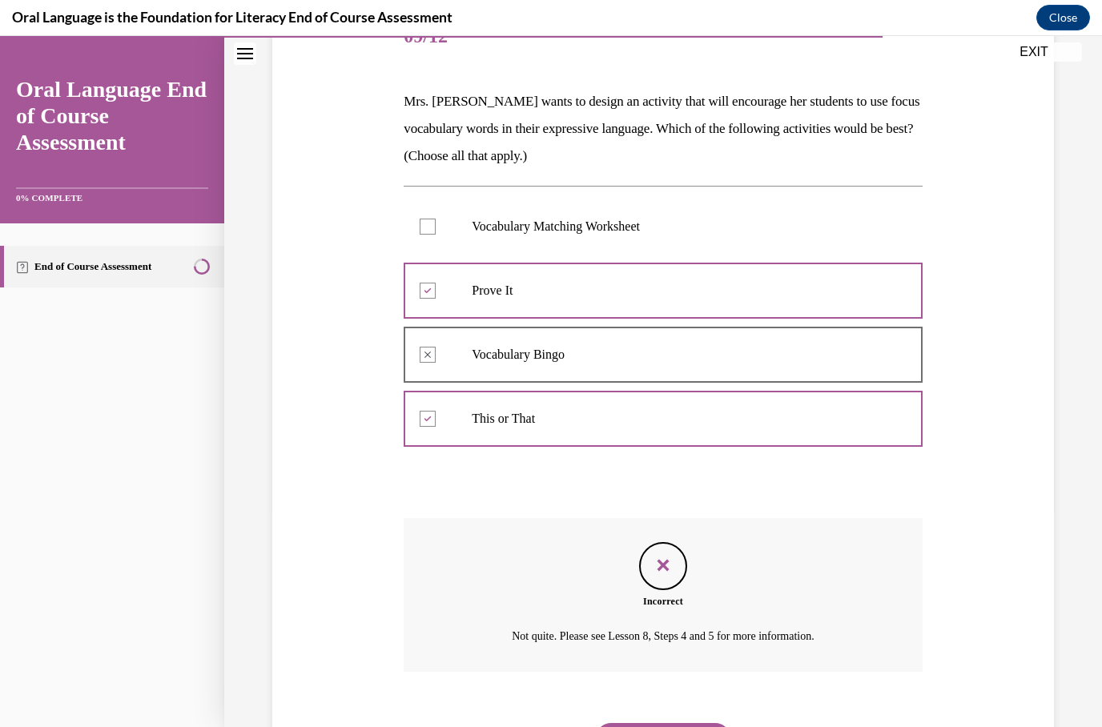
click at [677, 723] on button "NEXT" at bounding box center [663, 739] width 136 height 32
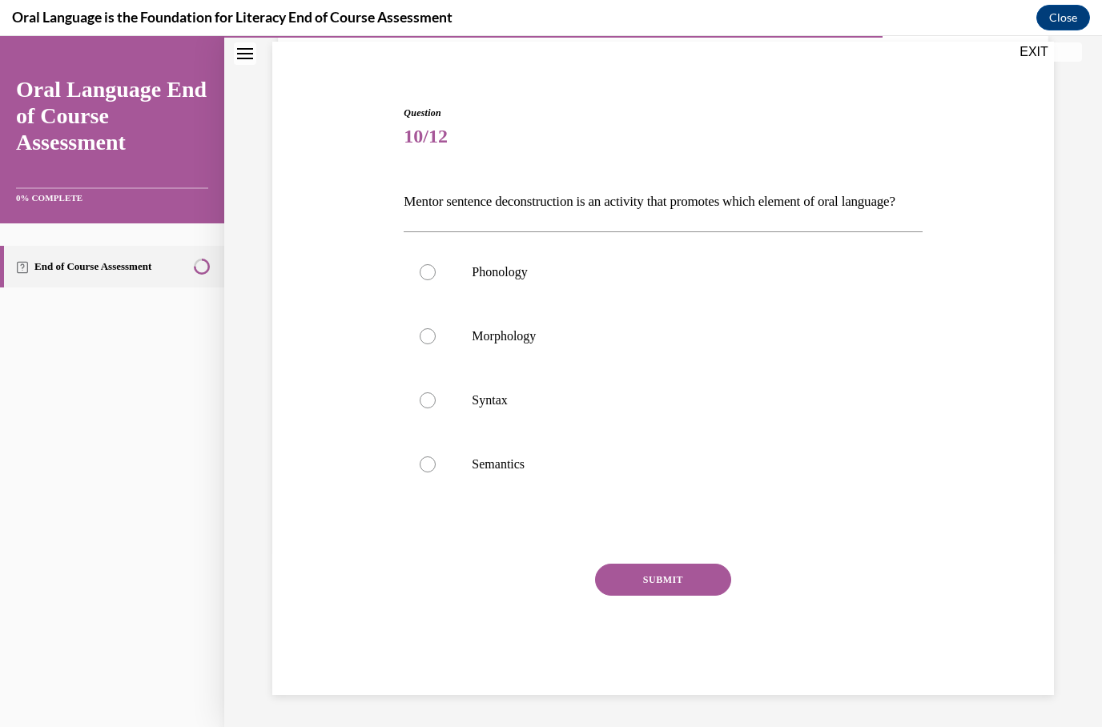
scroll to position [61, 0]
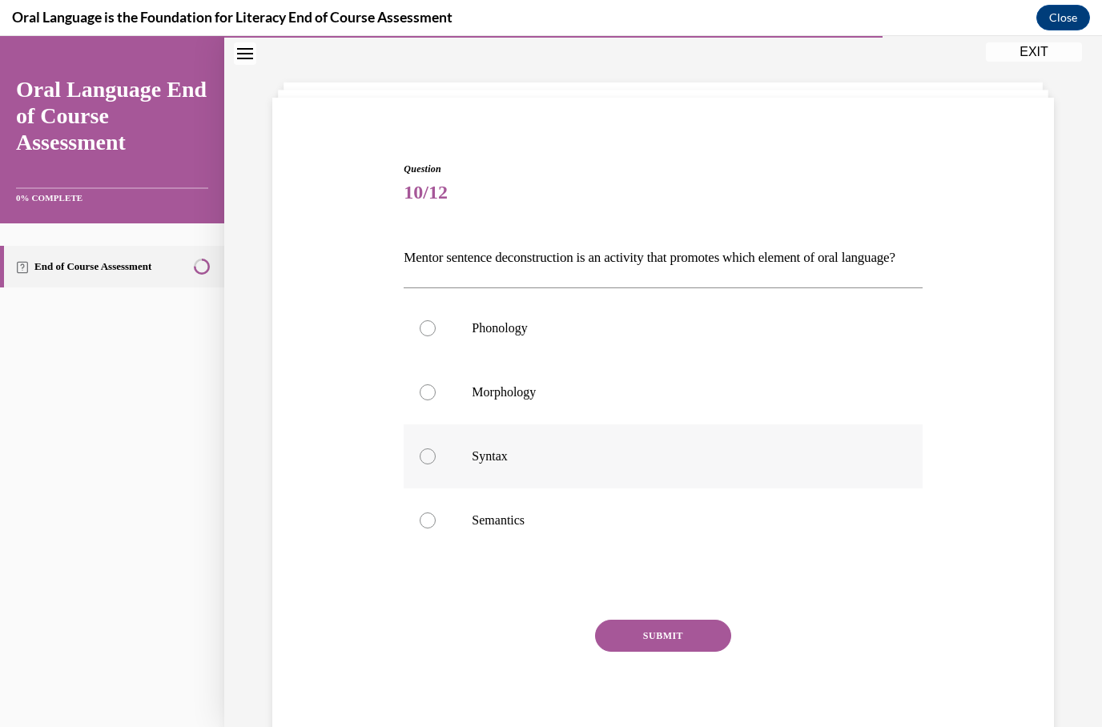
click at [475, 464] on p "Syntax" at bounding box center [677, 456] width 410 height 16
click at [436, 464] on input "Syntax" at bounding box center [428, 456] width 16 height 16
radio input "true"
click at [641, 652] on button "SUBMIT" at bounding box center [663, 636] width 136 height 32
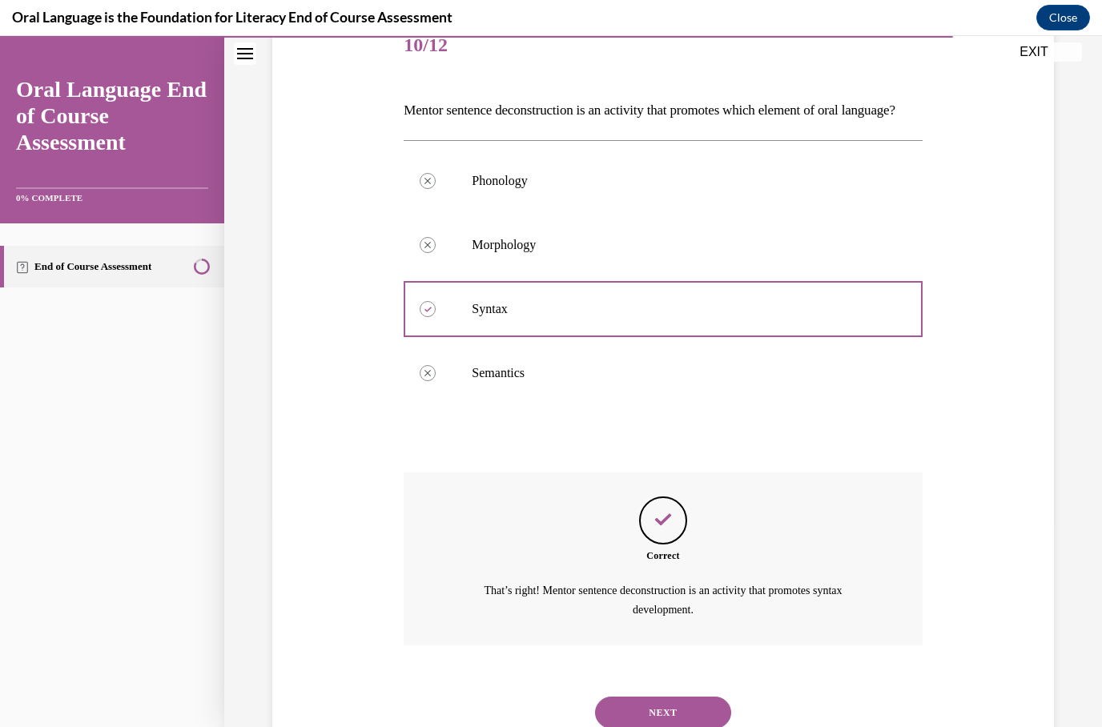
click at [679, 713] on button "NEXT" at bounding box center [663, 713] width 136 height 32
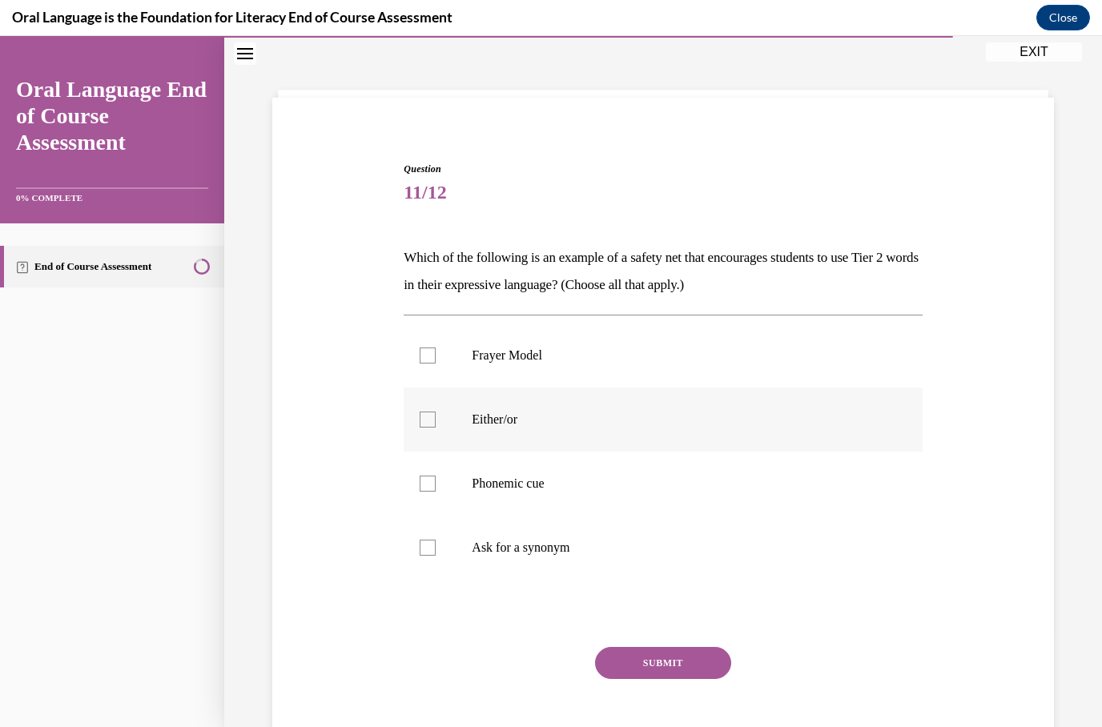
click at [420, 416] on label "Either/or" at bounding box center [663, 420] width 518 height 64
click at [420, 416] on input "Either/or" at bounding box center [428, 420] width 16 height 16
checkbox input "true"
click at [426, 488] on div at bounding box center [428, 484] width 16 height 16
click at [426, 488] on input "Phonemic cue" at bounding box center [428, 484] width 16 height 16
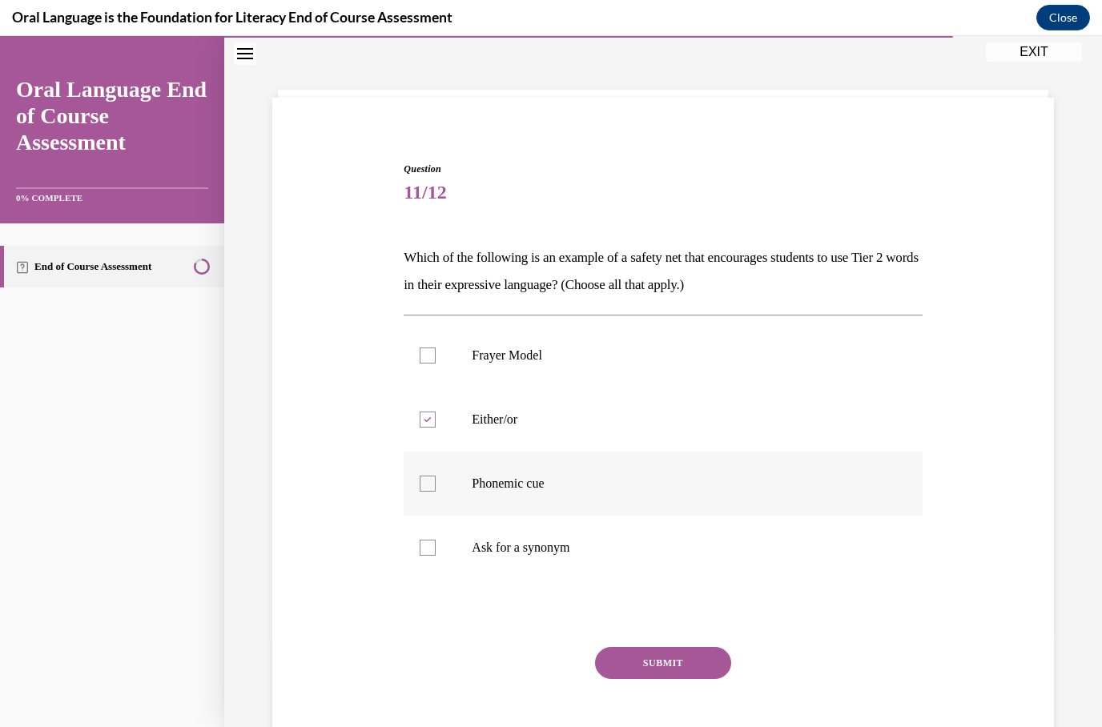
checkbox input "true"
click at [434, 544] on div at bounding box center [428, 548] width 16 height 16
click at [434, 544] on input "Ask for a synonym" at bounding box center [428, 548] width 16 height 16
checkbox input "true"
click at [689, 659] on button "SUBMIT" at bounding box center [663, 663] width 136 height 32
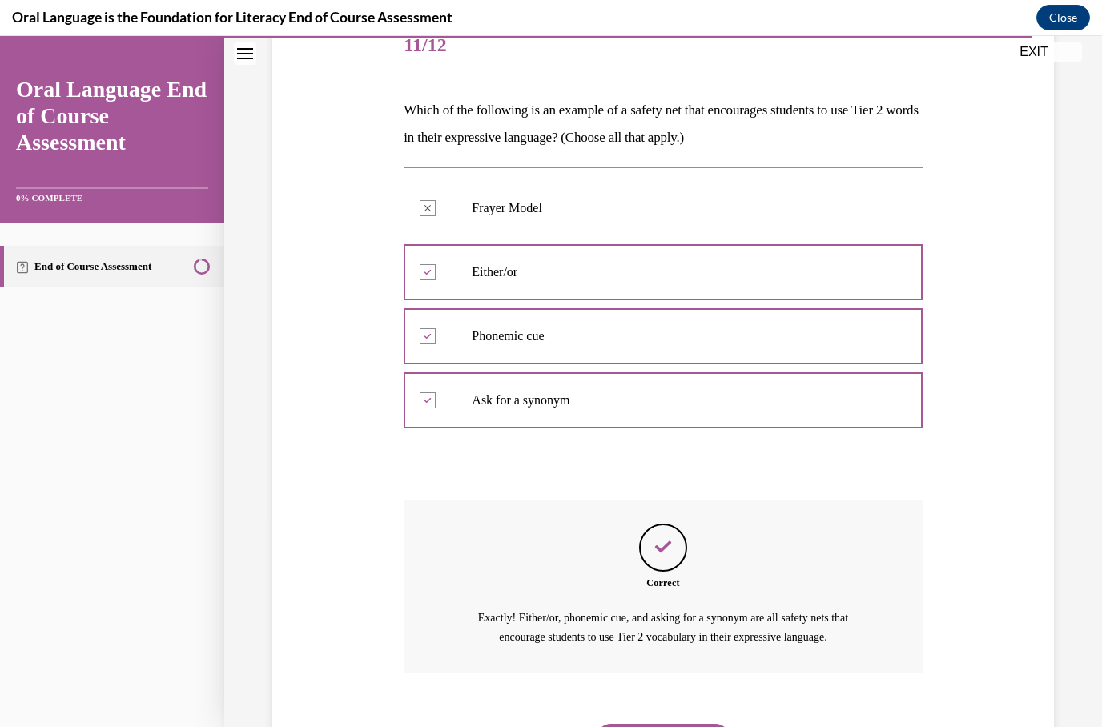
click at [685, 724] on button "NEXT" at bounding box center [663, 740] width 136 height 32
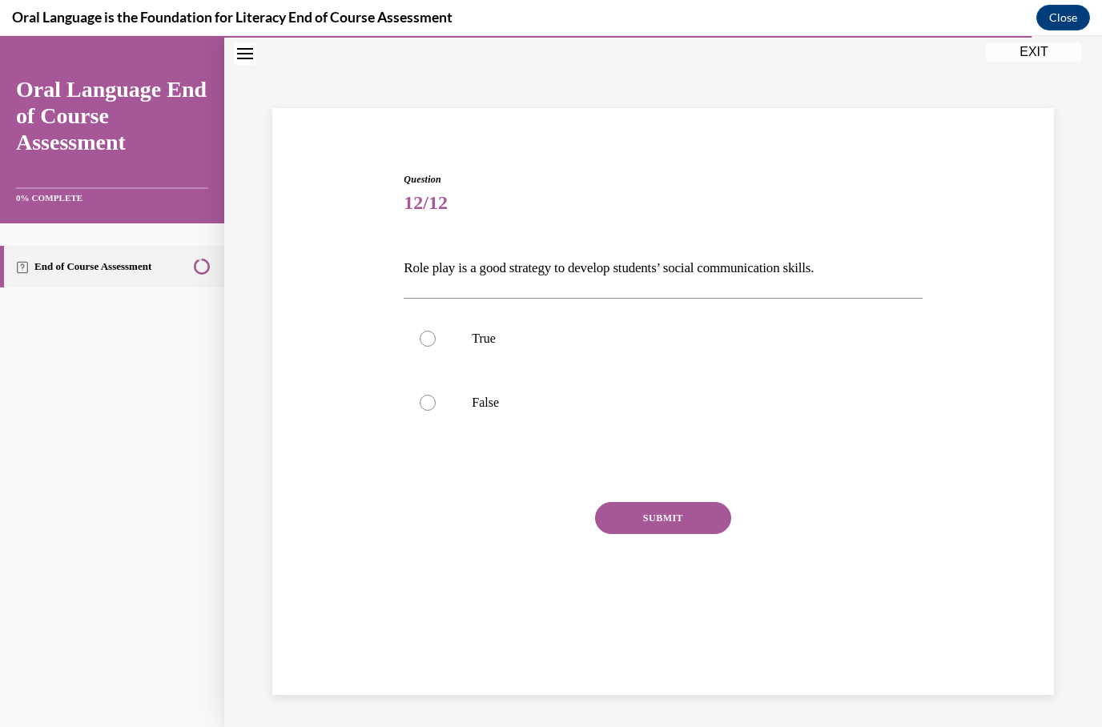
scroll to position [50, 0]
click at [436, 341] on div at bounding box center [428, 339] width 16 height 16
click at [436, 341] on input "True" at bounding box center [428, 339] width 16 height 16
radio input "true"
click at [687, 520] on button "SUBMIT" at bounding box center [663, 518] width 136 height 32
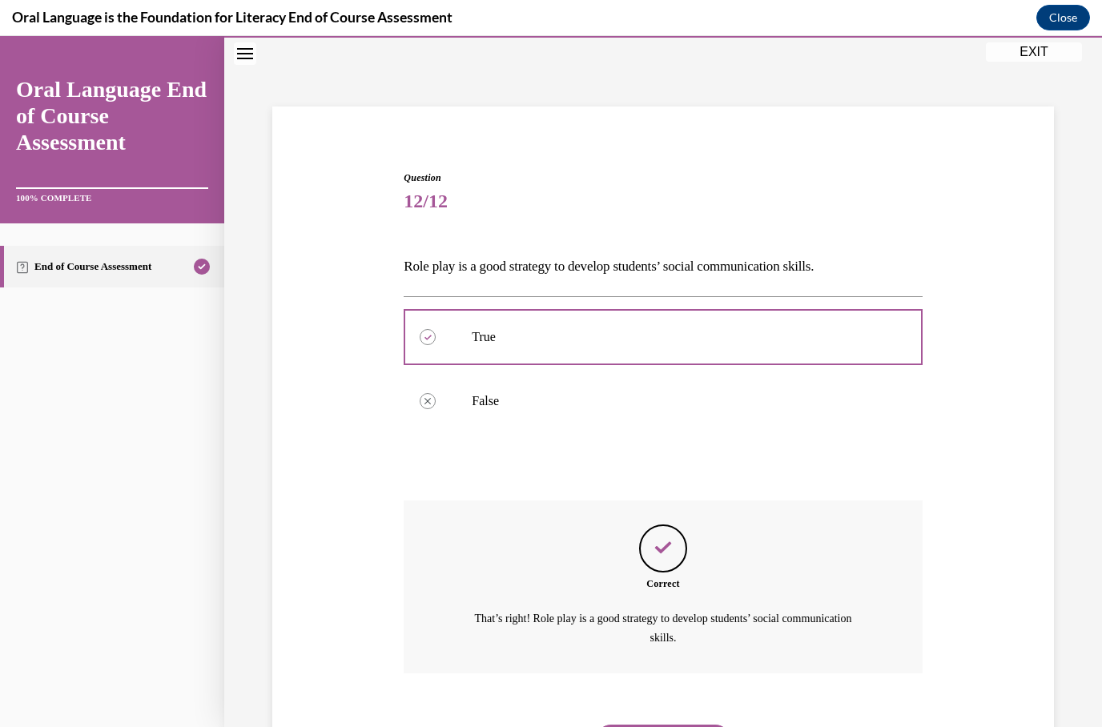
scroll to position [53, 0]
click at [696, 726] on button "NEXT" at bounding box center [663, 740] width 136 height 32
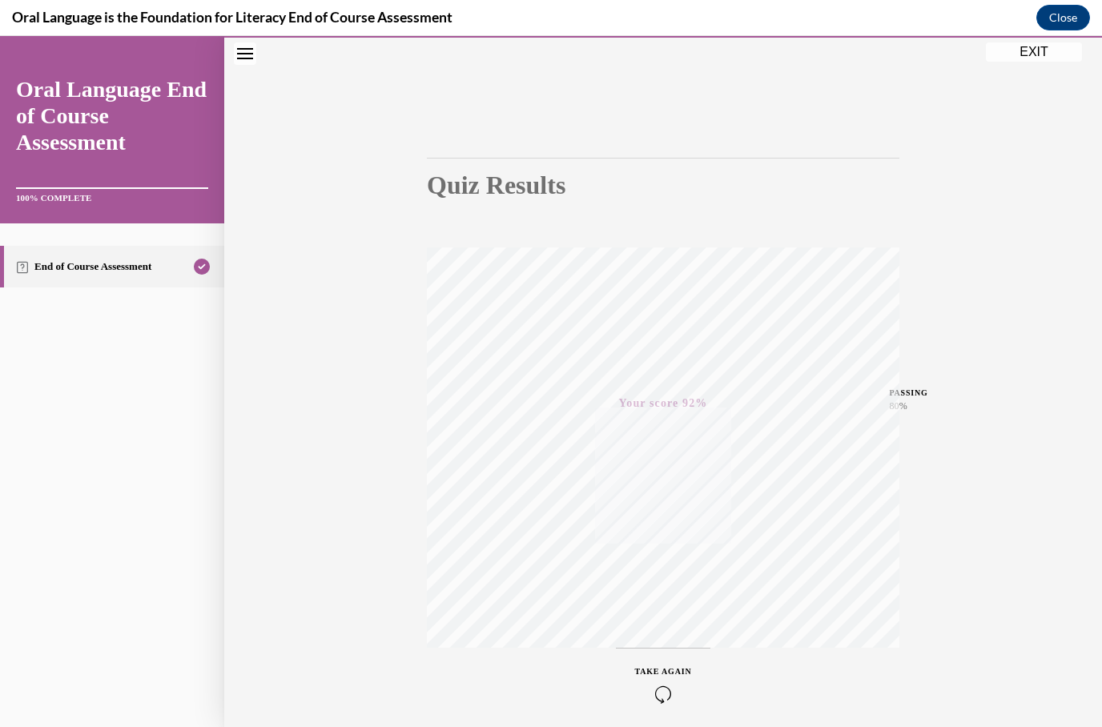
scroll to position [66, 0]
click at [1017, 46] on button "EXIT" at bounding box center [1034, 51] width 96 height 19
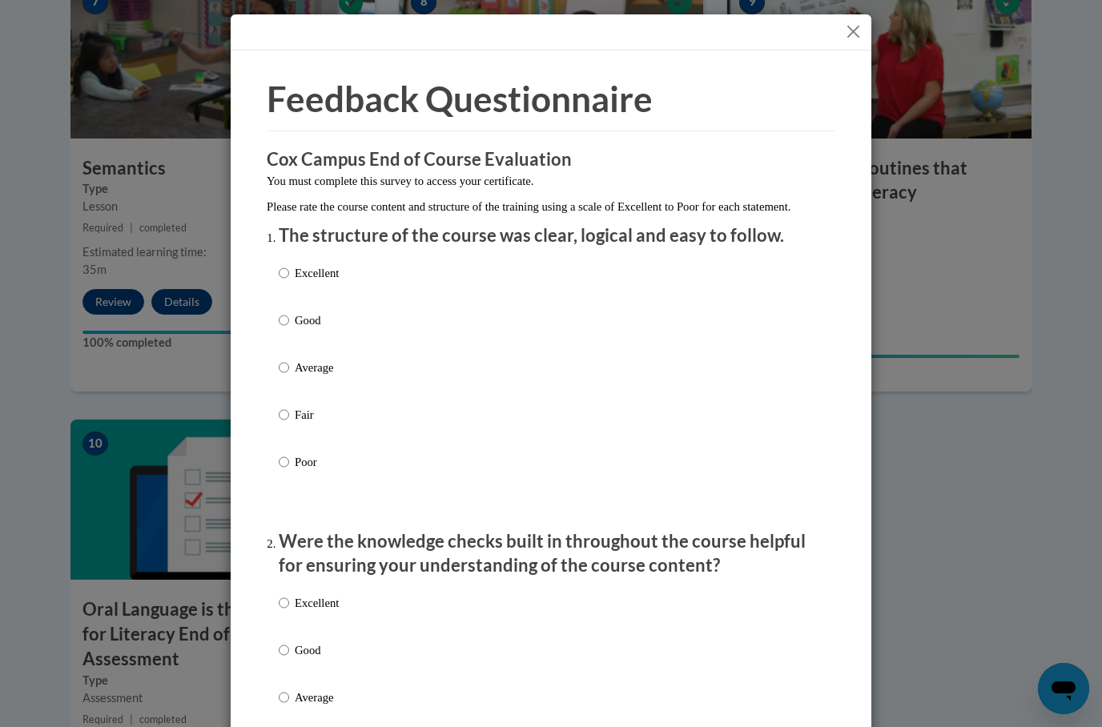
click at [320, 279] on p "Excellent" at bounding box center [317, 273] width 44 height 18
click at [289, 279] on input "Excellent" at bounding box center [284, 273] width 10 height 18
radio input "true"
click at [320, 605] on p "Excellent" at bounding box center [317, 603] width 44 height 18
click at [289, 605] on input "Excellent" at bounding box center [284, 603] width 10 height 18
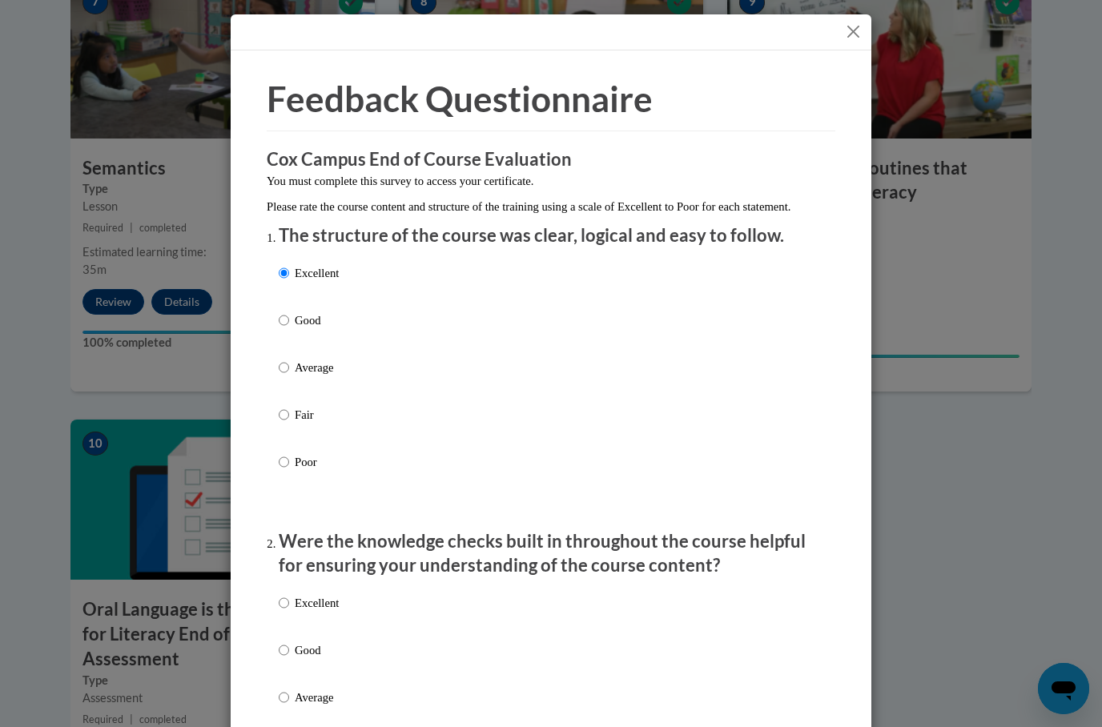
radio input "true"
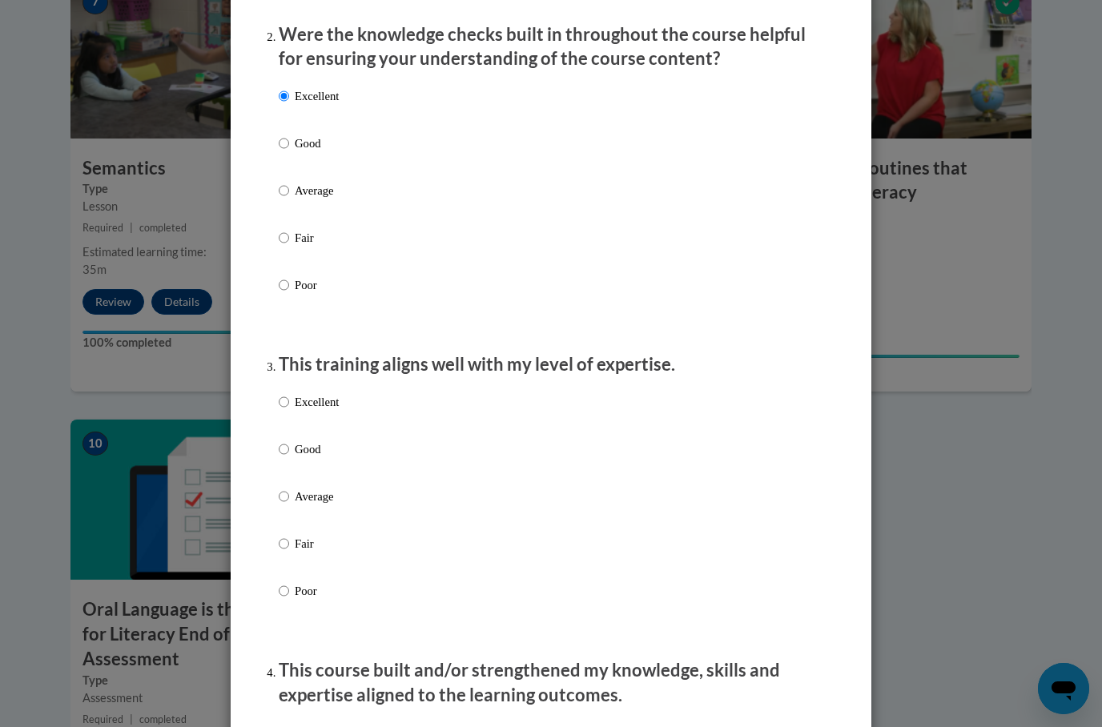
scroll to position [544, 0]
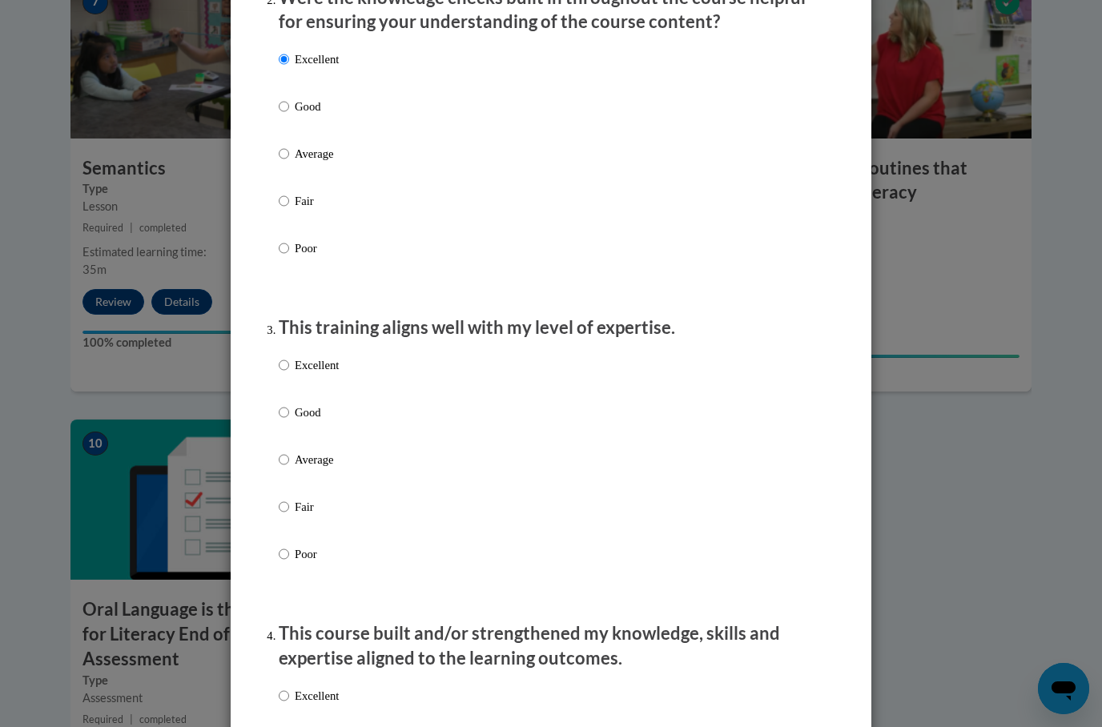
click at [319, 364] on p "Excellent" at bounding box center [317, 365] width 44 height 18
click at [289, 364] on input "Excellent" at bounding box center [284, 365] width 10 height 18
radio input "true"
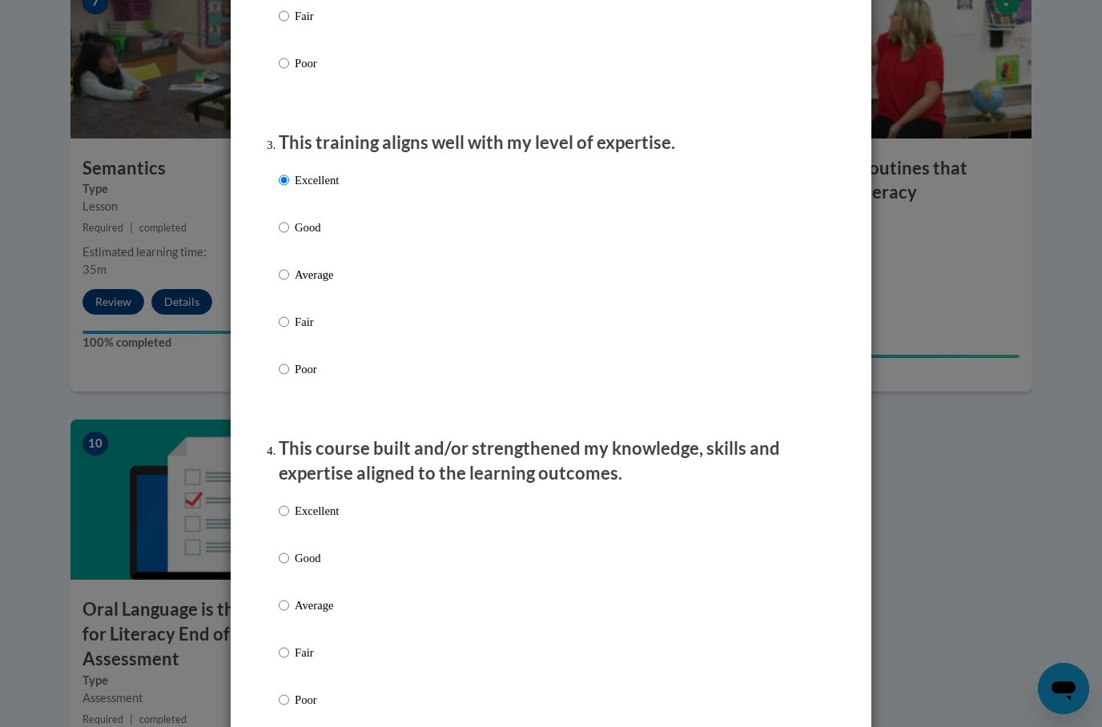
scroll to position [803, 0]
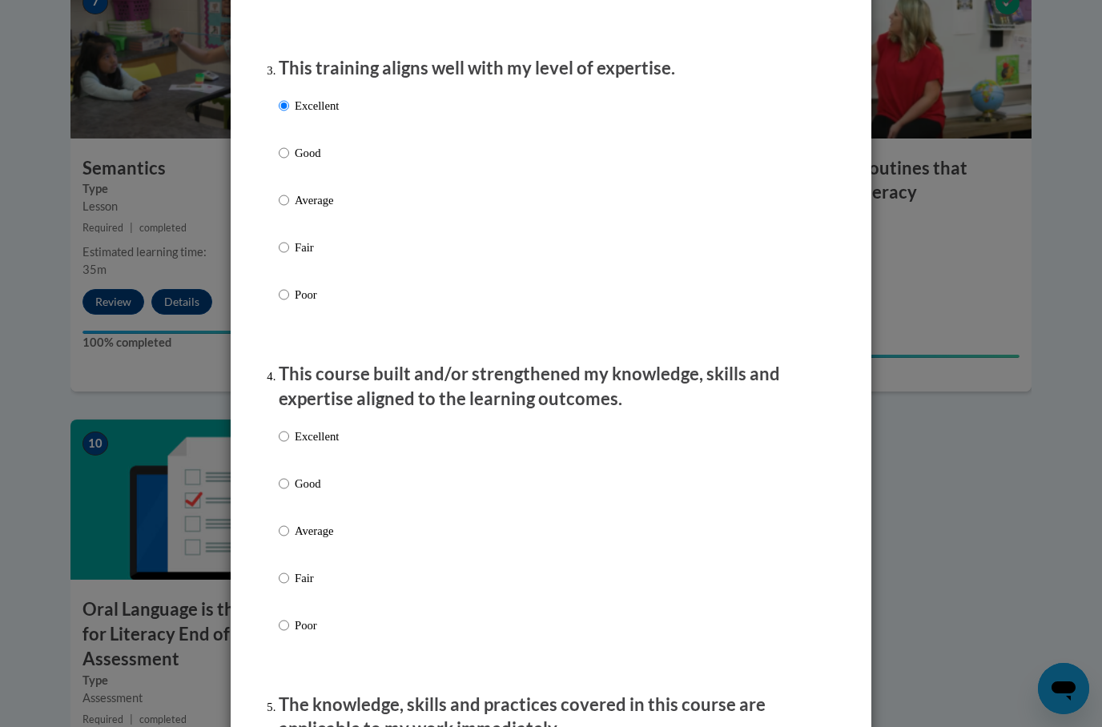
click at [318, 448] on label "Excellent" at bounding box center [309, 449] width 60 height 43
click at [289, 445] on input "Excellent" at bounding box center [284, 437] width 10 height 18
radio input "true"
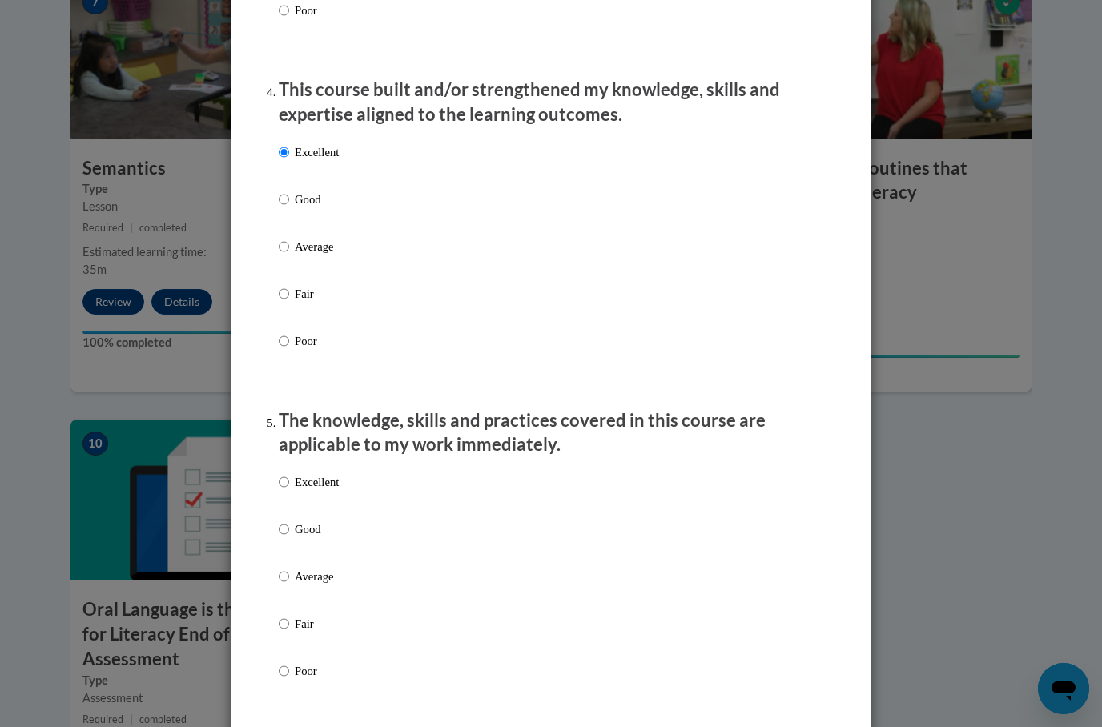
scroll to position [1125, 0]
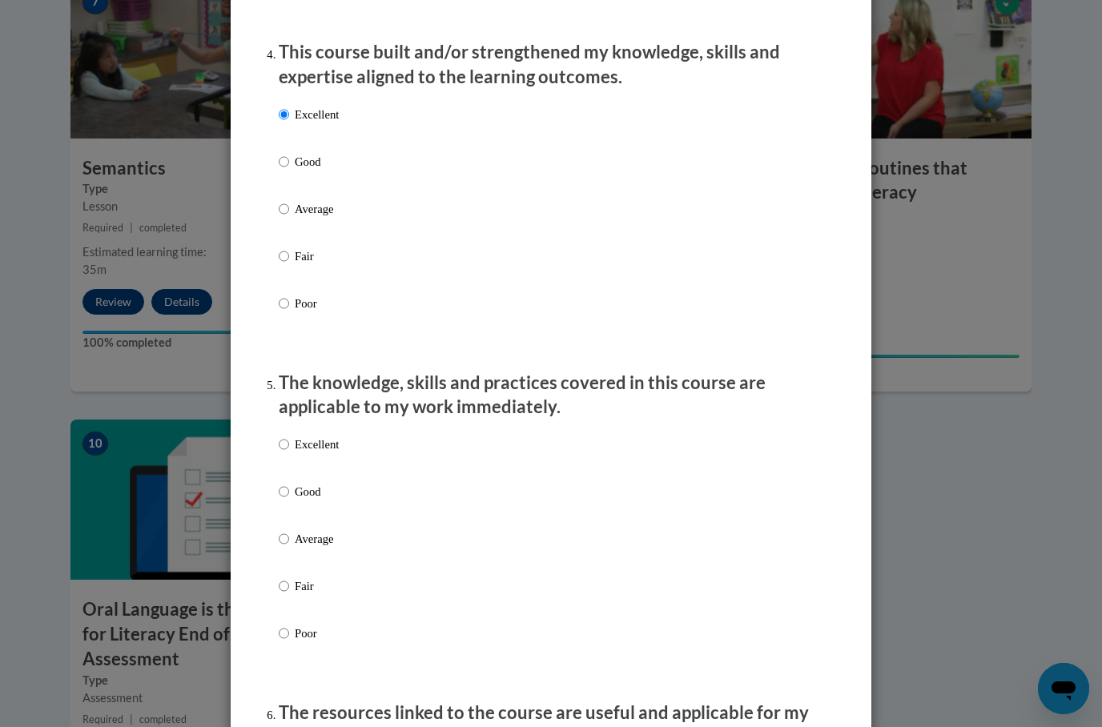
click at [329, 451] on label "Excellent" at bounding box center [309, 457] width 60 height 43
click at [289, 451] on input "Excellent" at bounding box center [284, 445] width 10 height 18
radio input "true"
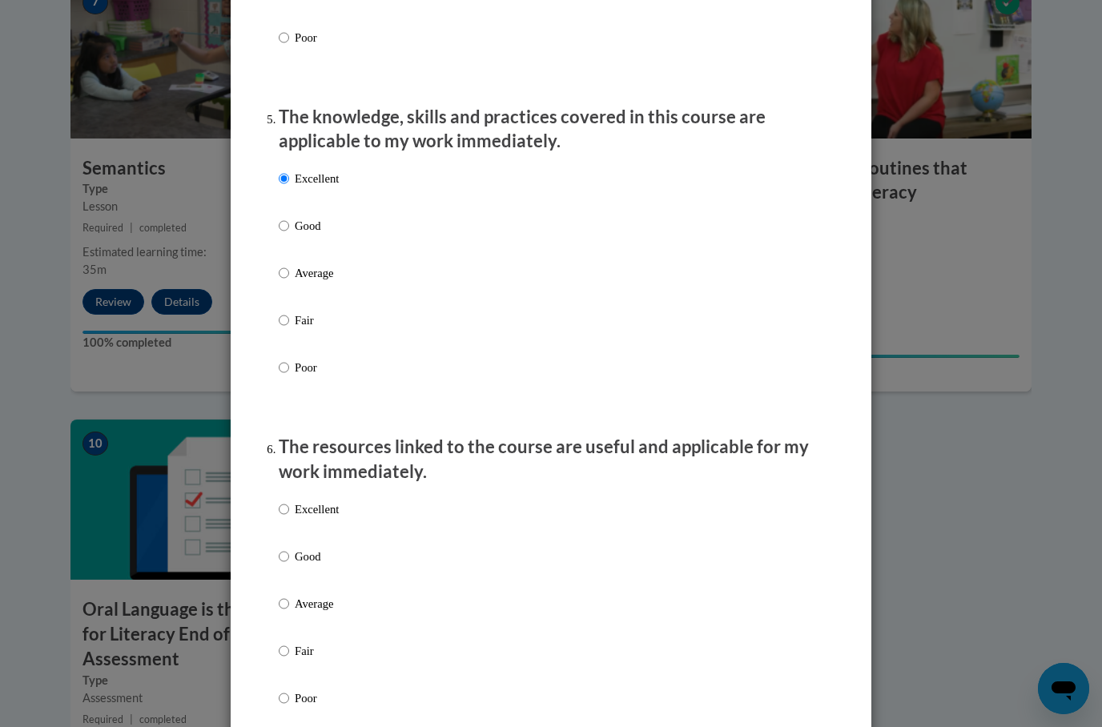
click at [322, 501] on p "Excellent" at bounding box center [317, 509] width 44 height 18
click at [289, 501] on input "Excellent" at bounding box center [284, 509] width 10 height 18
radio input "true"
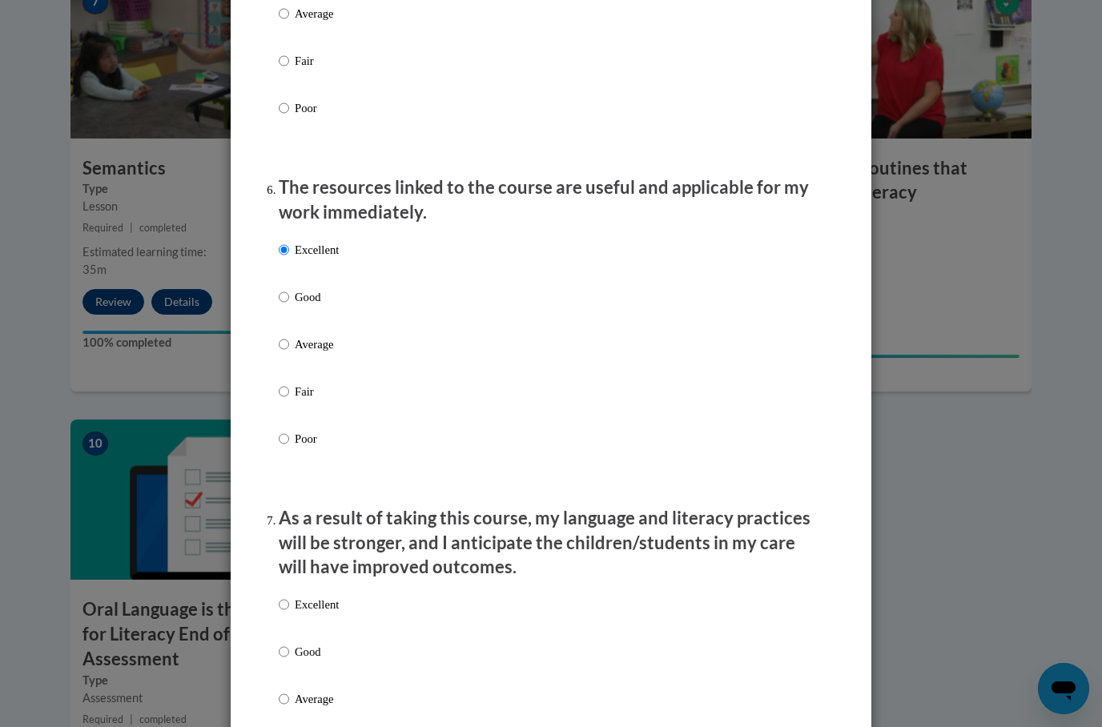
scroll to position [1690, 0]
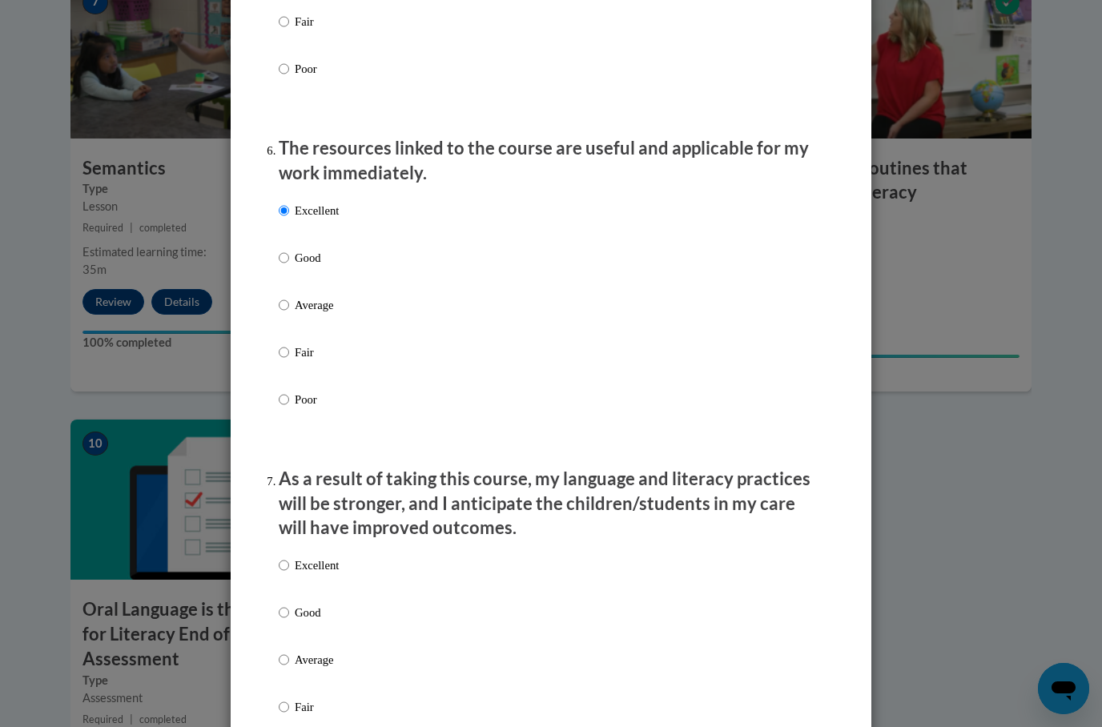
click at [323, 559] on p "Excellent" at bounding box center [317, 566] width 44 height 18
click at [289, 559] on input "Excellent" at bounding box center [284, 566] width 10 height 18
radio input "true"
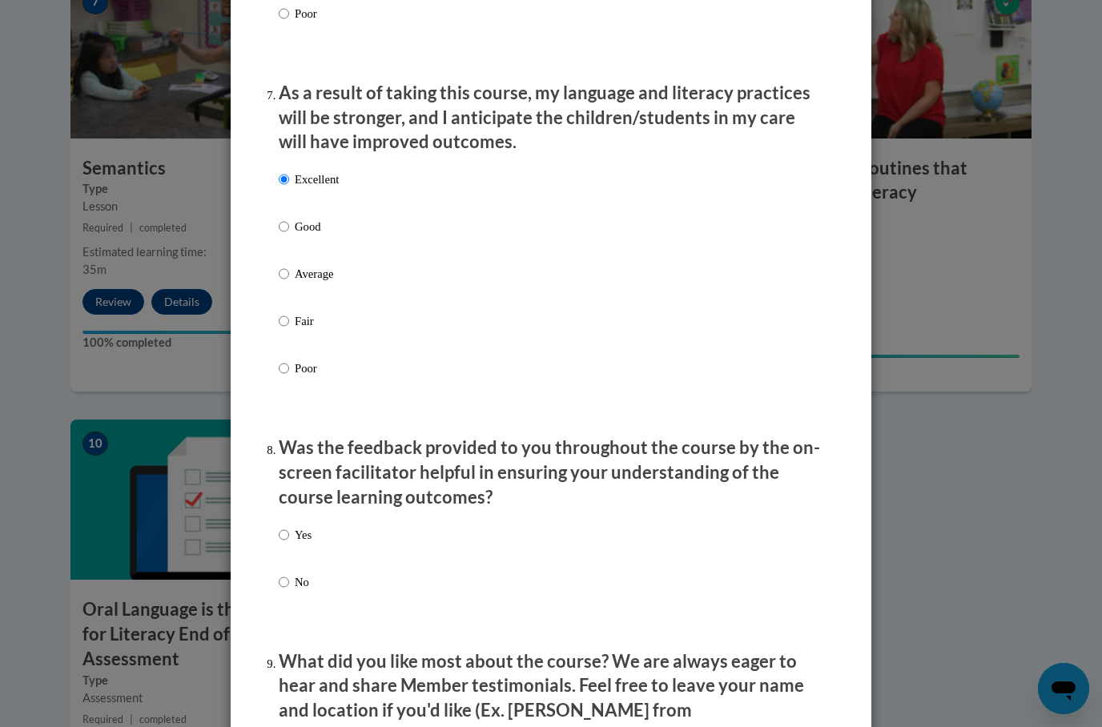
click at [311, 526] on p "Yes" at bounding box center [303, 535] width 17 height 18
click at [289, 526] on input "Yes" at bounding box center [284, 535] width 10 height 18
radio input "true"
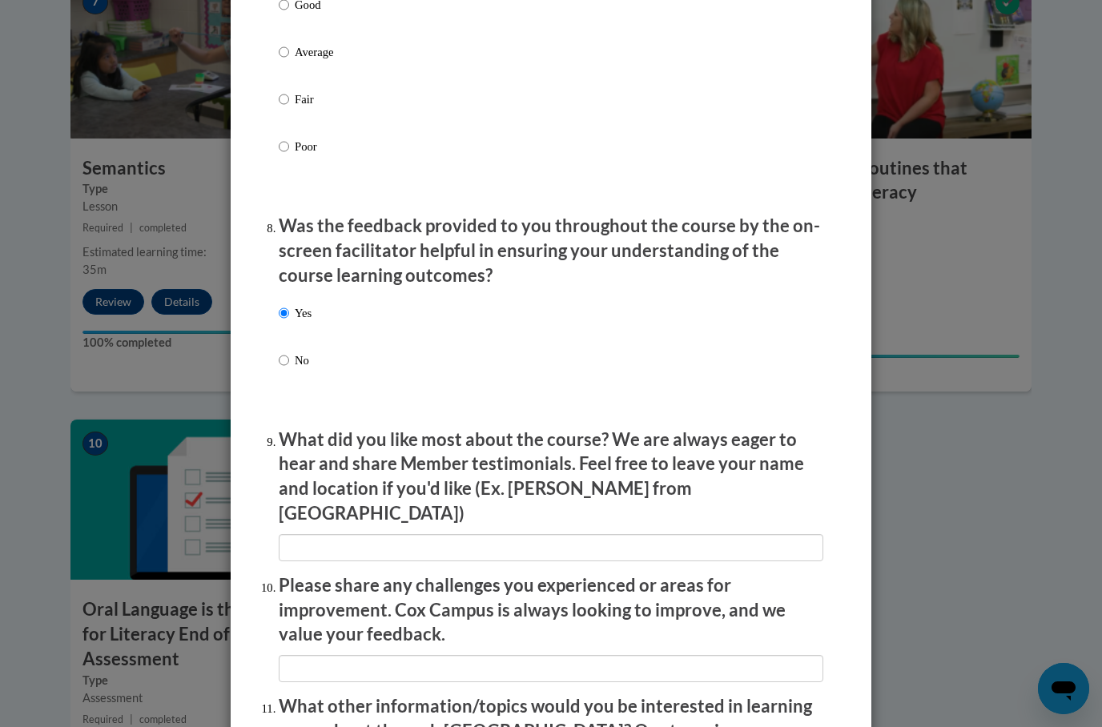
scroll to position [2329, 0]
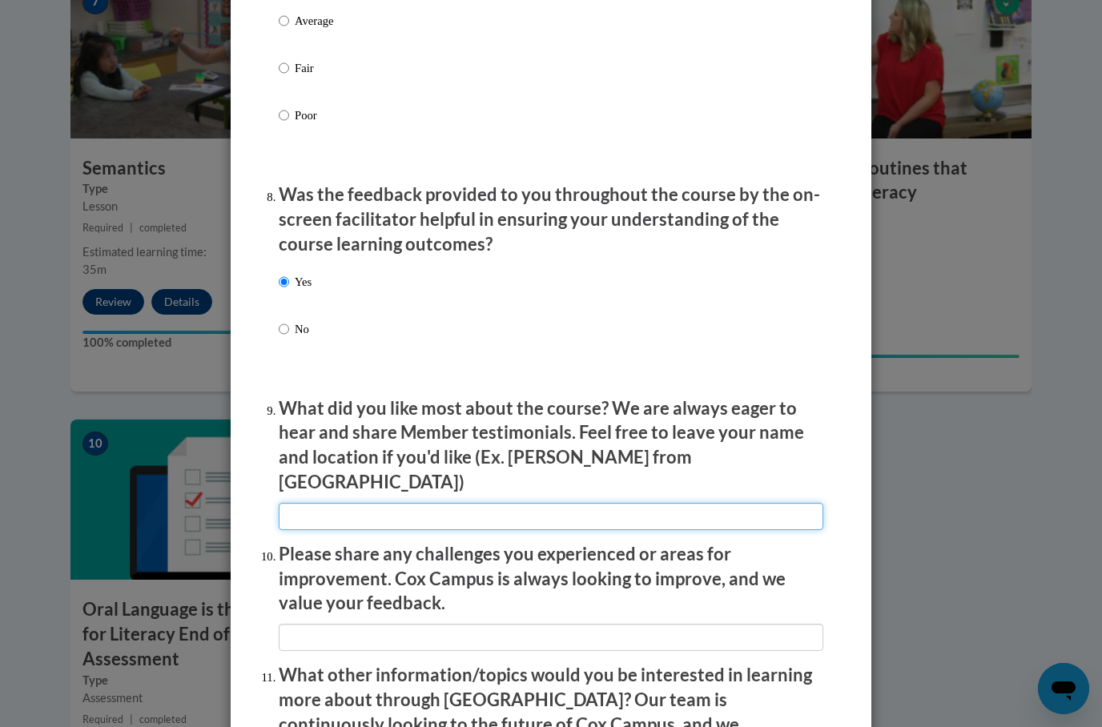
click at [569, 503] on input "textbox" at bounding box center [551, 516] width 545 height 27
type input "N"
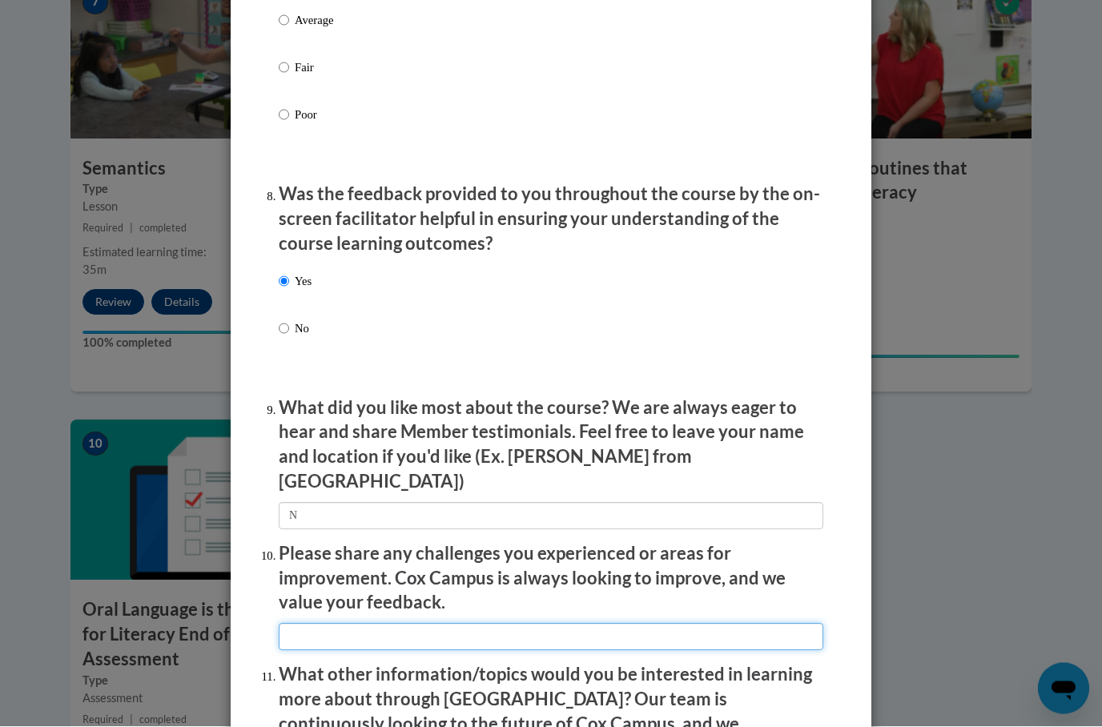
click at [605, 624] on input "textbox" at bounding box center [551, 637] width 545 height 27
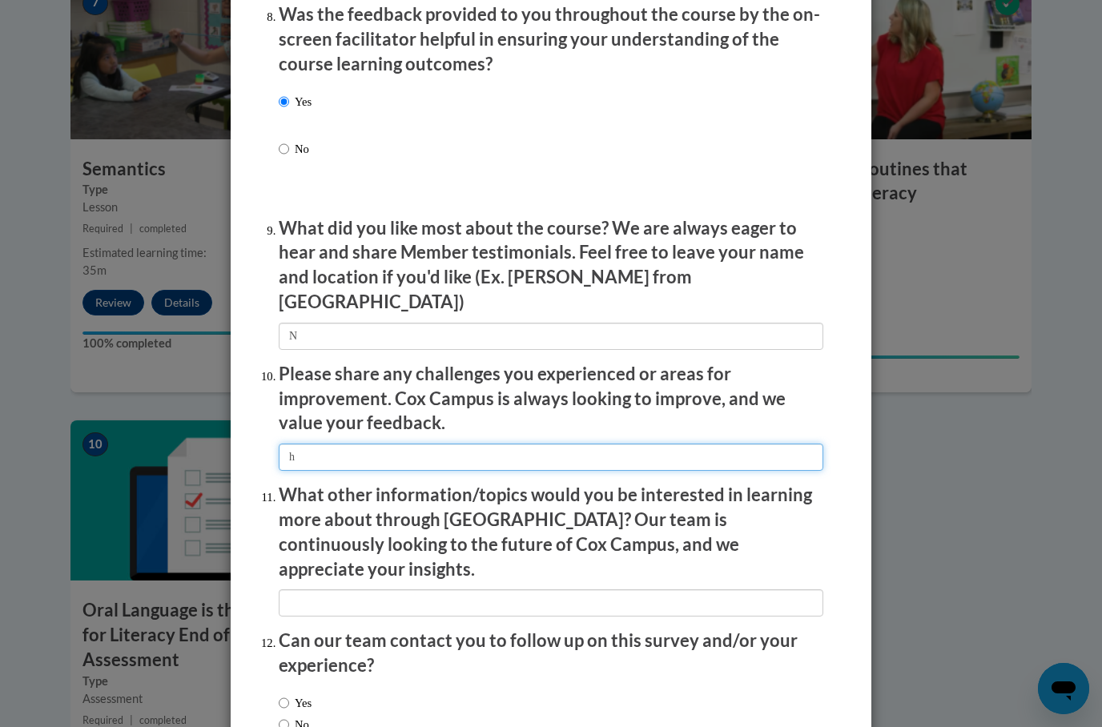
scroll to position [2508, 0]
type input "h"
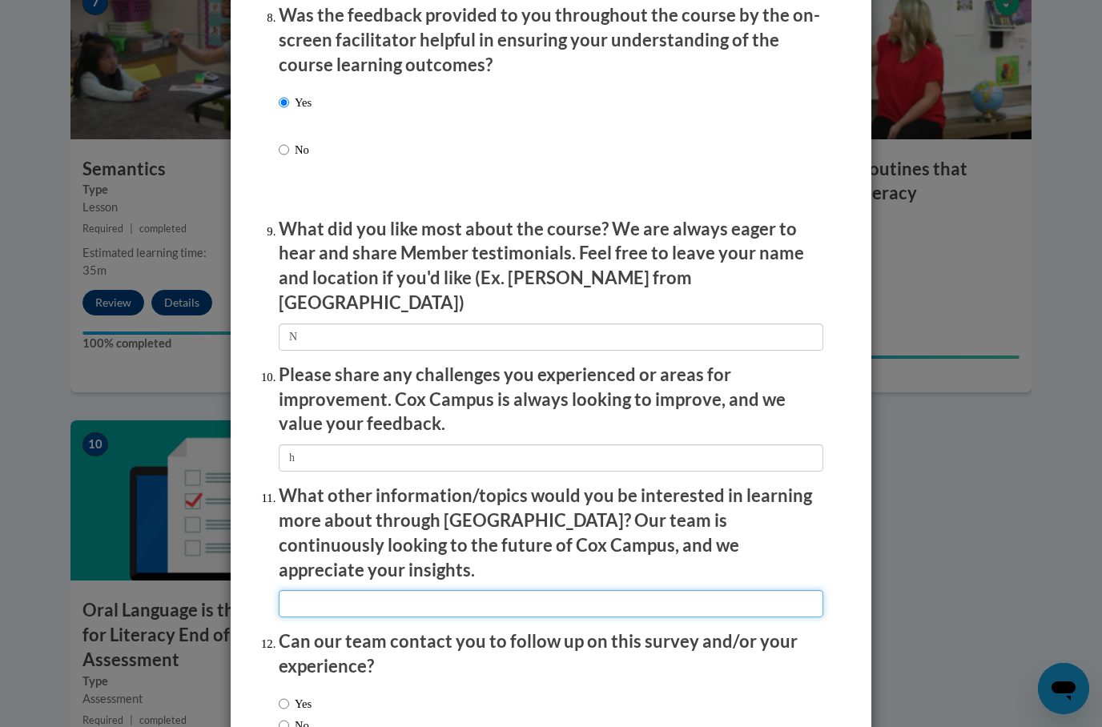
click at [611, 590] on input "textbox" at bounding box center [551, 603] width 545 height 27
type input "B"
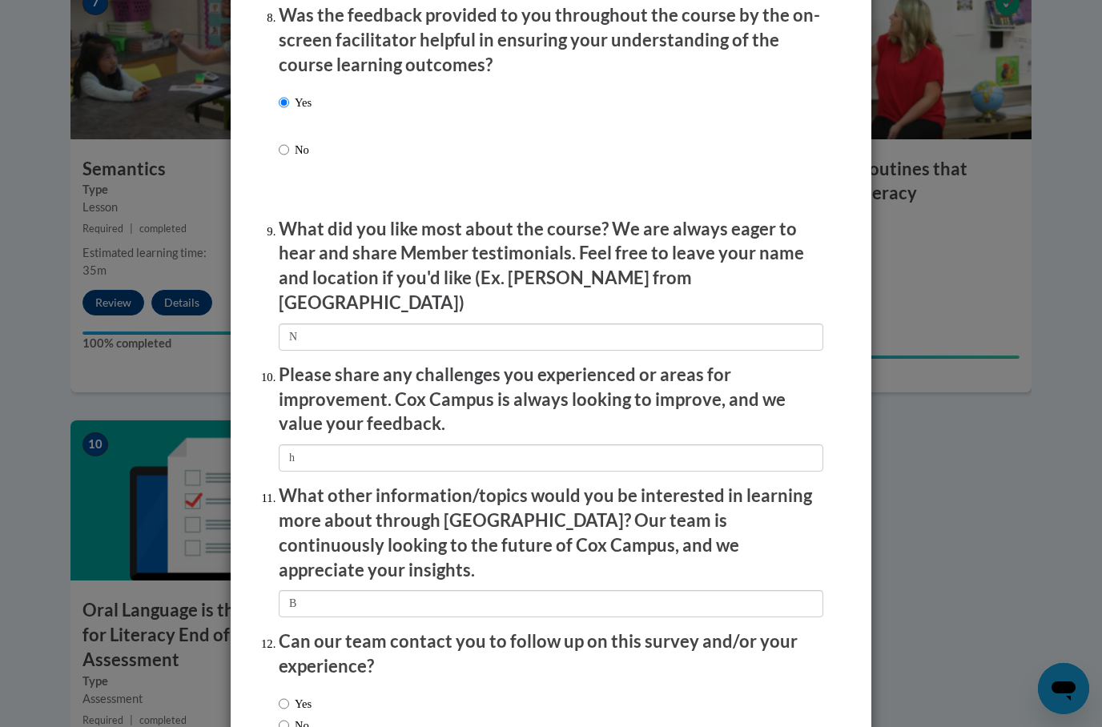
click at [286, 717] on input "No" at bounding box center [284, 726] width 10 height 18
radio input "true"
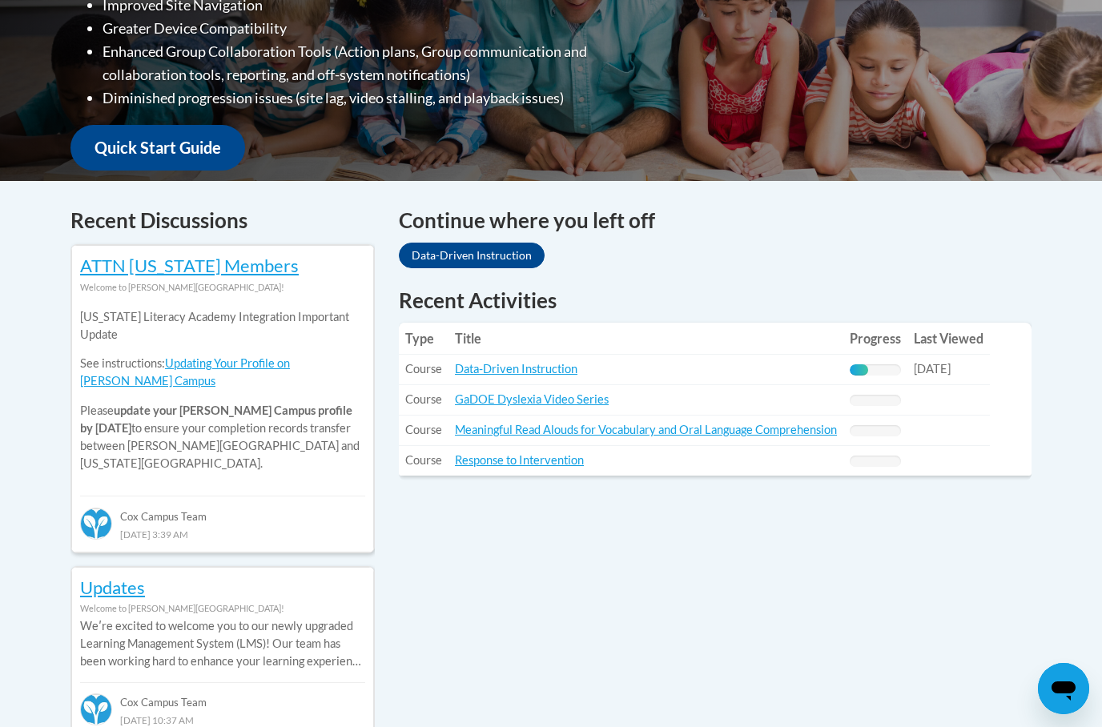
scroll to position [525, 0]
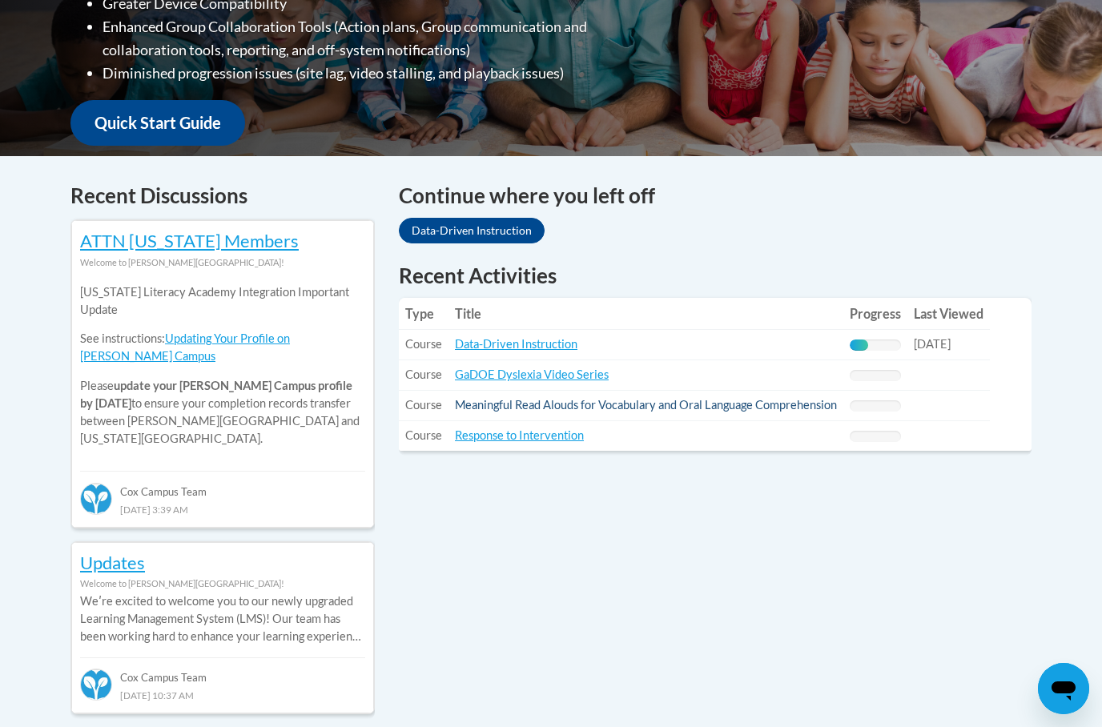
click at [762, 402] on link "Meaningful Read Alouds for Vocabulary and Oral Language Comprehension" at bounding box center [646, 405] width 382 height 14
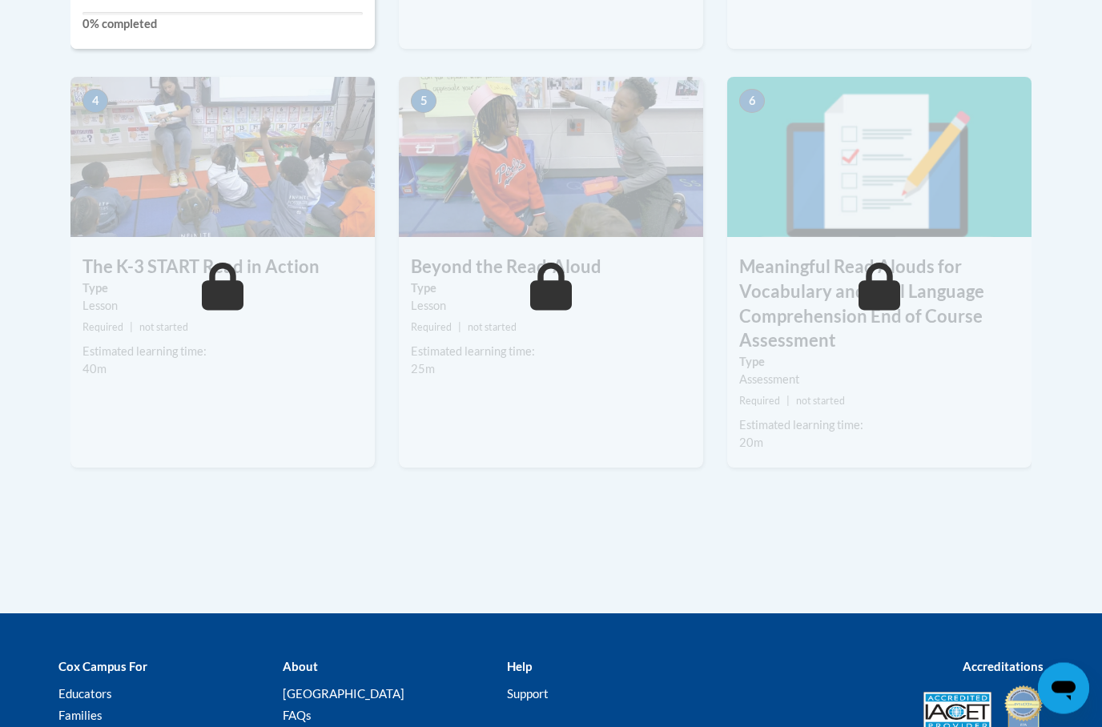
scroll to position [921, 0]
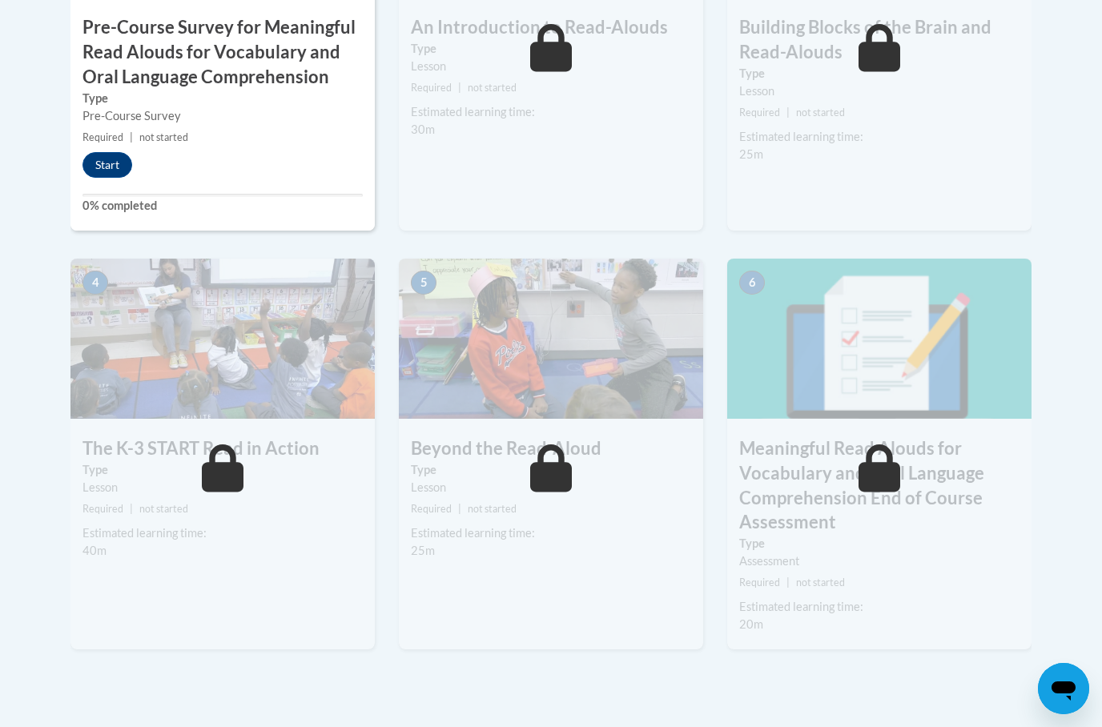
click at [502, 244] on div "2 An Introduction to Read-Alouds Type Lesson Required | not started Estimated l…" at bounding box center [551, 47] width 328 height 421
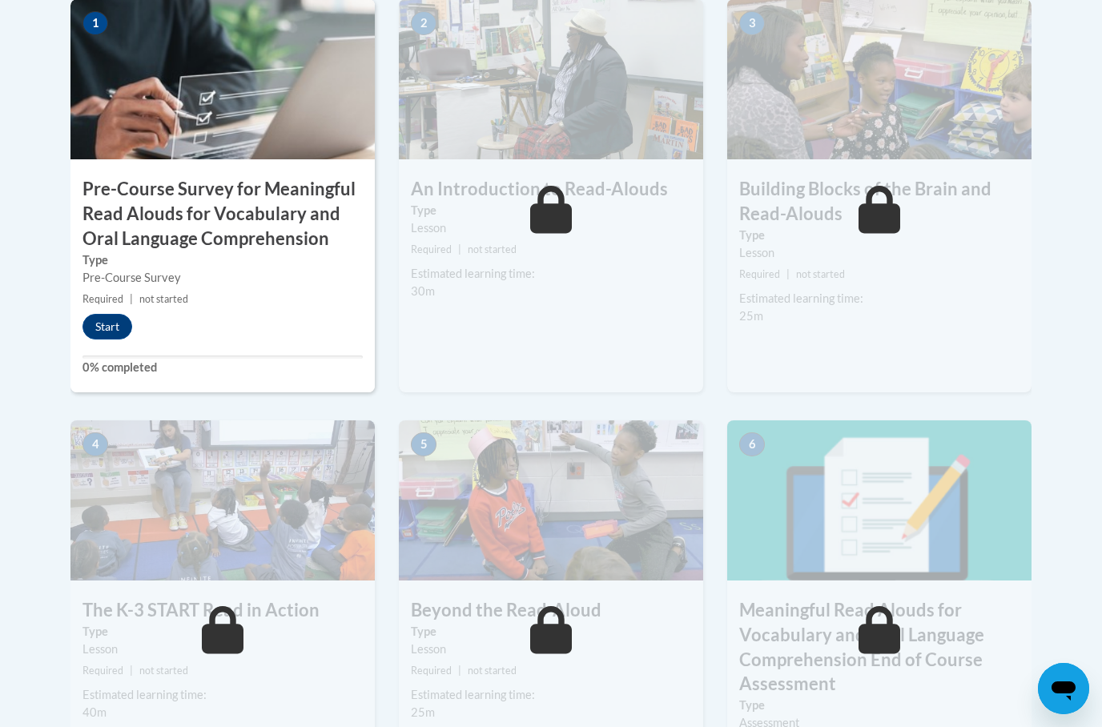
scroll to position [561, 0]
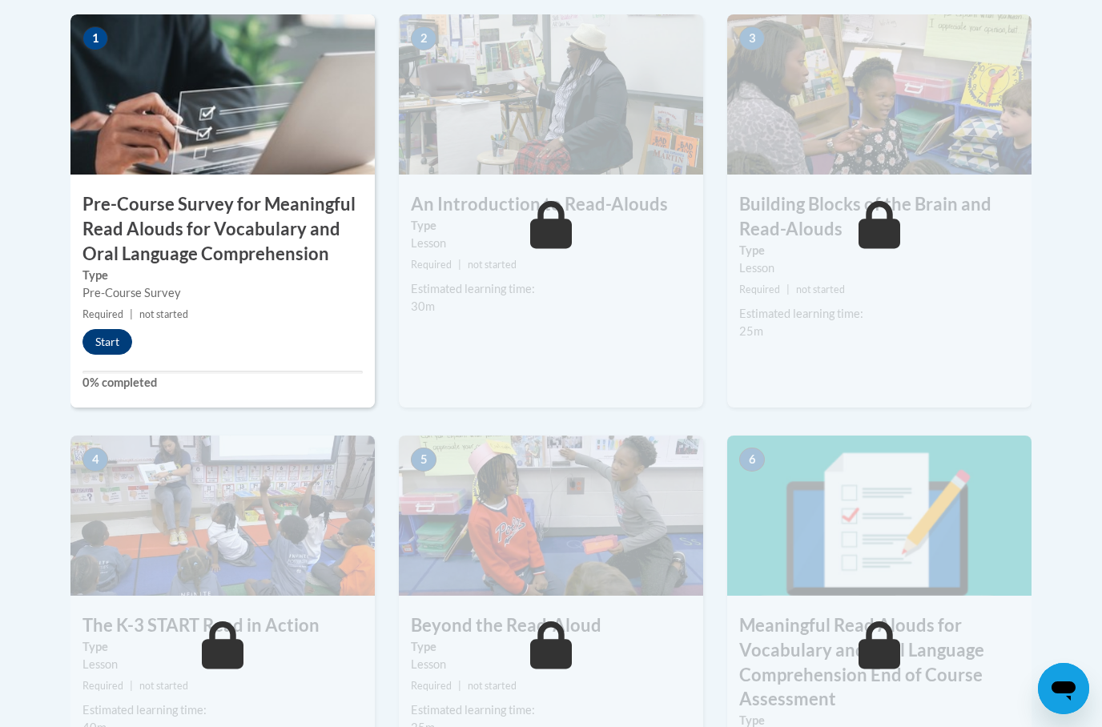
click at [110, 338] on button "Start" at bounding box center [107, 342] width 50 height 26
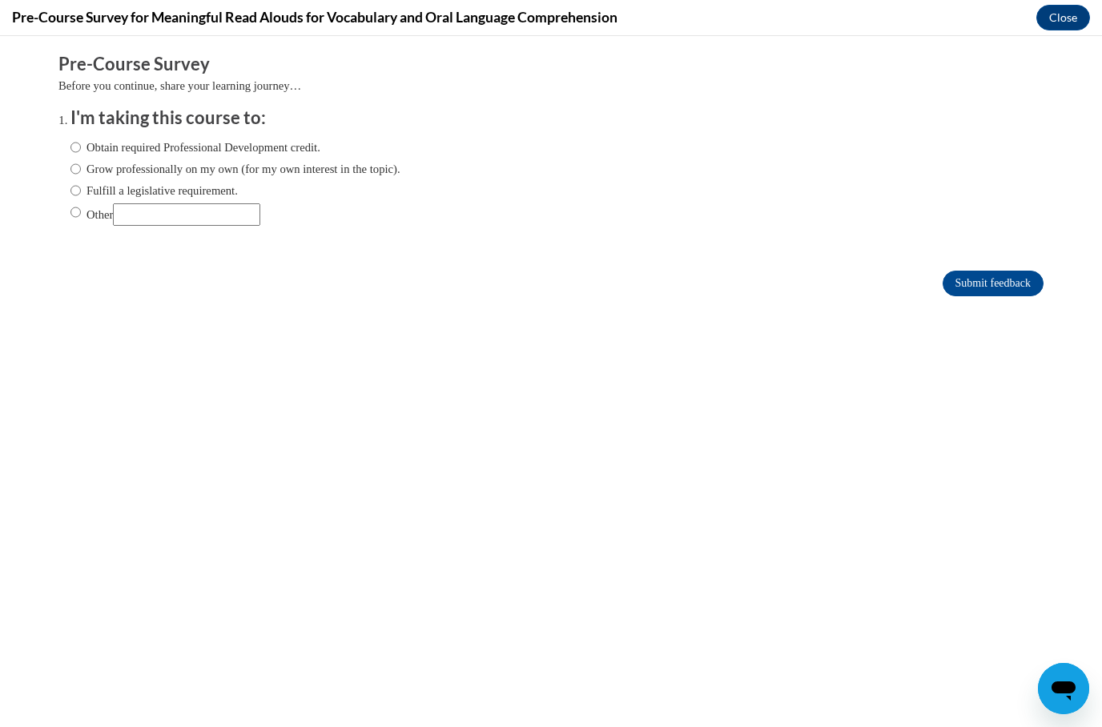
scroll to position [0, 0]
click at [187, 188] on label "Fulfill a legislative requirement." at bounding box center [153, 191] width 167 height 18
click at [81, 188] on input "Fulfill a legislative requirement." at bounding box center [75, 191] width 10 height 18
radio input "true"
click at [1015, 283] on input "Submit feedback" at bounding box center [992, 284] width 101 height 26
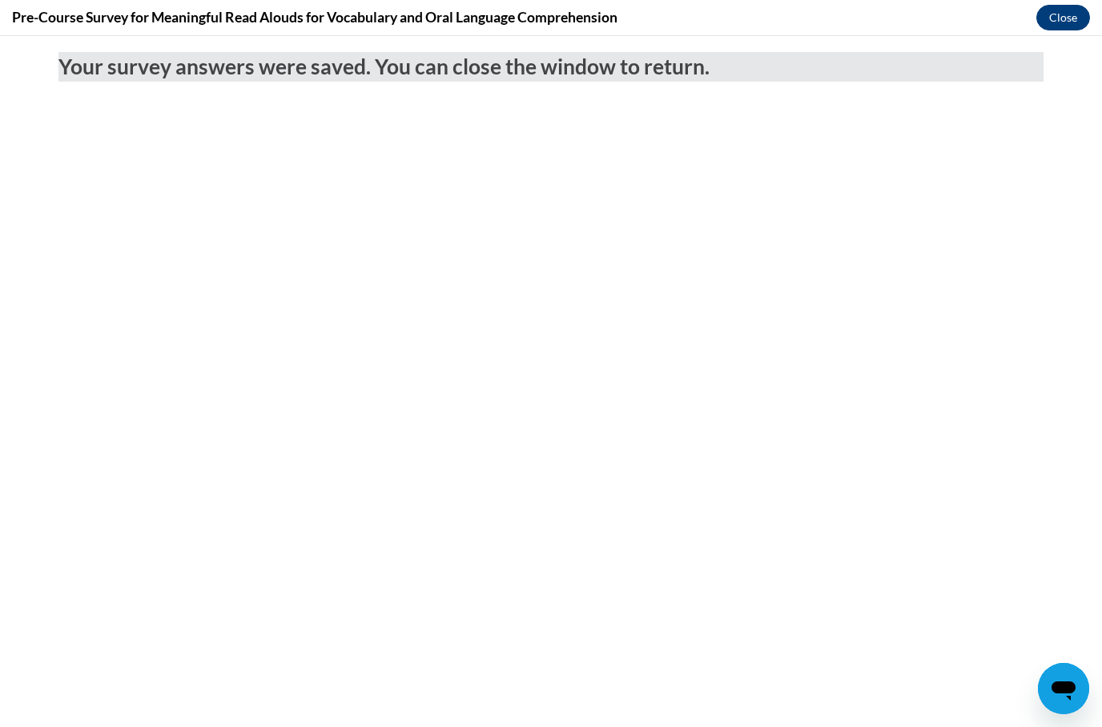
click at [1060, 16] on button "Close" at bounding box center [1063, 18] width 54 height 26
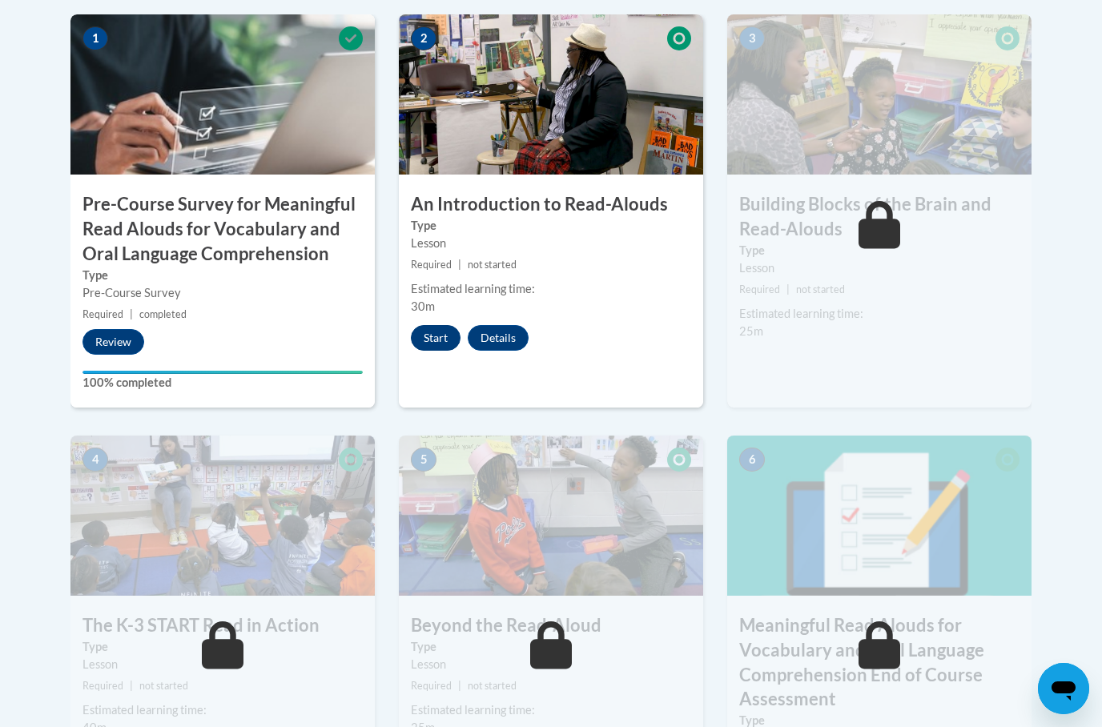
click at [421, 348] on button "Start" at bounding box center [436, 338] width 50 height 26
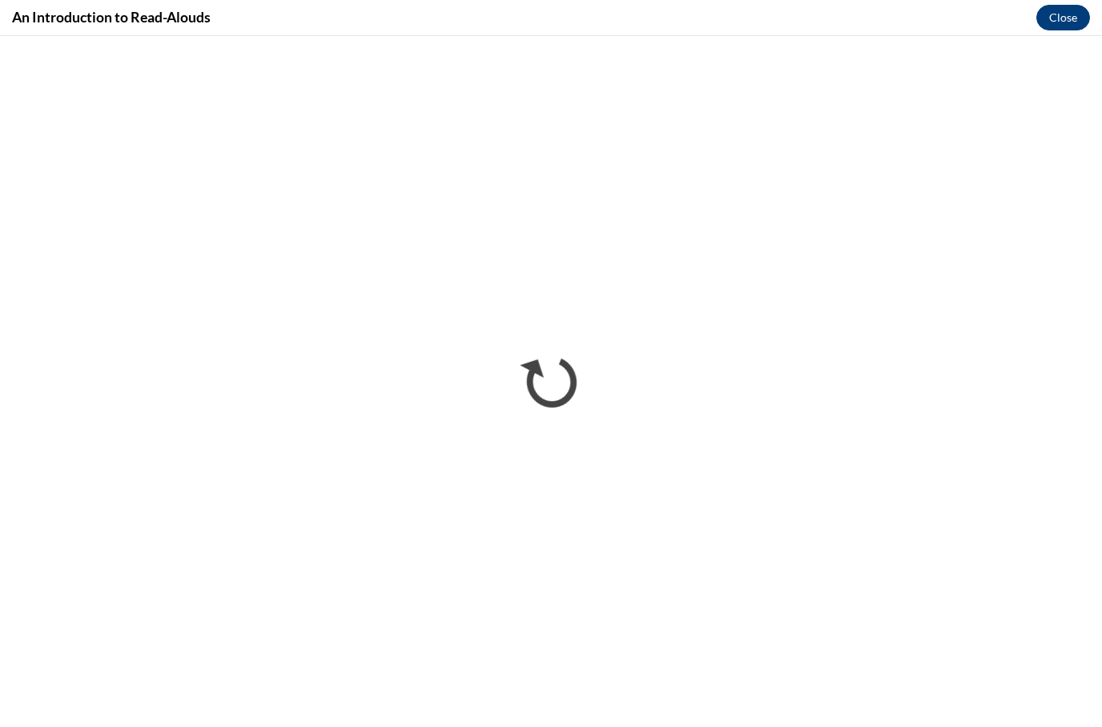
click at [1064, 23] on button "Close" at bounding box center [1063, 18] width 54 height 26
